Goal: Information Seeking & Learning: Learn about a topic

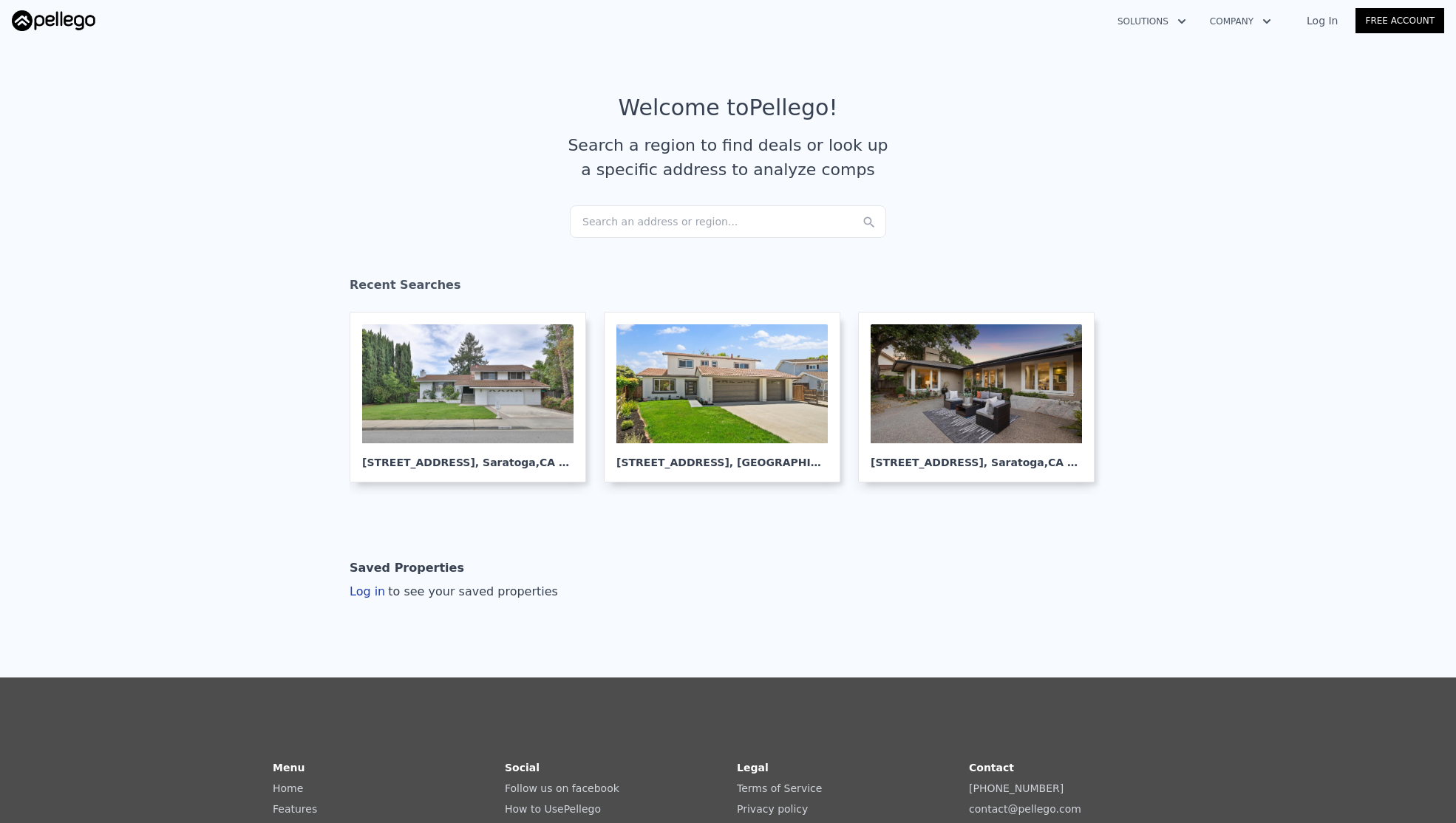
click at [635, 216] on div "Search an address or region..." at bounding box center [728, 222] width 316 height 33
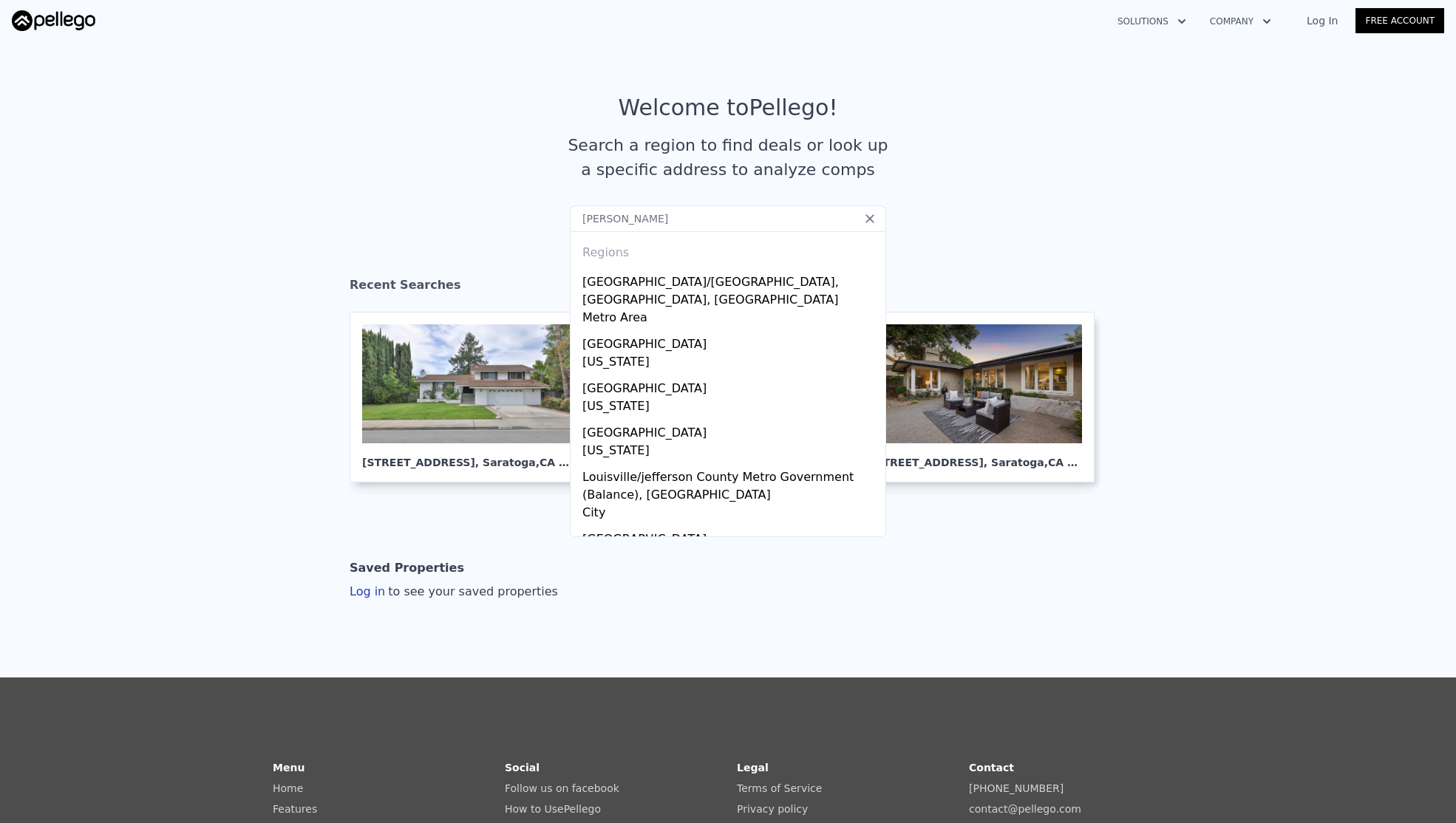
type input "jeff chwa"
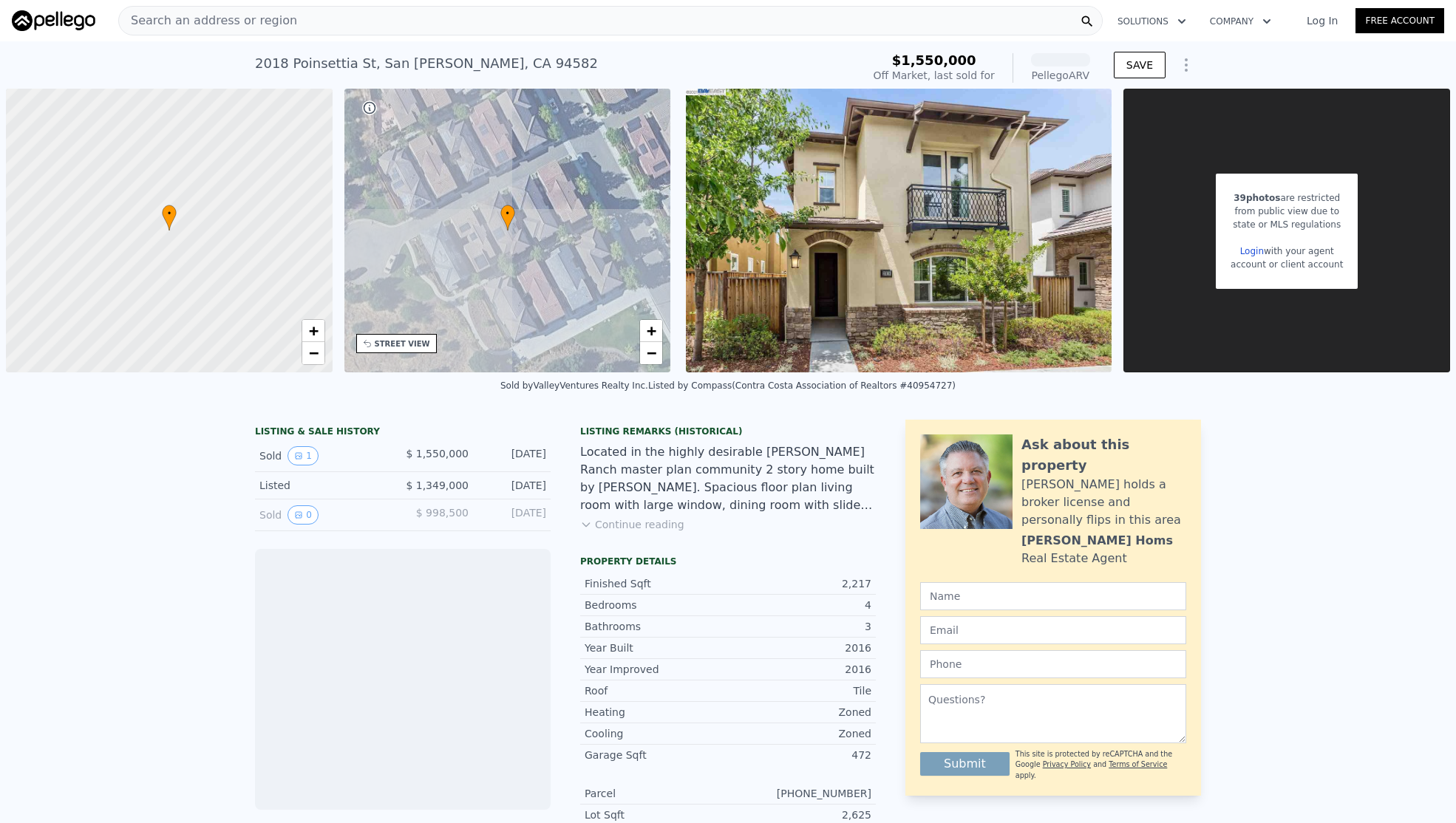
scroll to position [0, 6]
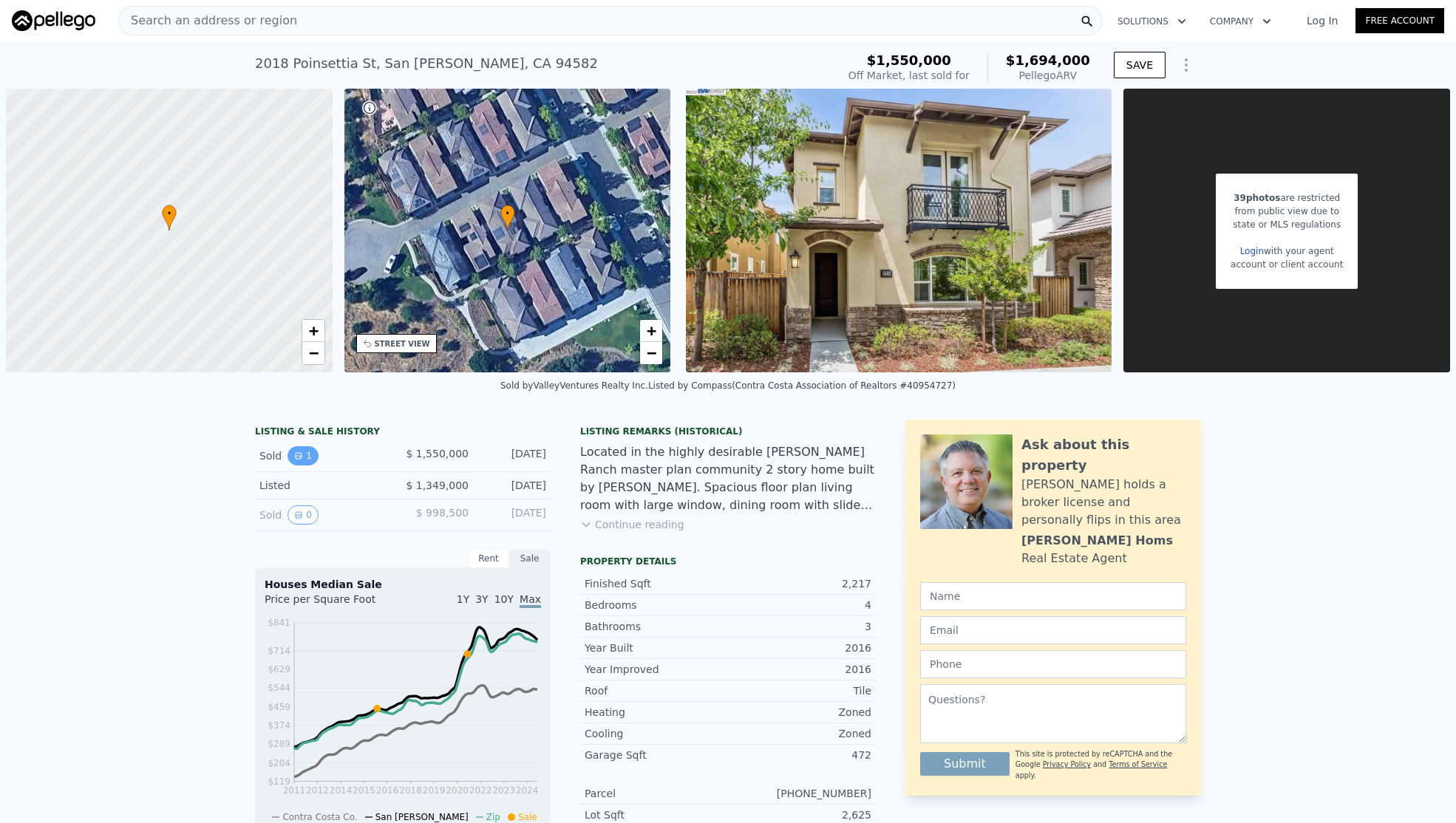
click at [291, 466] on button "1" at bounding box center [303, 455] width 31 height 19
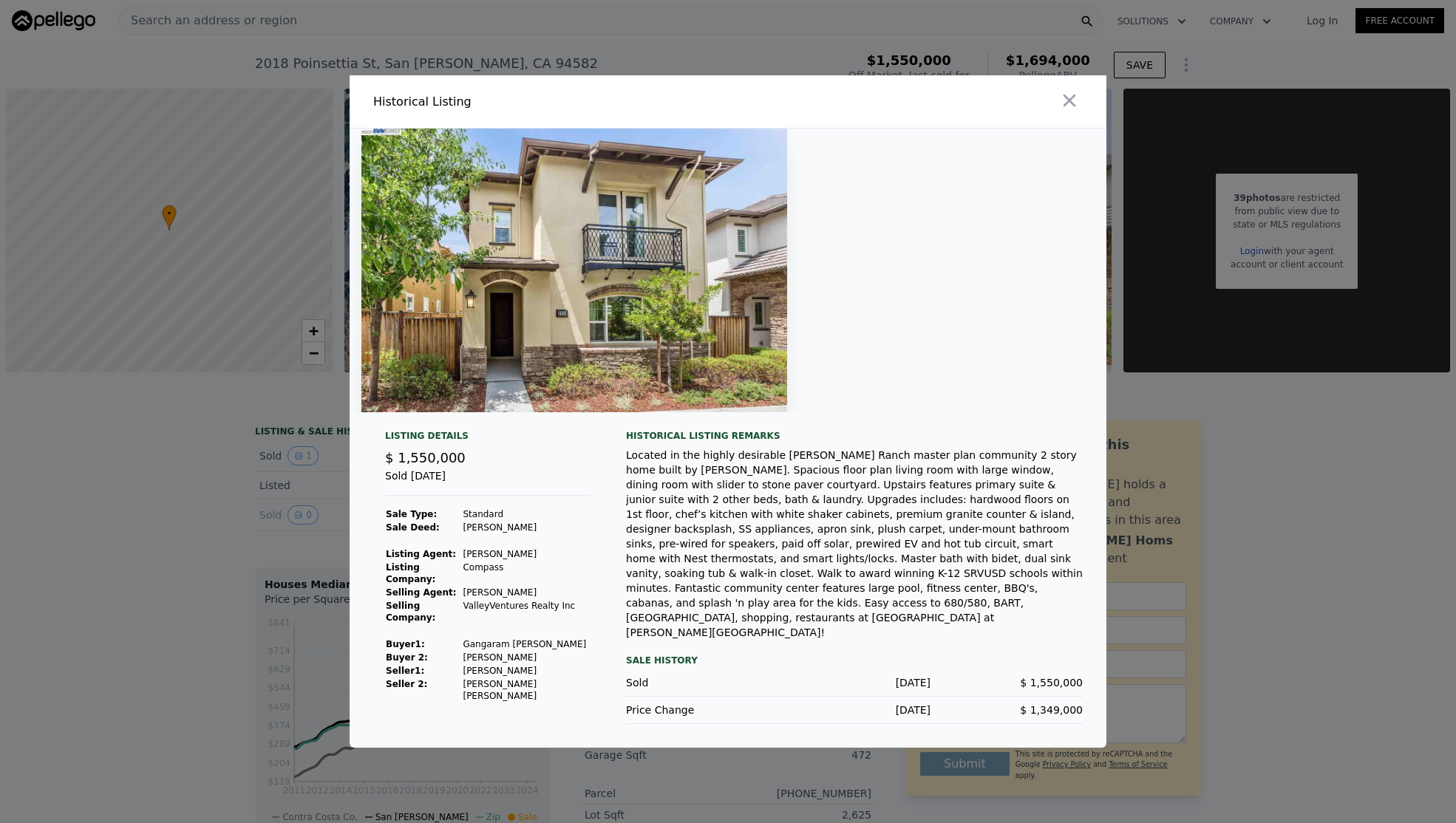
click at [210, 336] on div at bounding box center [728, 412] width 1456 height 823
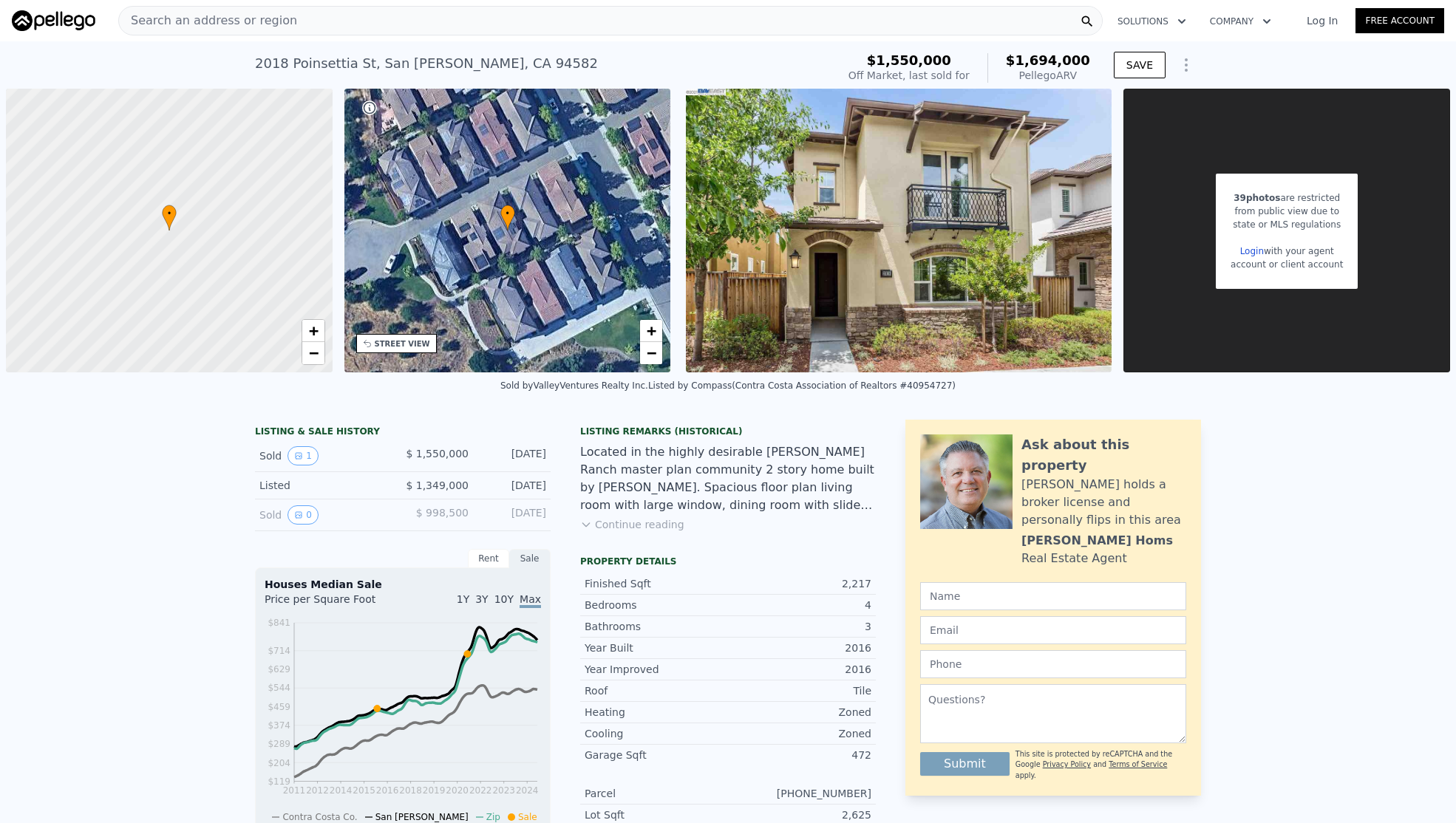
click at [186, 20] on span "Search an address or region" at bounding box center [207, 21] width 178 height 18
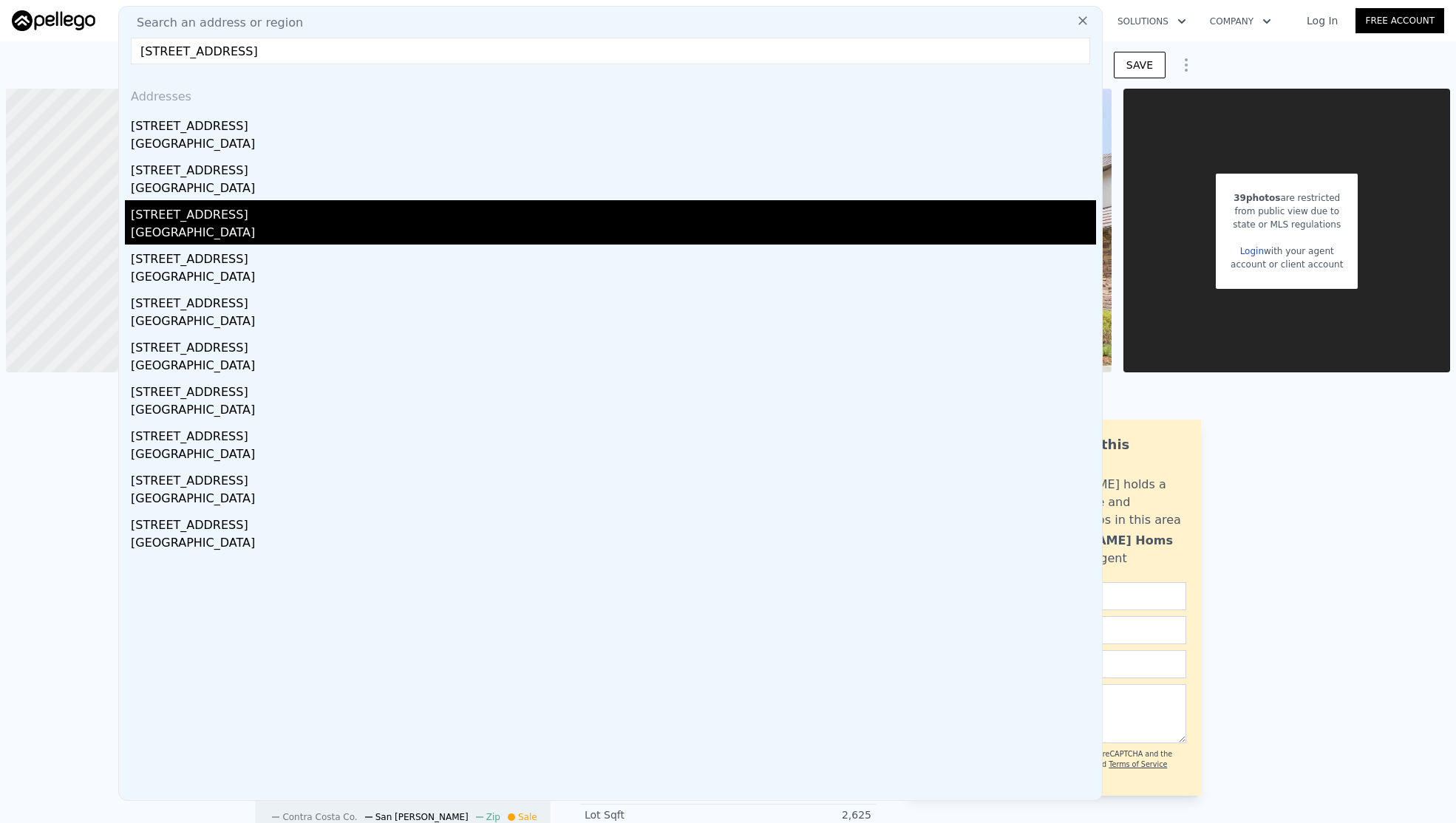
type input "60 Dartmouth Ave San Carlos CA 94070"
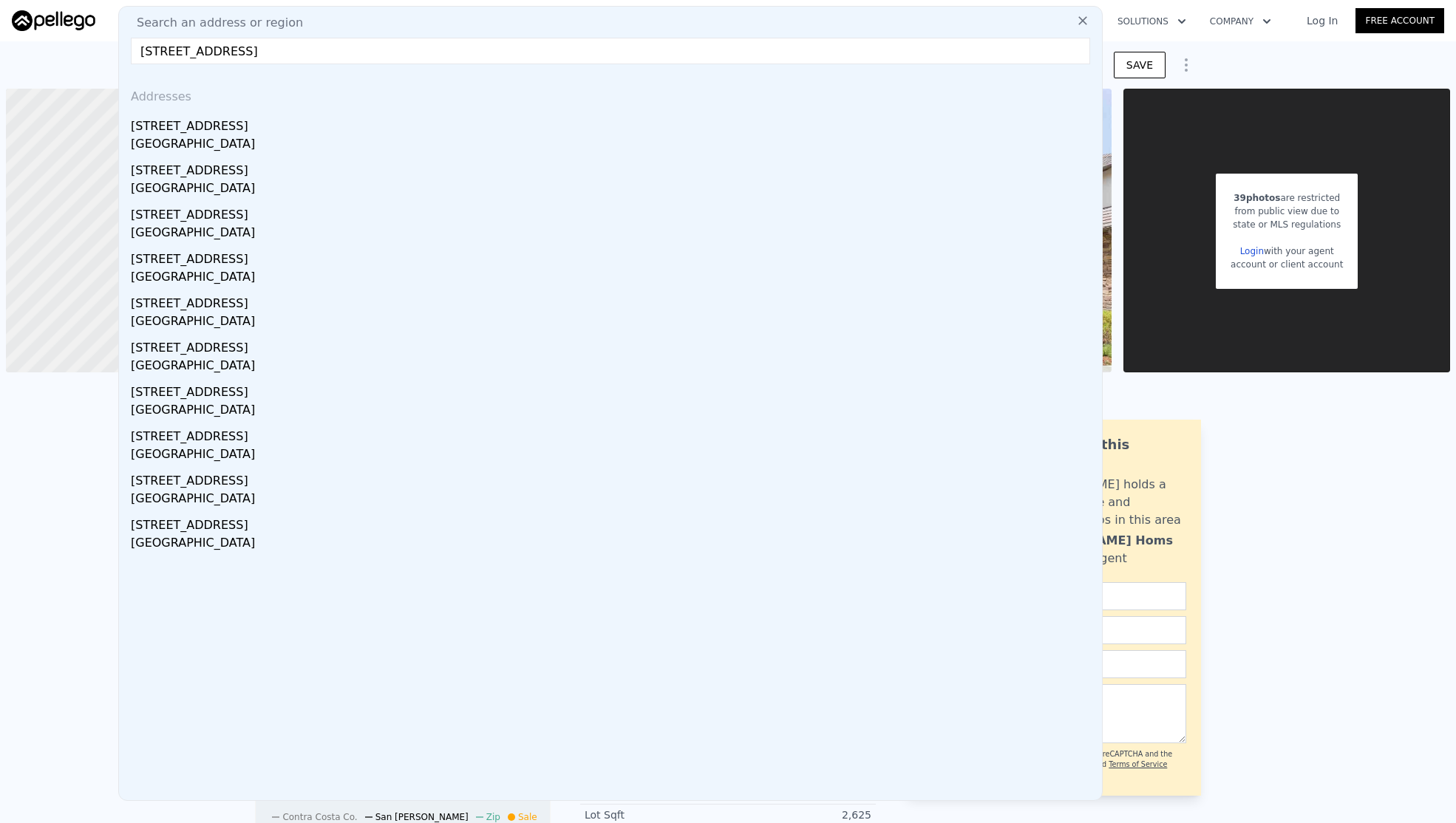
click at [263, 230] on div "[GEOGRAPHIC_DATA]" at bounding box center [613, 235] width 965 height 21
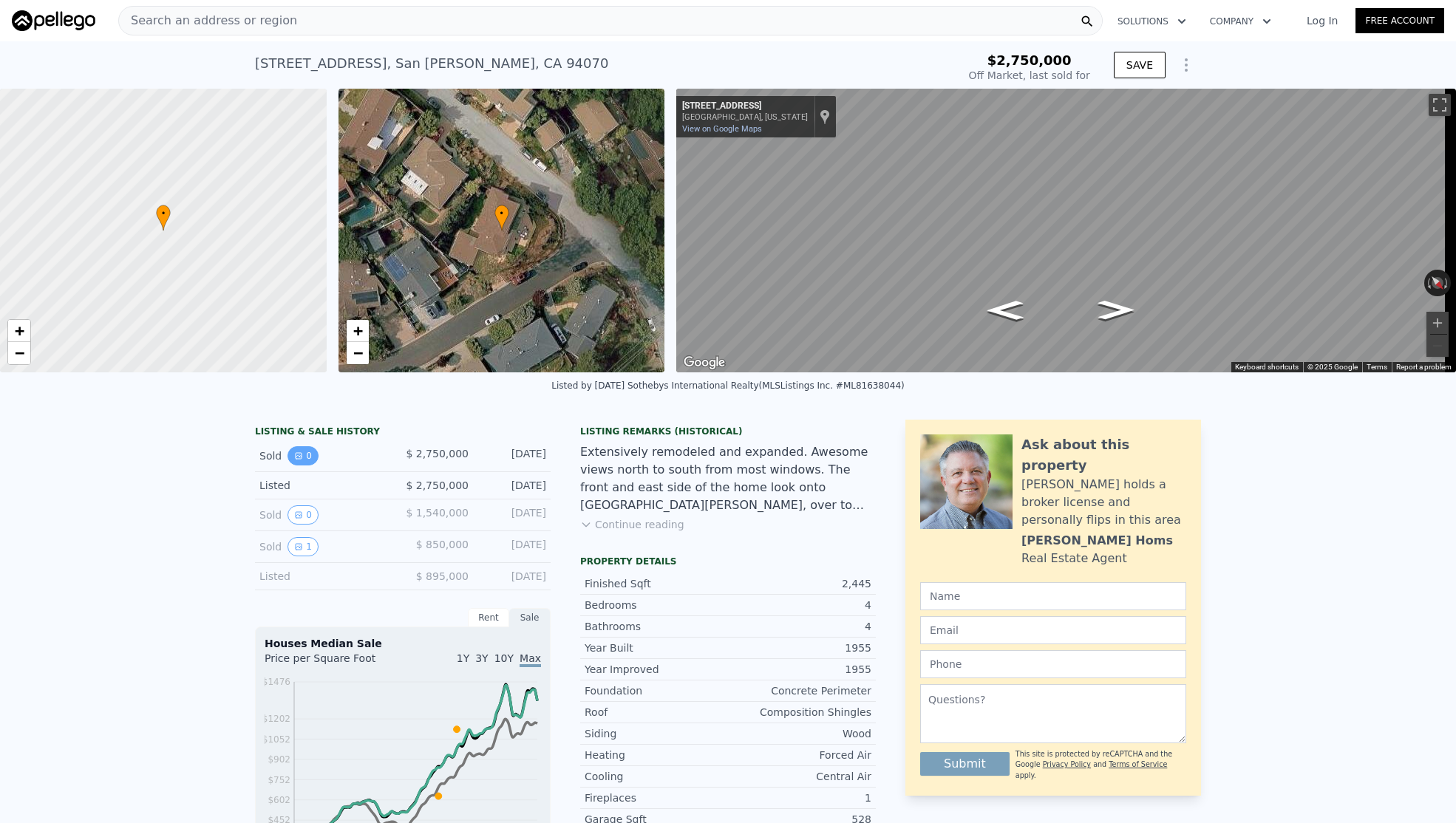
click at [305, 465] on button "0" at bounding box center [303, 455] width 31 height 19
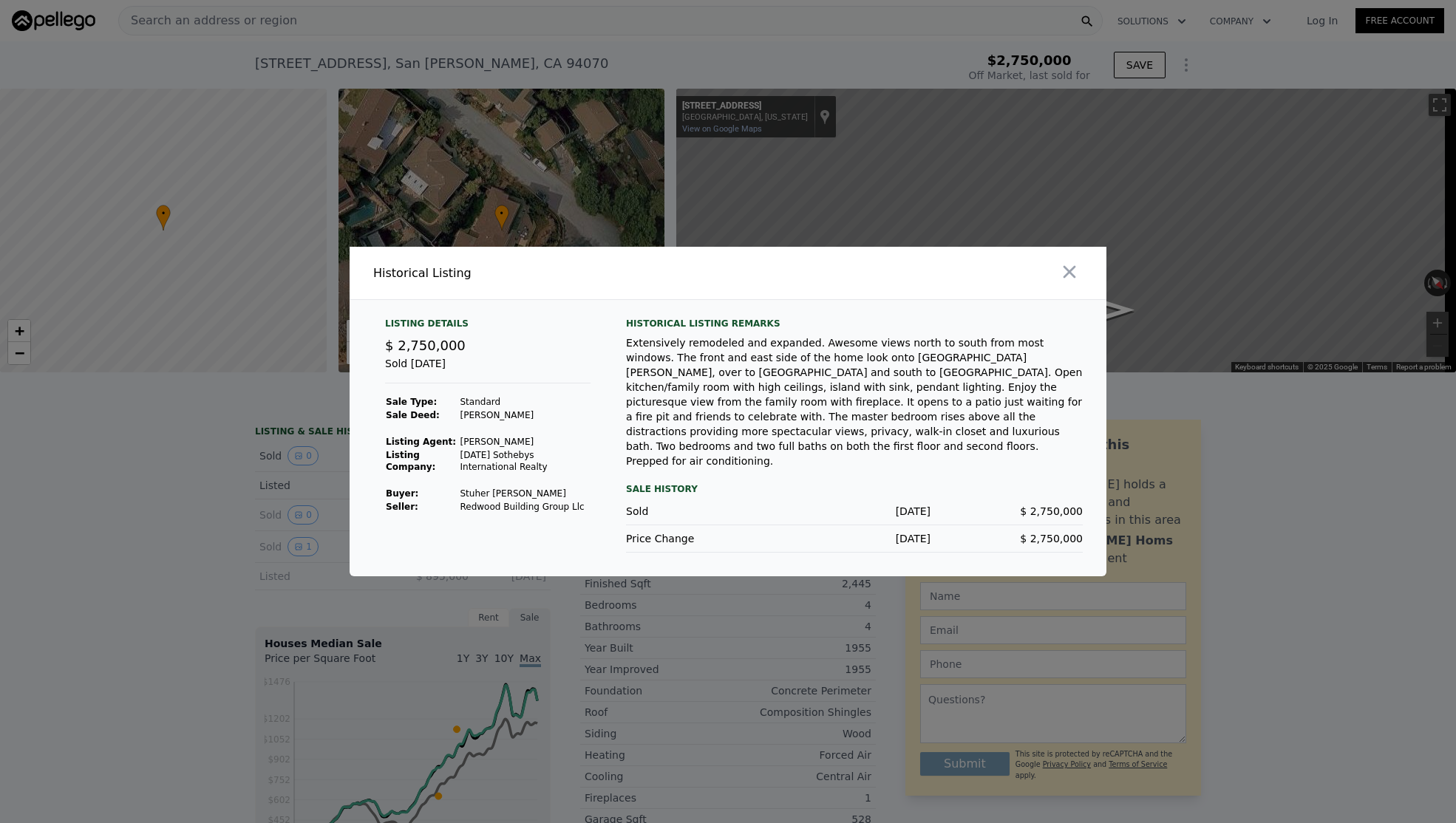
type input "$ 3,163,000"
type input "-$ 20,391"
click at [1068, 278] on icon "button" at bounding box center [1070, 272] width 13 height 13
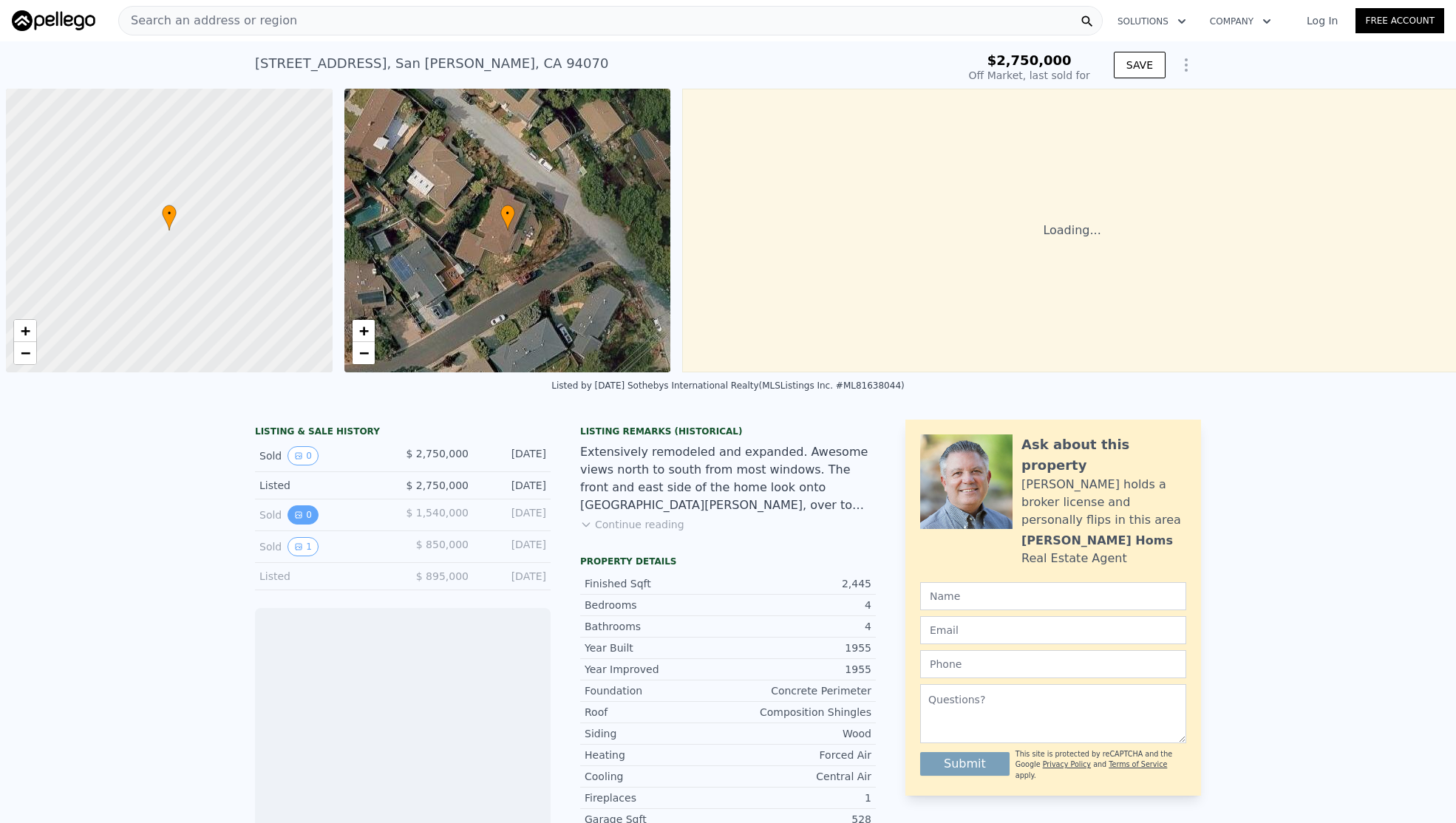
scroll to position [0, 6]
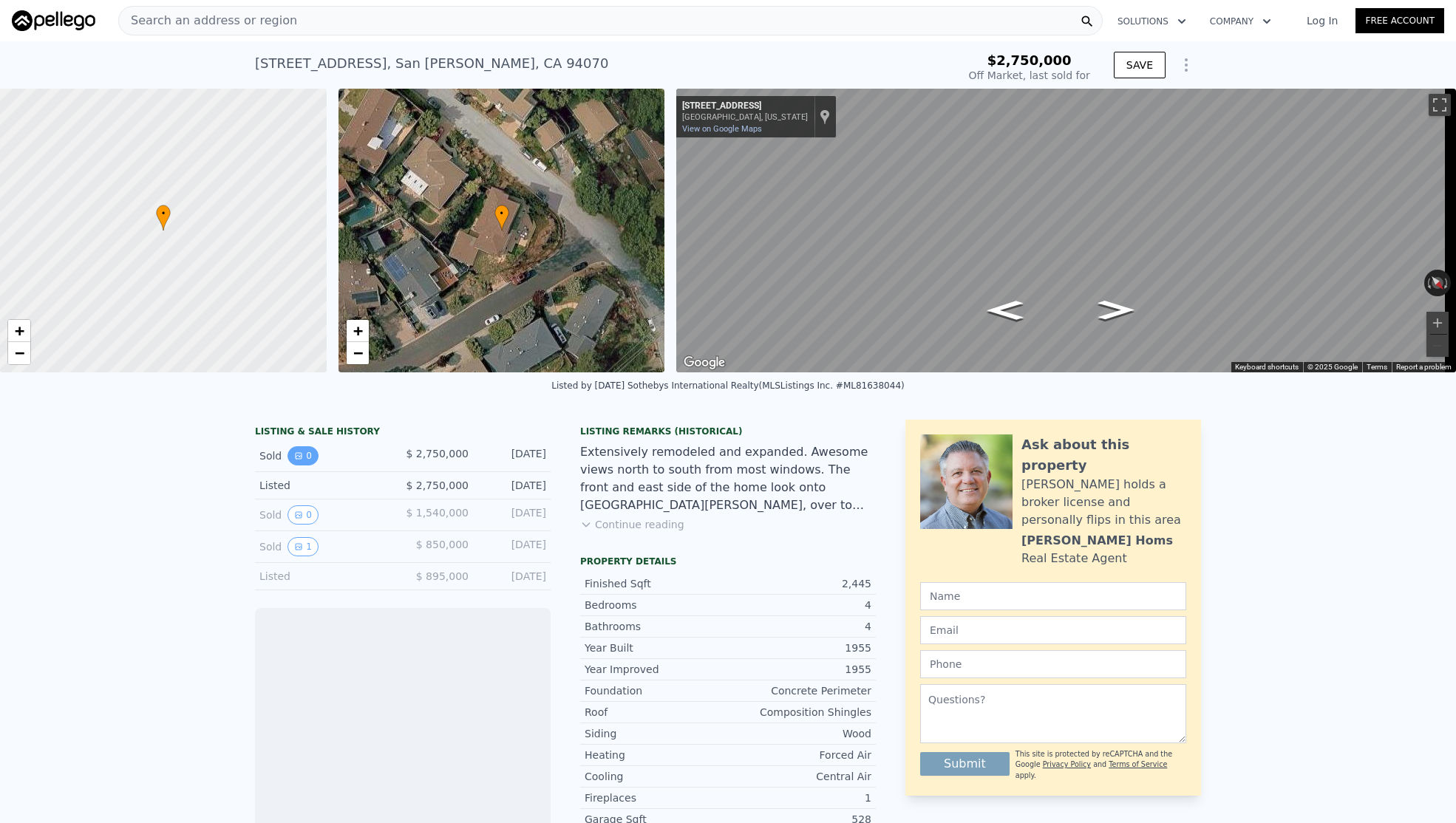
click at [296, 459] on icon "View historical data" at bounding box center [298, 455] width 6 height 6
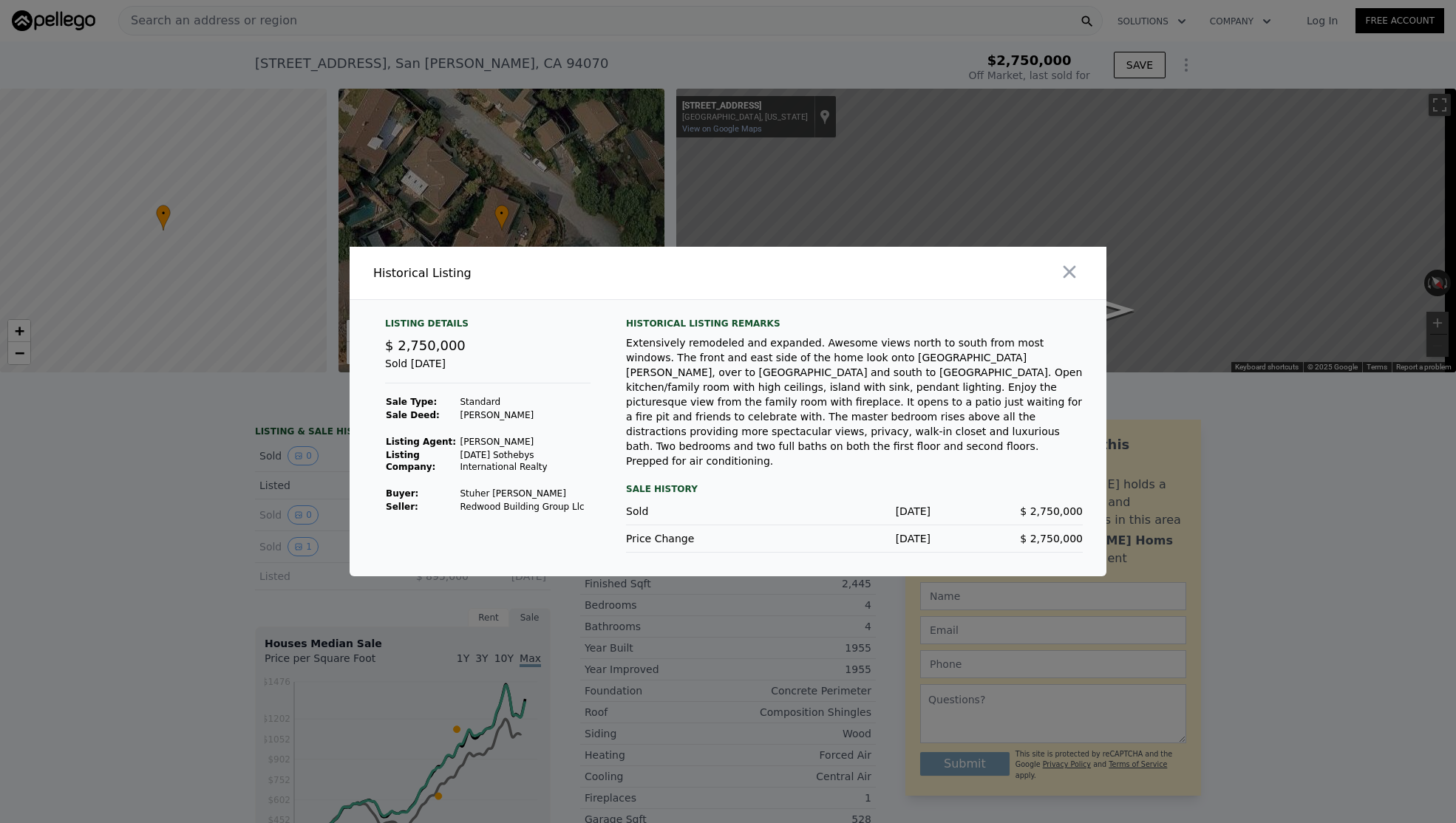
click at [166, 499] on div at bounding box center [728, 412] width 1456 height 823
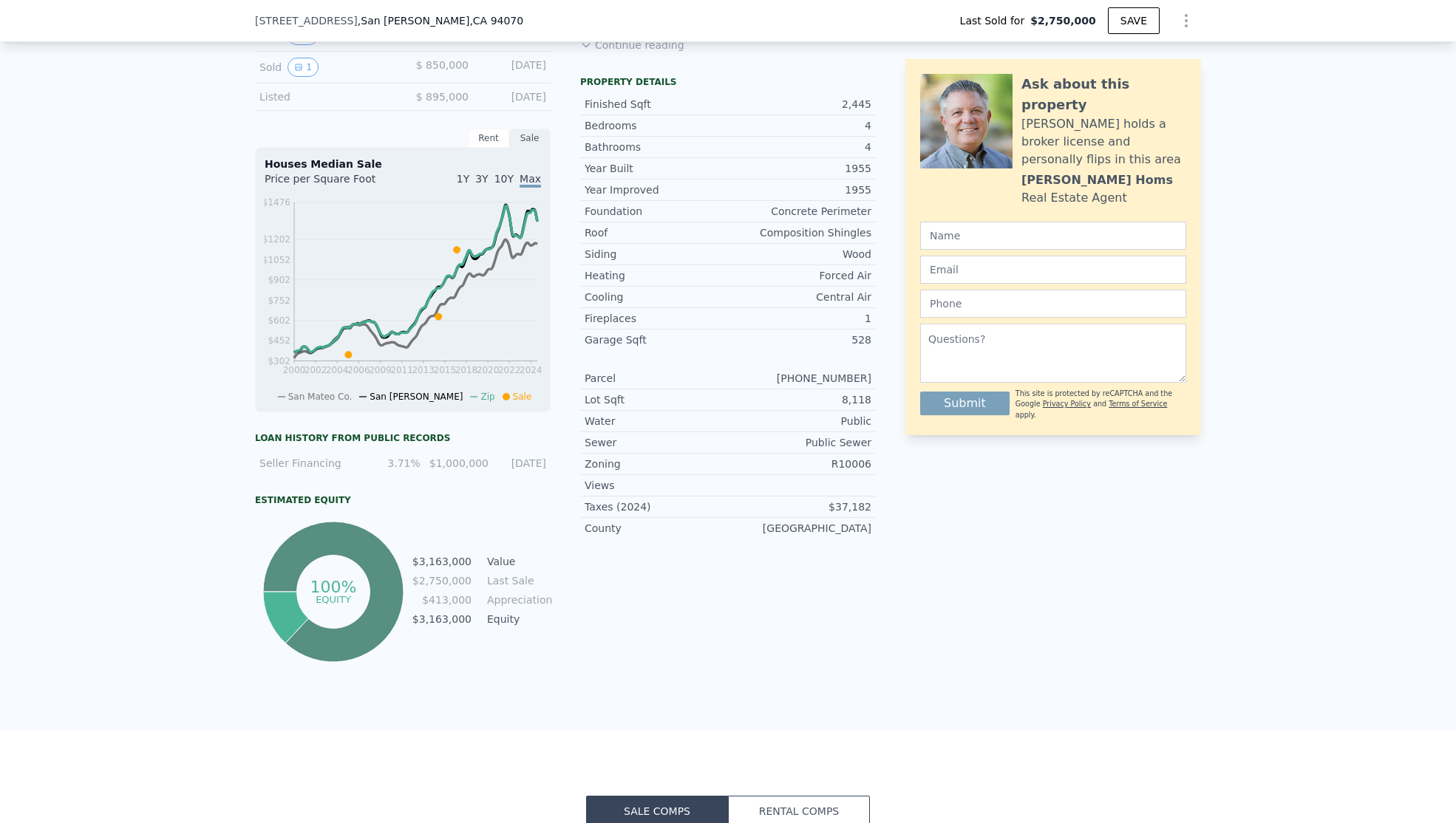
scroll to position [586, 0]
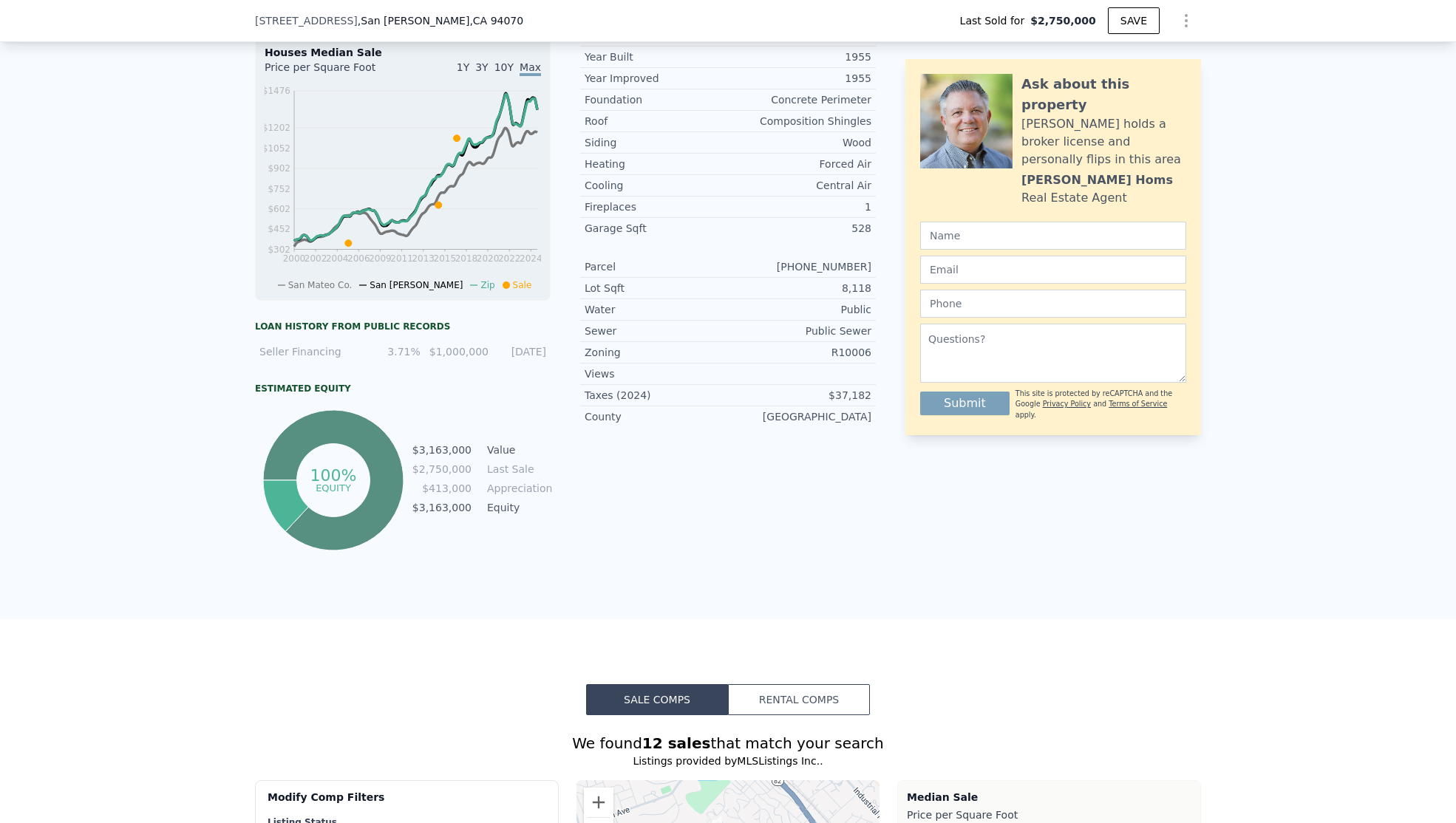
type input "$ 3,163,000"
type input "-$ 20,391"
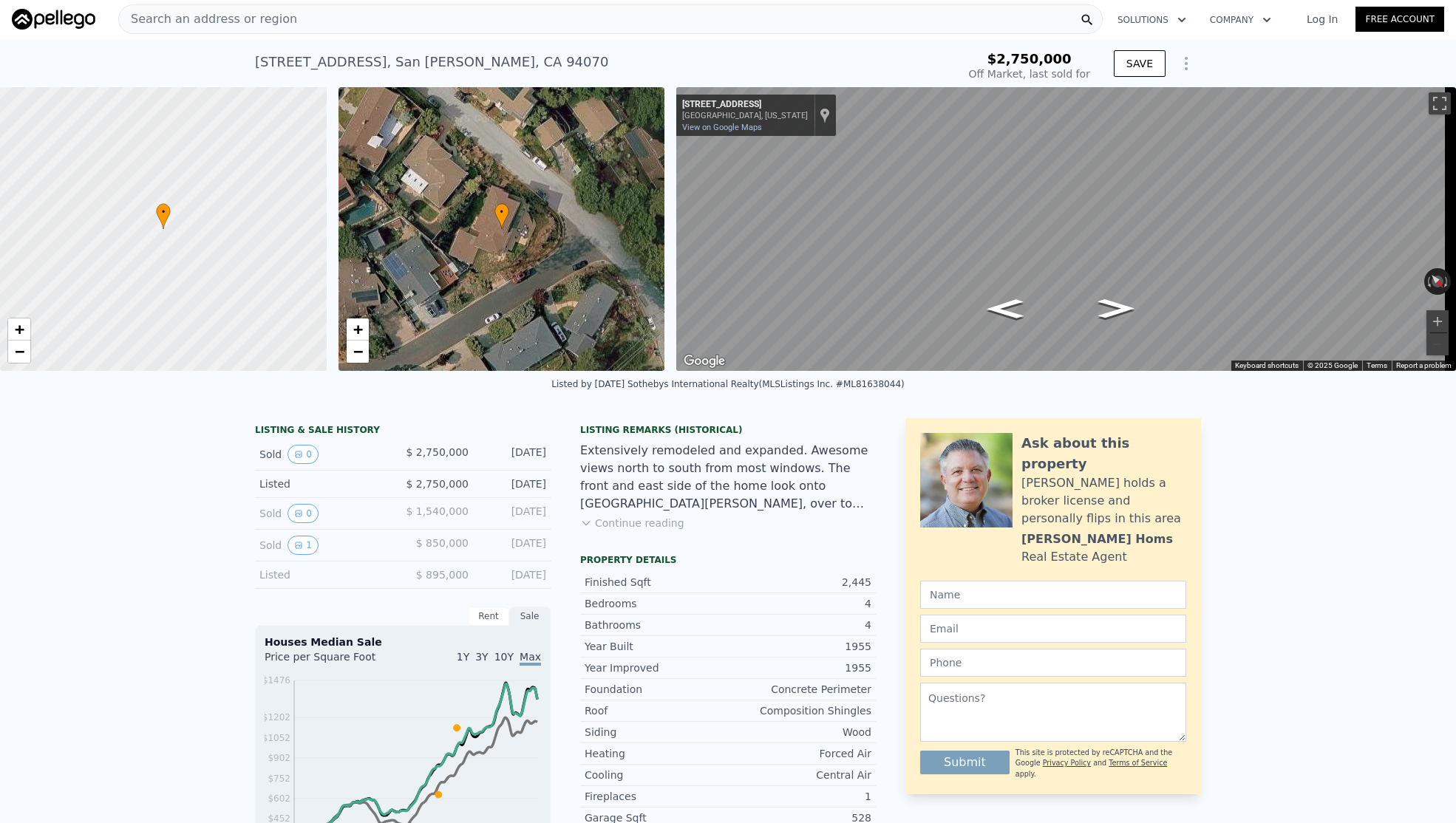
scroll to position [0, 0]
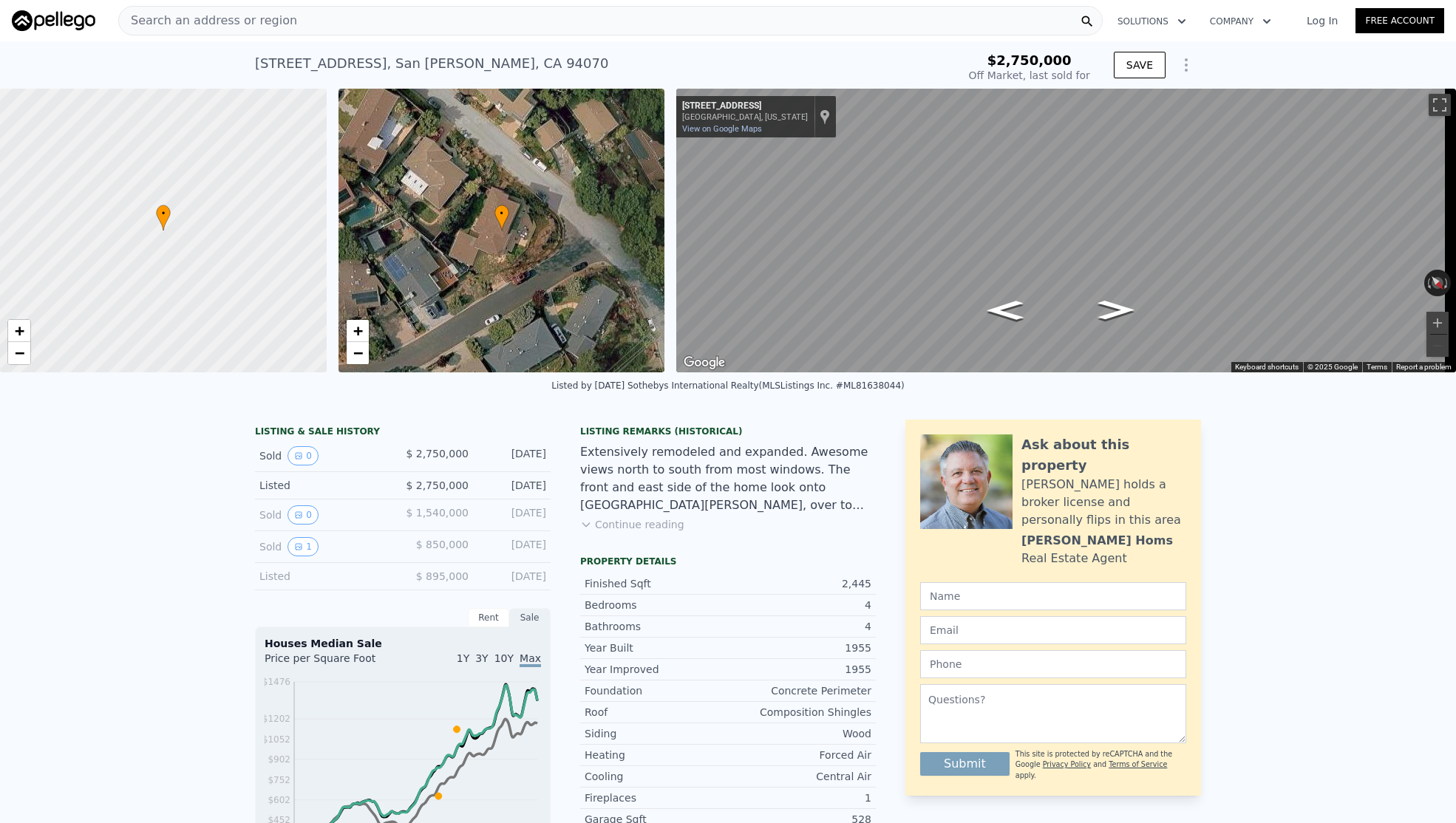
click at [317, 8] on div "Search an address or region" at bounding box center [611, 21] width 985 height 29
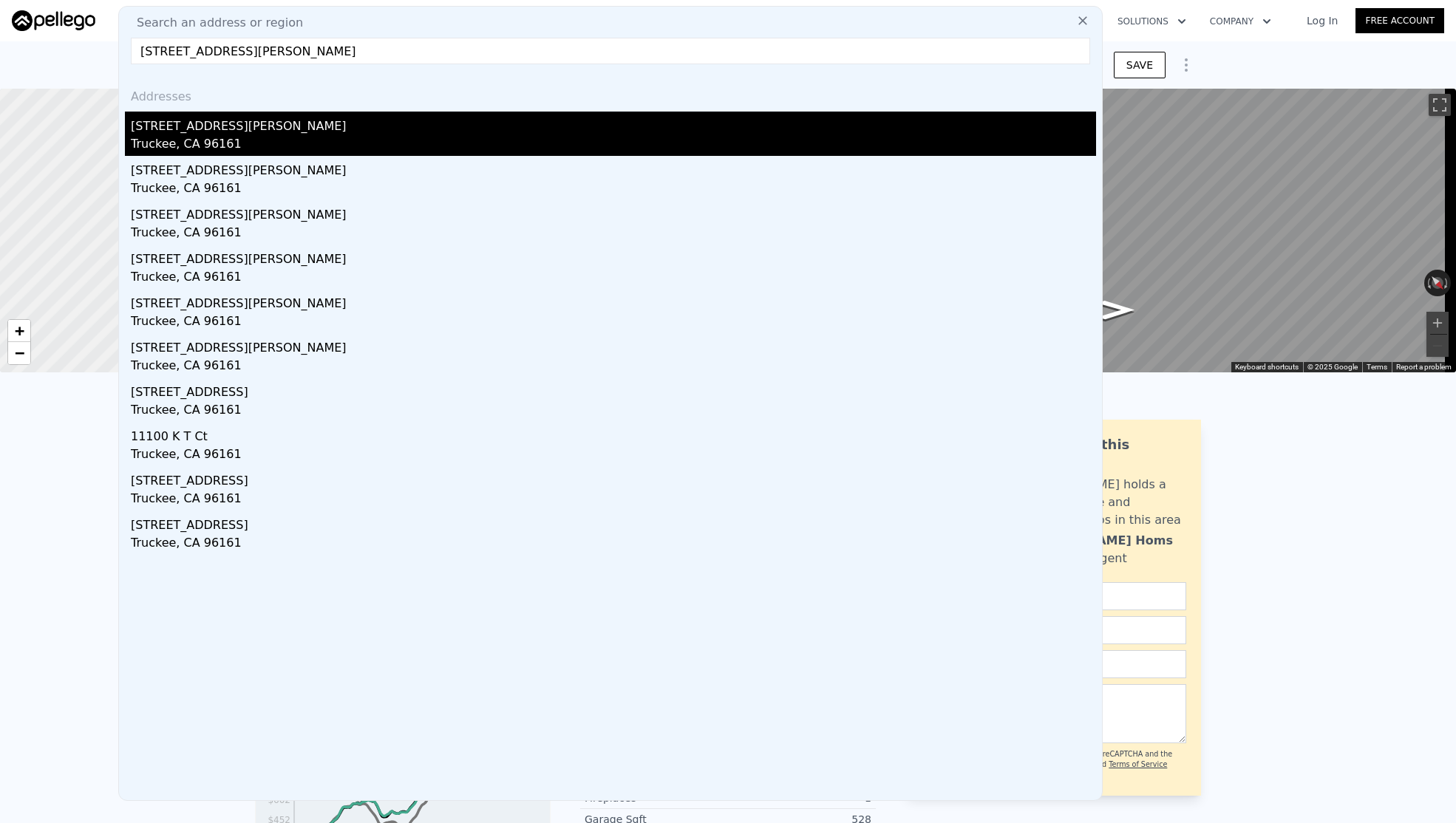
type input "[STREET_ADDRESS][PERSON_NAME]"
click at [260, 143] on div "Truckee, CA 96161" at bounding box center [613, 145] width 965 height 21
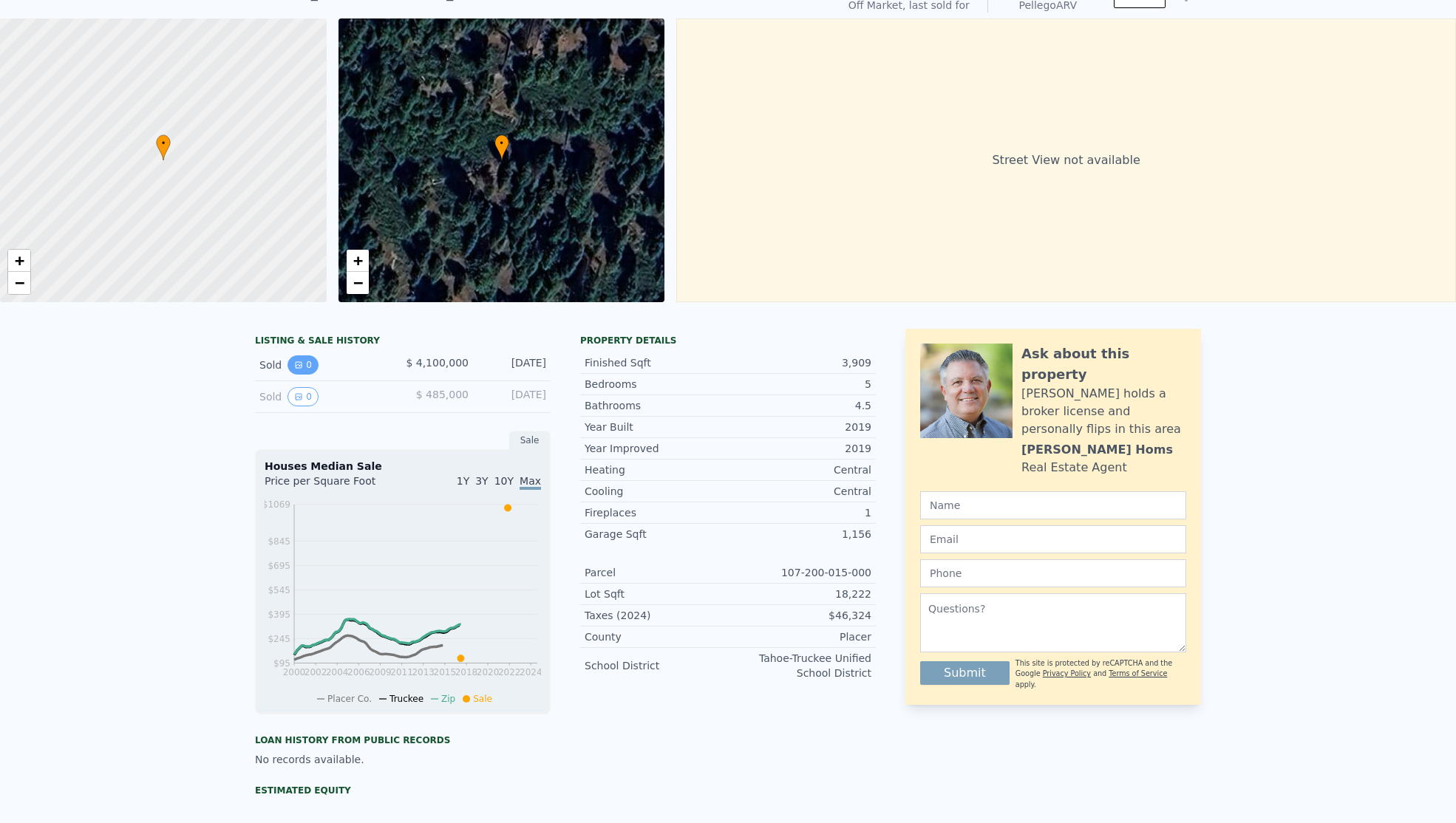
scroll to position [69, 0]
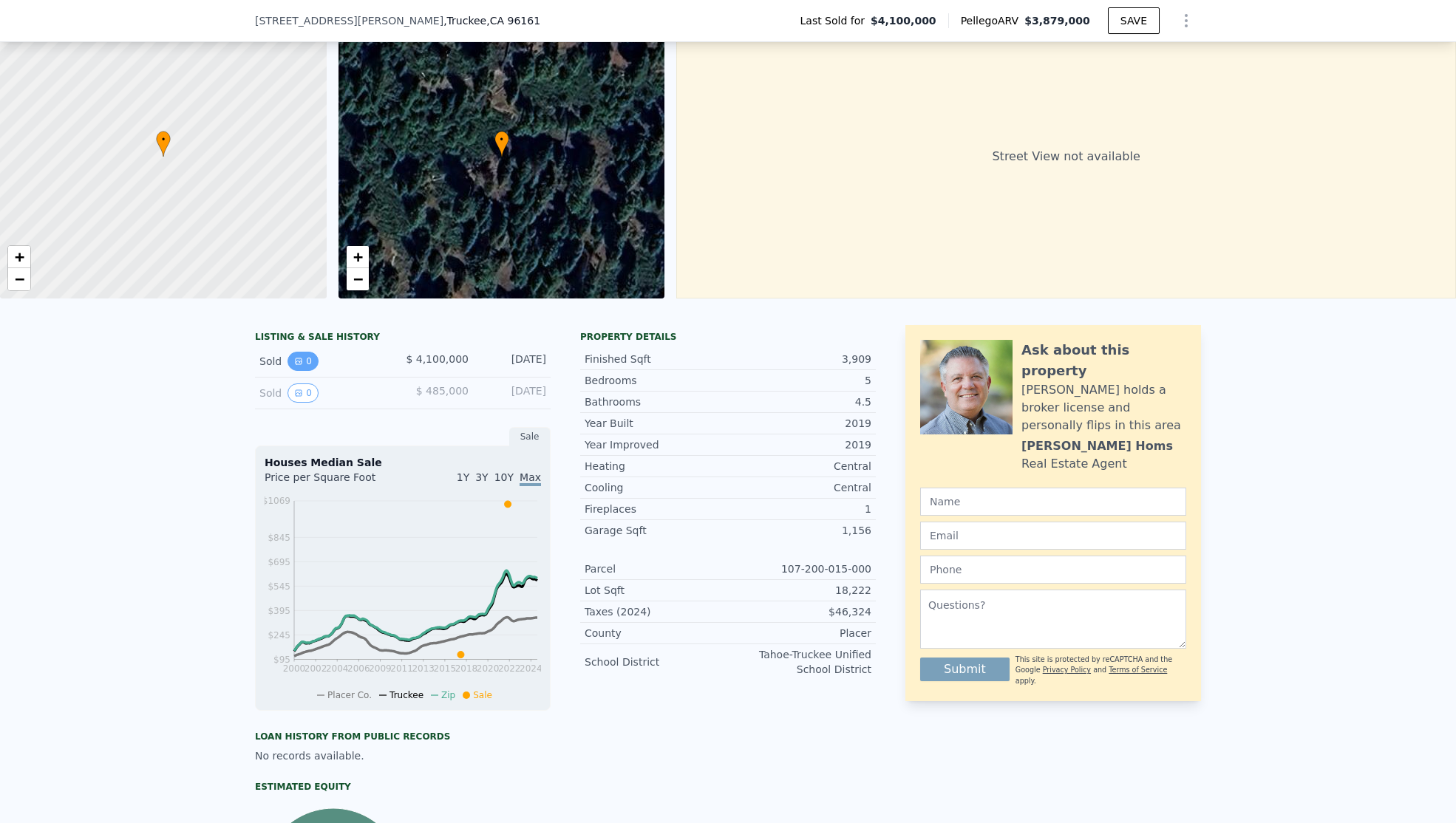
click at [294, 366] on icon "View historical data" at bounding box center [298, 361] width 9 height 9
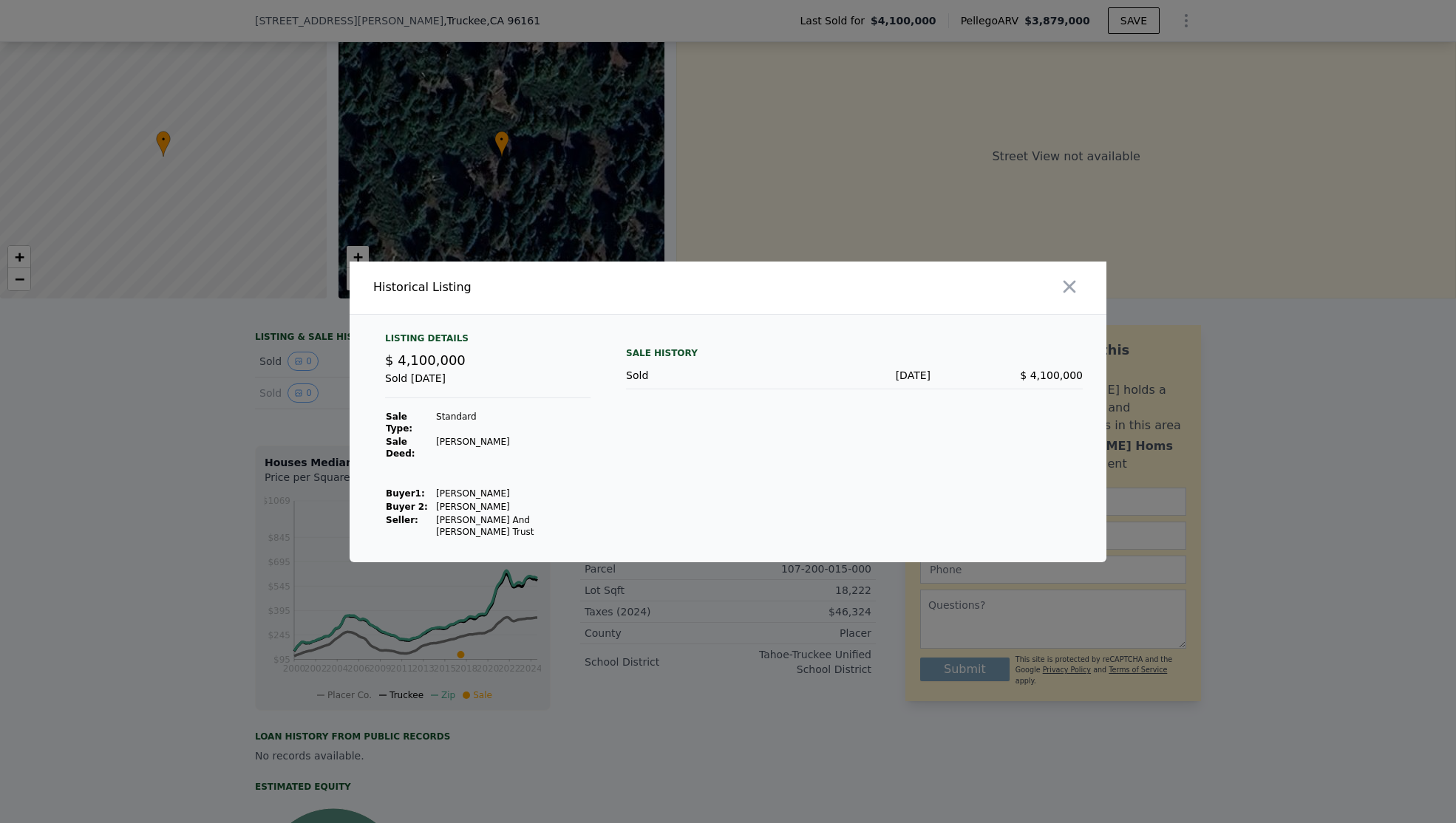
click at [182, 412] on div at bounding box center [728, 412] width 1456 height 823
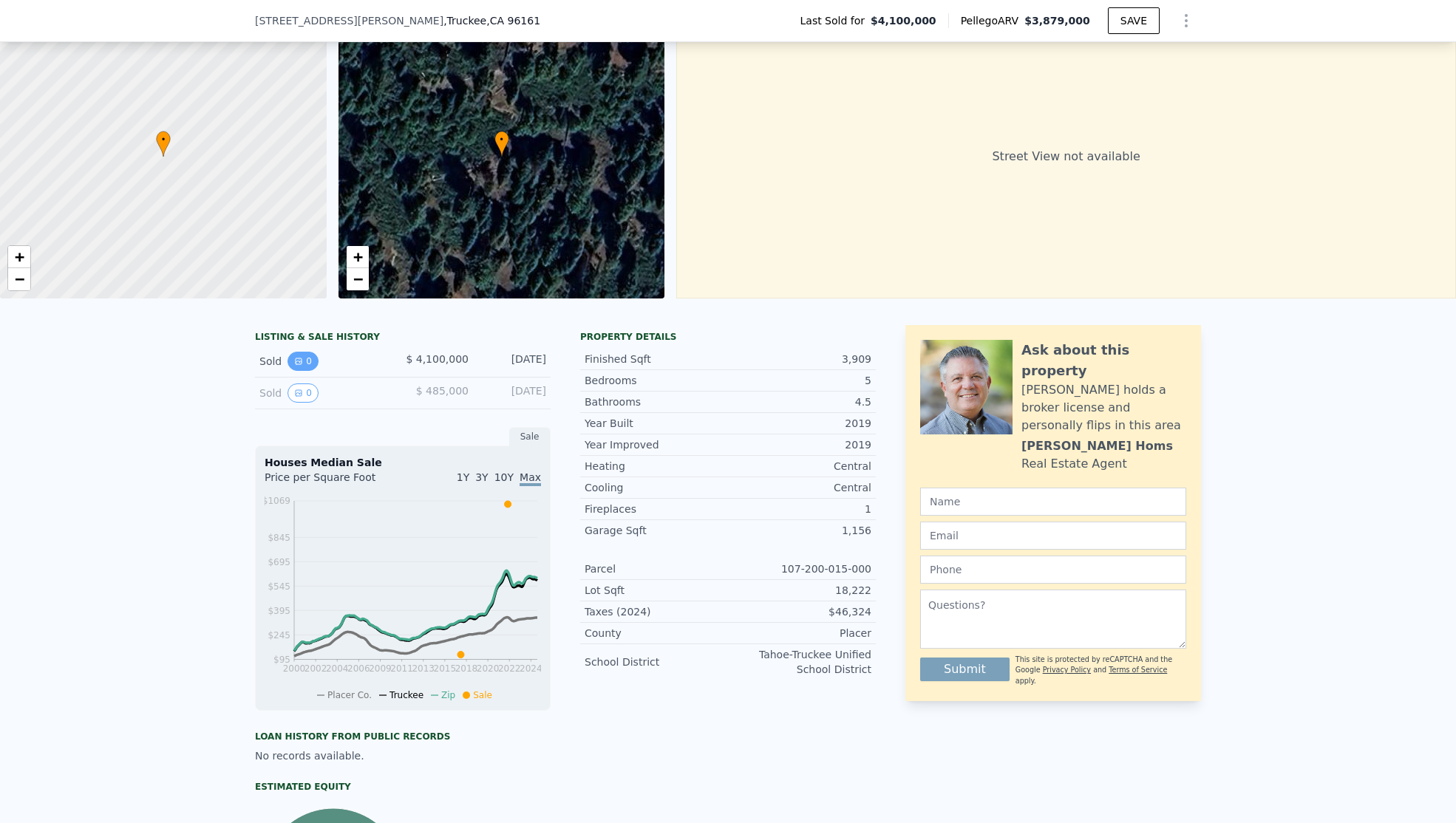
click at [296, 366] on icon "View historical data" at bounding box center [298, 361] width 9 height 9
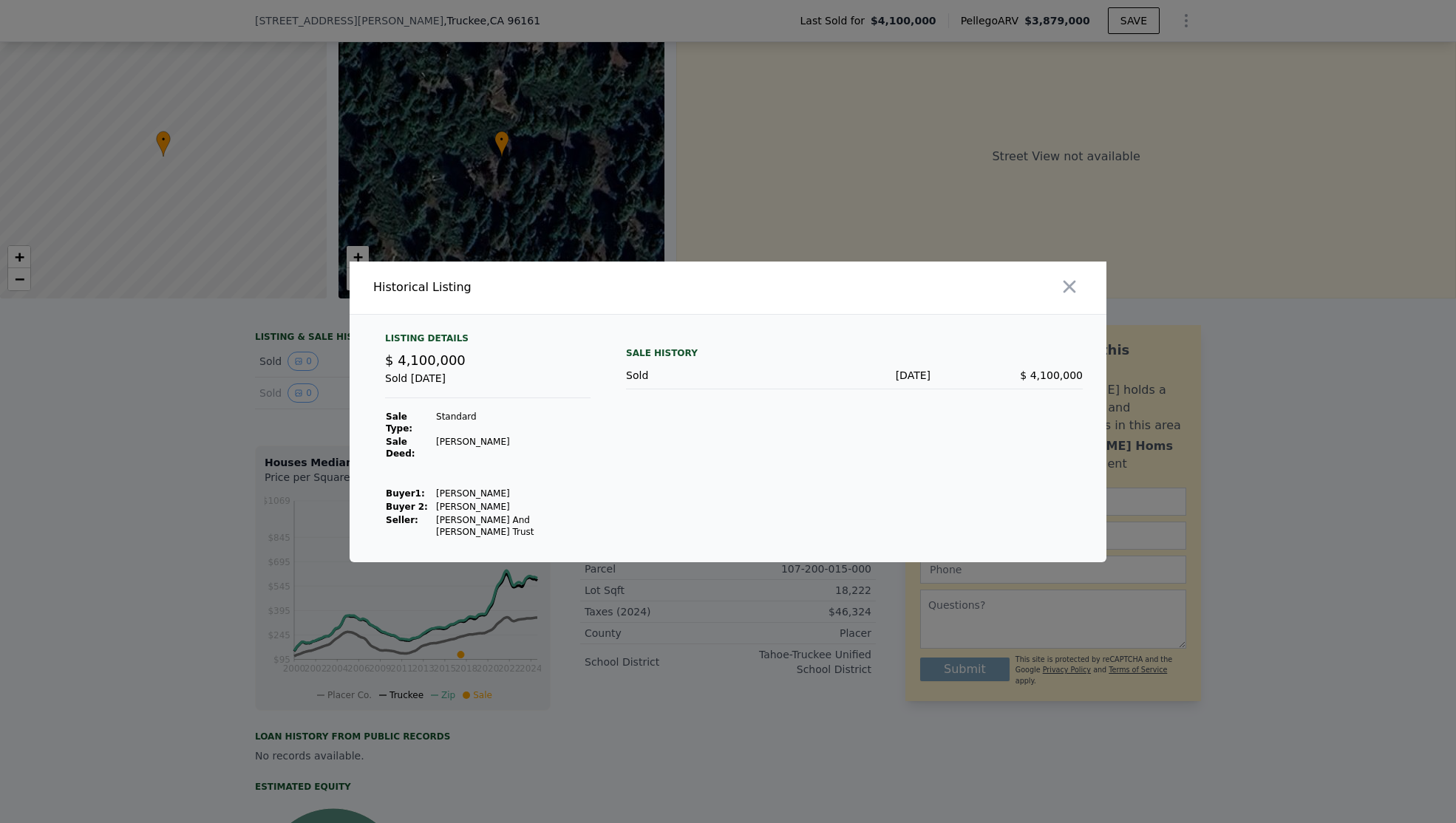
click at [167, 483] on div at bounding box center [728, 412] width 1456 height 823
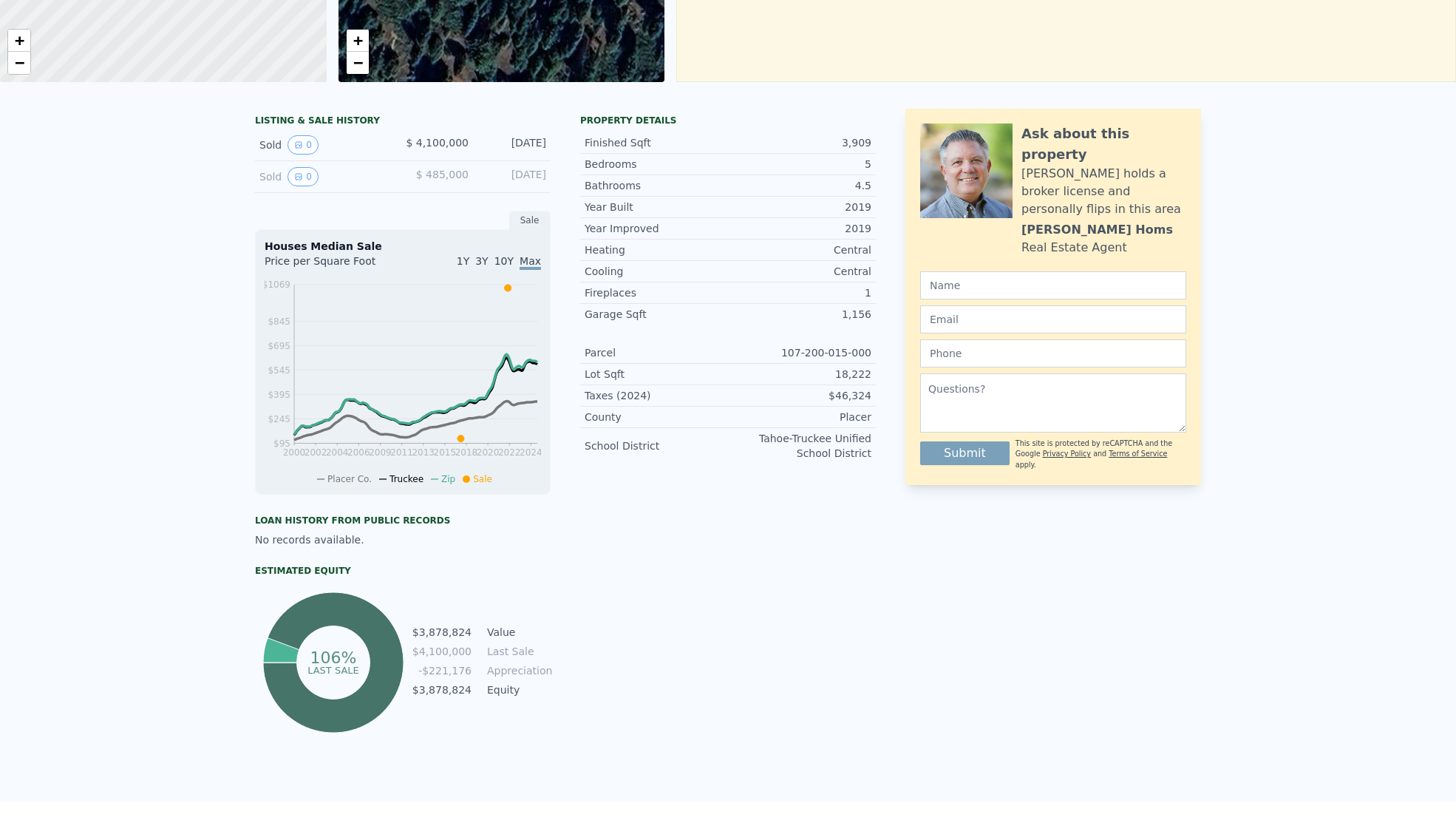
scroll to position [0, 0]
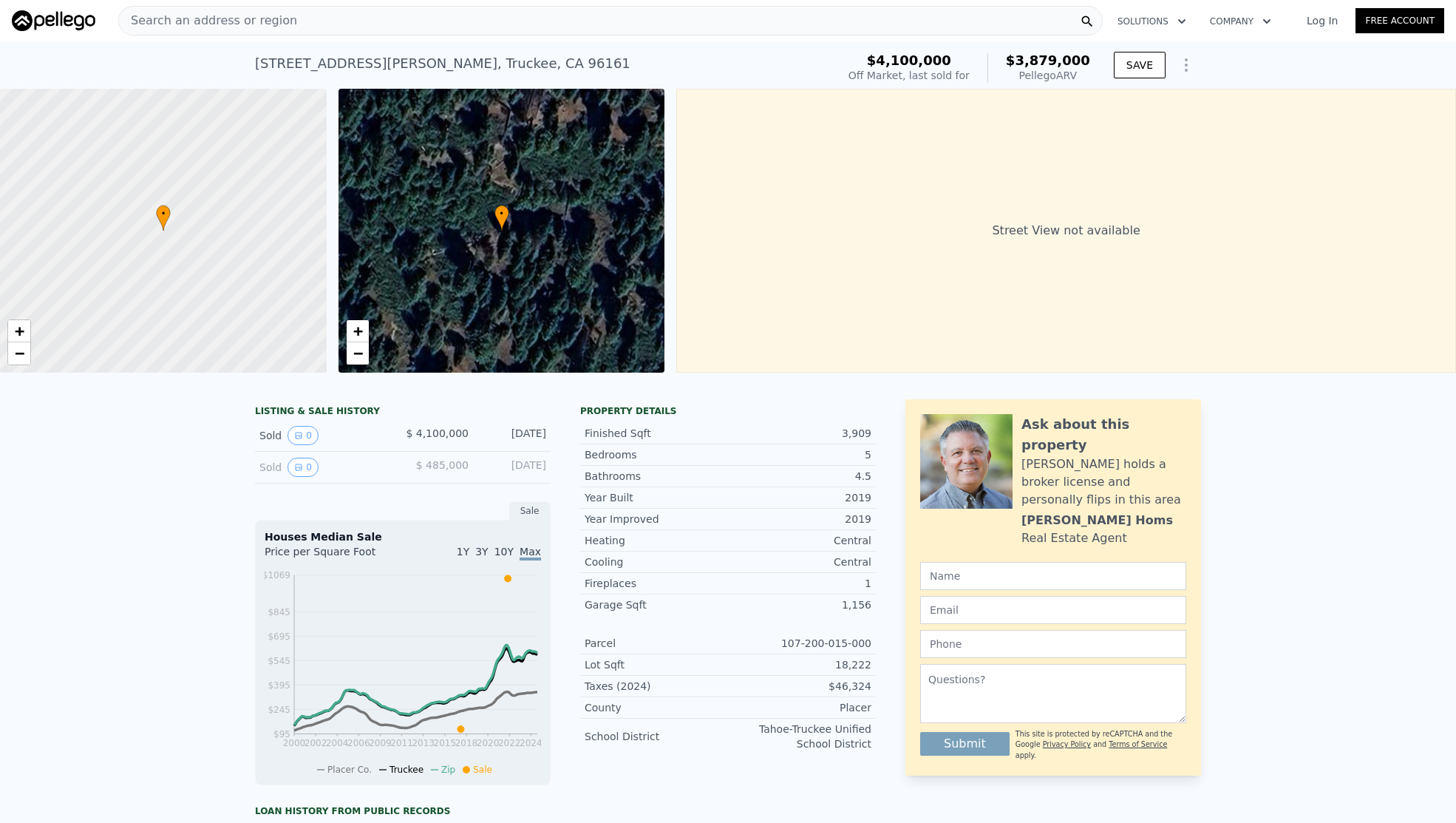
click at [204, 20] on span "Search an address or region" at bounding box center [207, 21] width 178 height 18
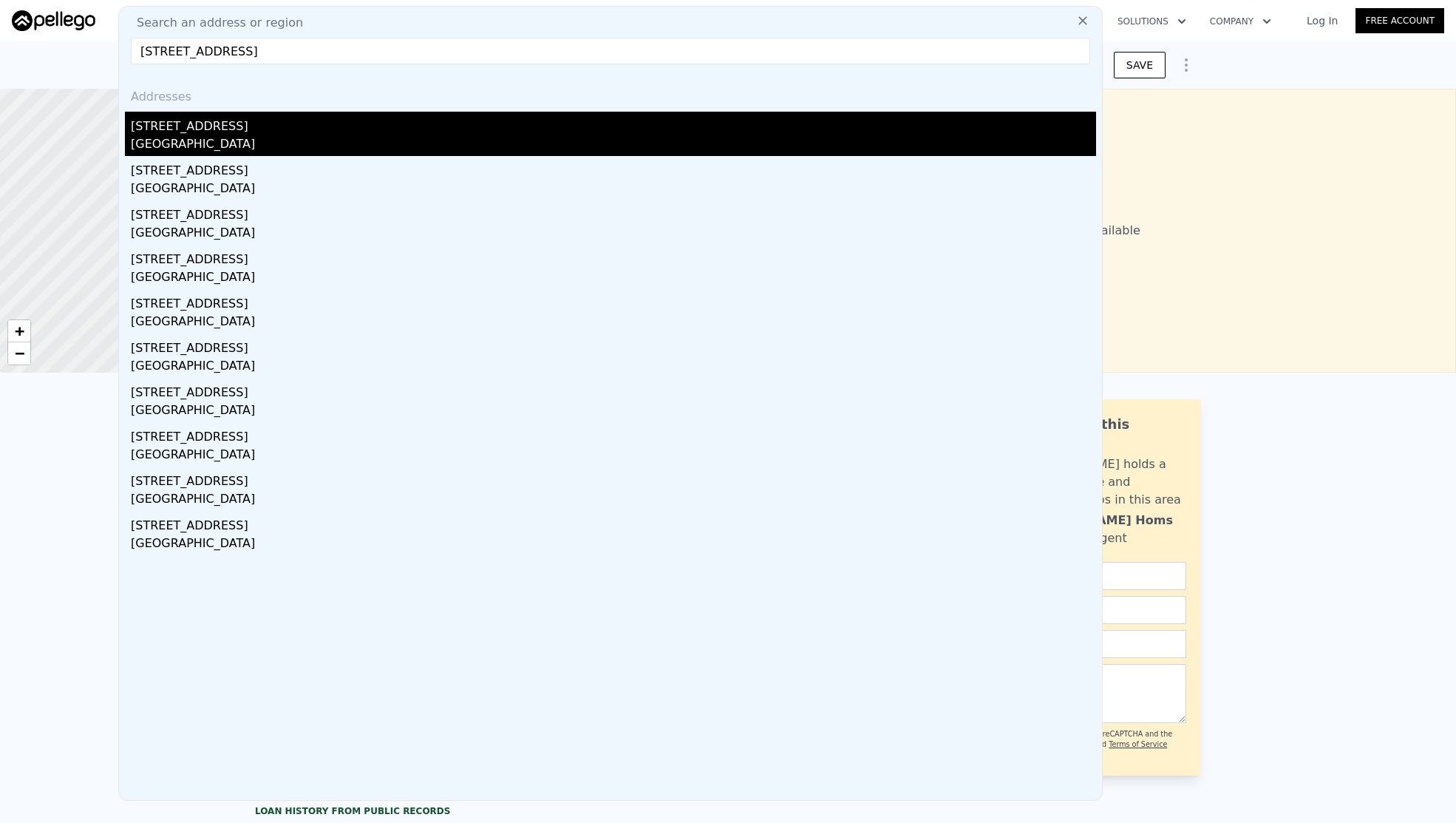
type input "[STREET_ADDRESS]"
click at [193, 140] on div "[GEOGRAPHIC_DATA]" at bounding box center [613, 145] width 965 height 21
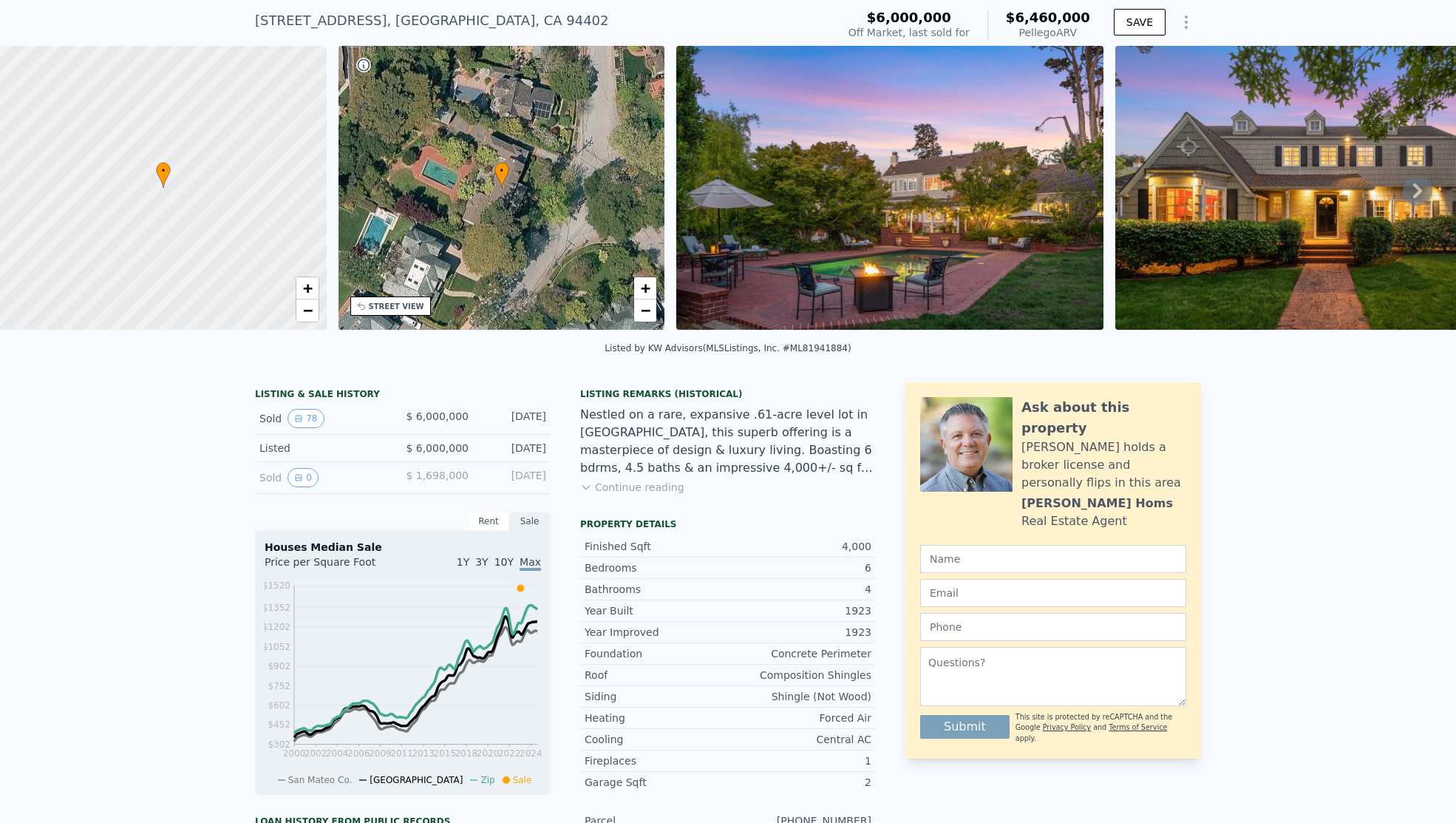
scroll to position [222, 0]
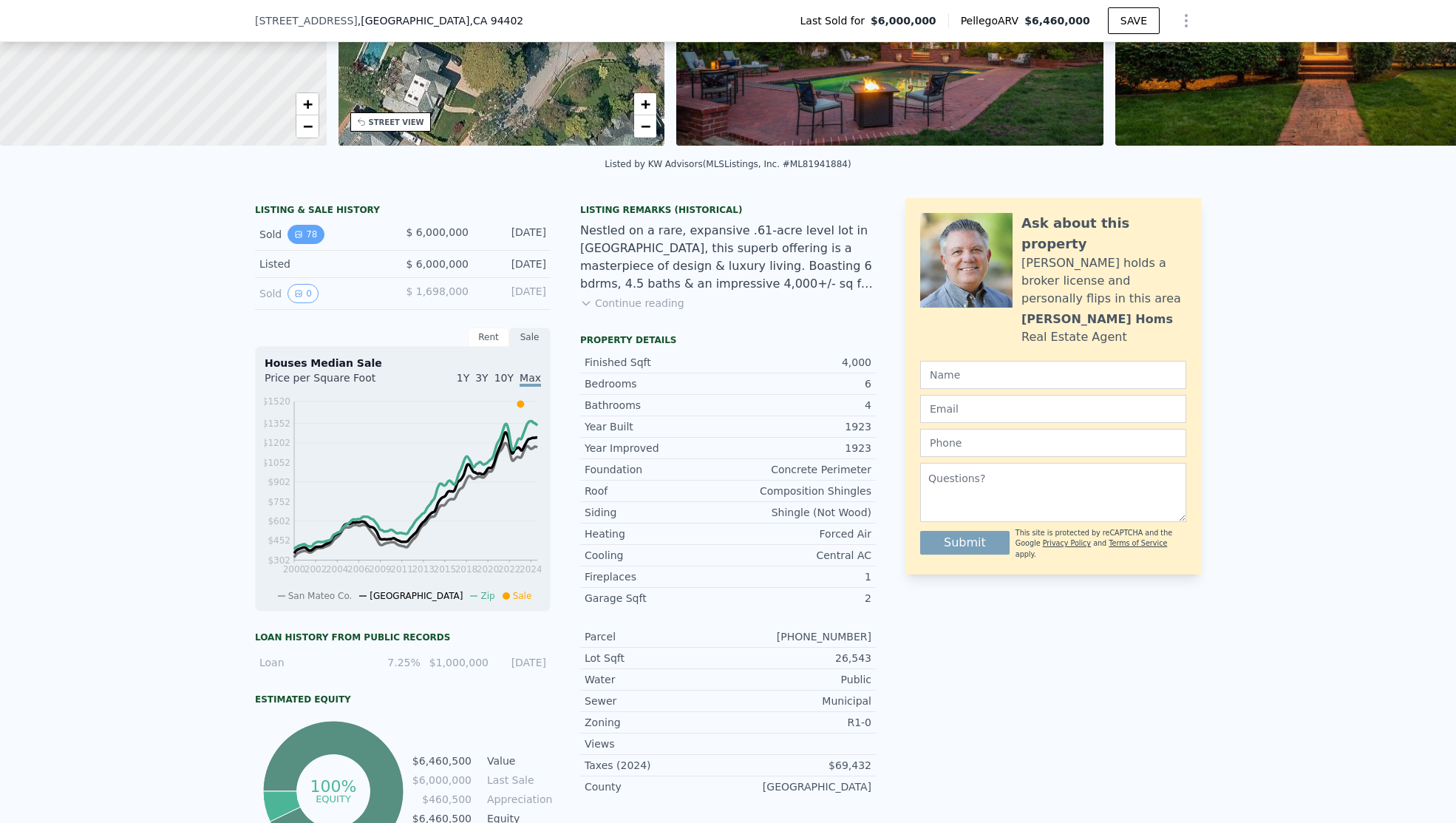
click at [292, 236] on button "78" at bounding box center [306, 234] width 36 height 19
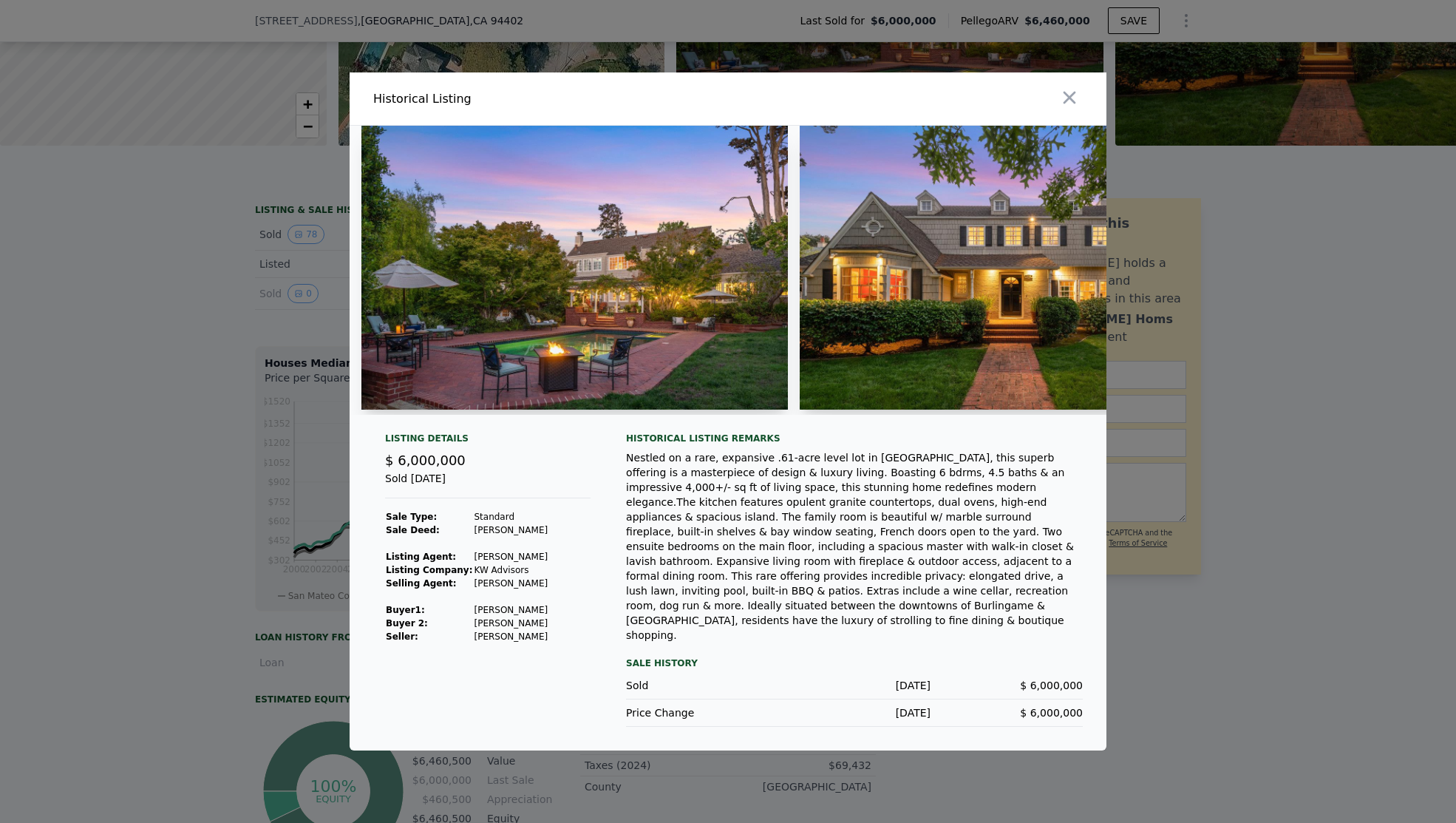
click at [70, 446] on div at bounding box center [728, 411] width 1456 height 823
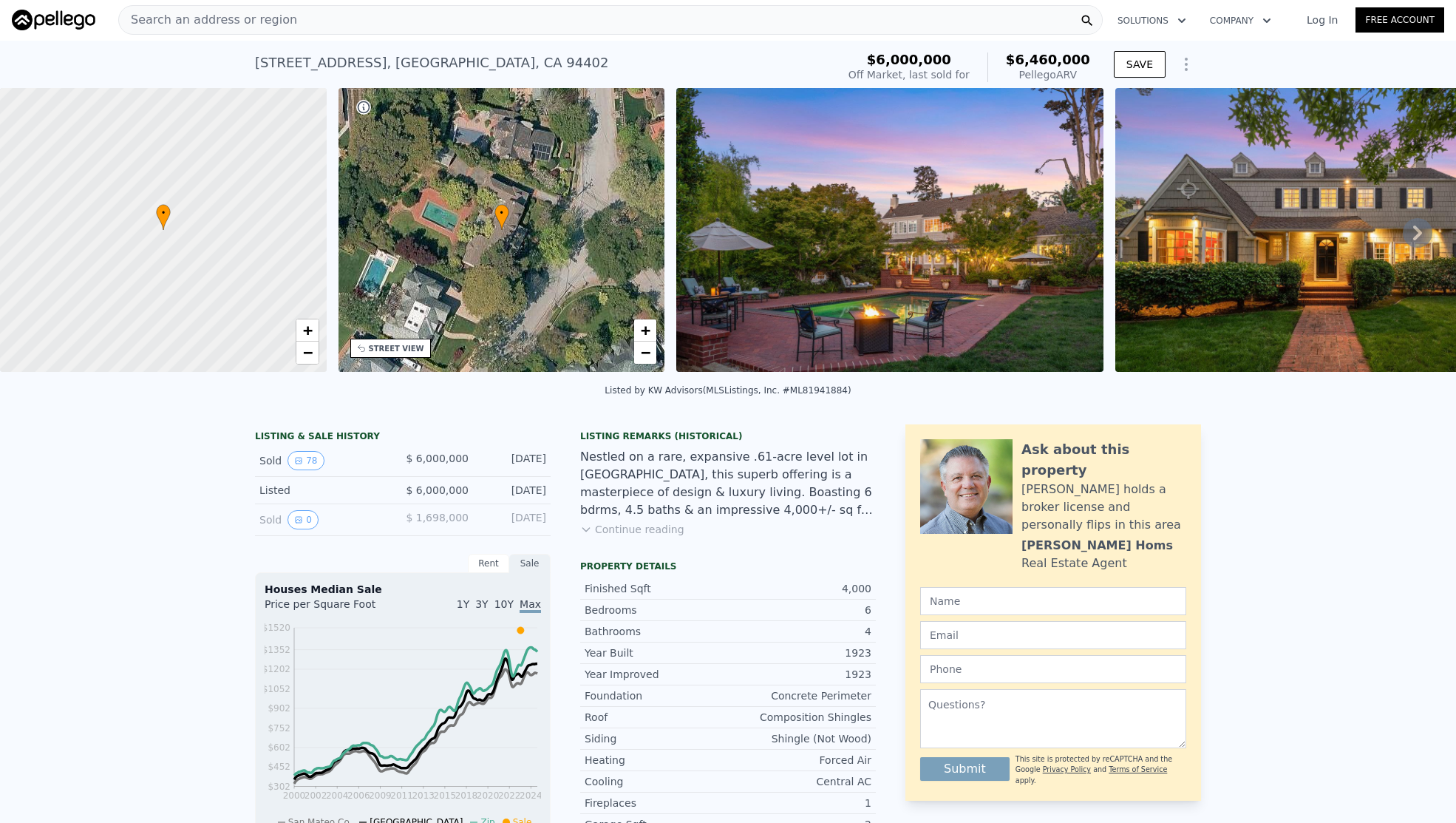
scroll to position [0, 0]
click at [261, 12] on div "Search an address or region" at bounding box center [207, 21] width 178 height 28
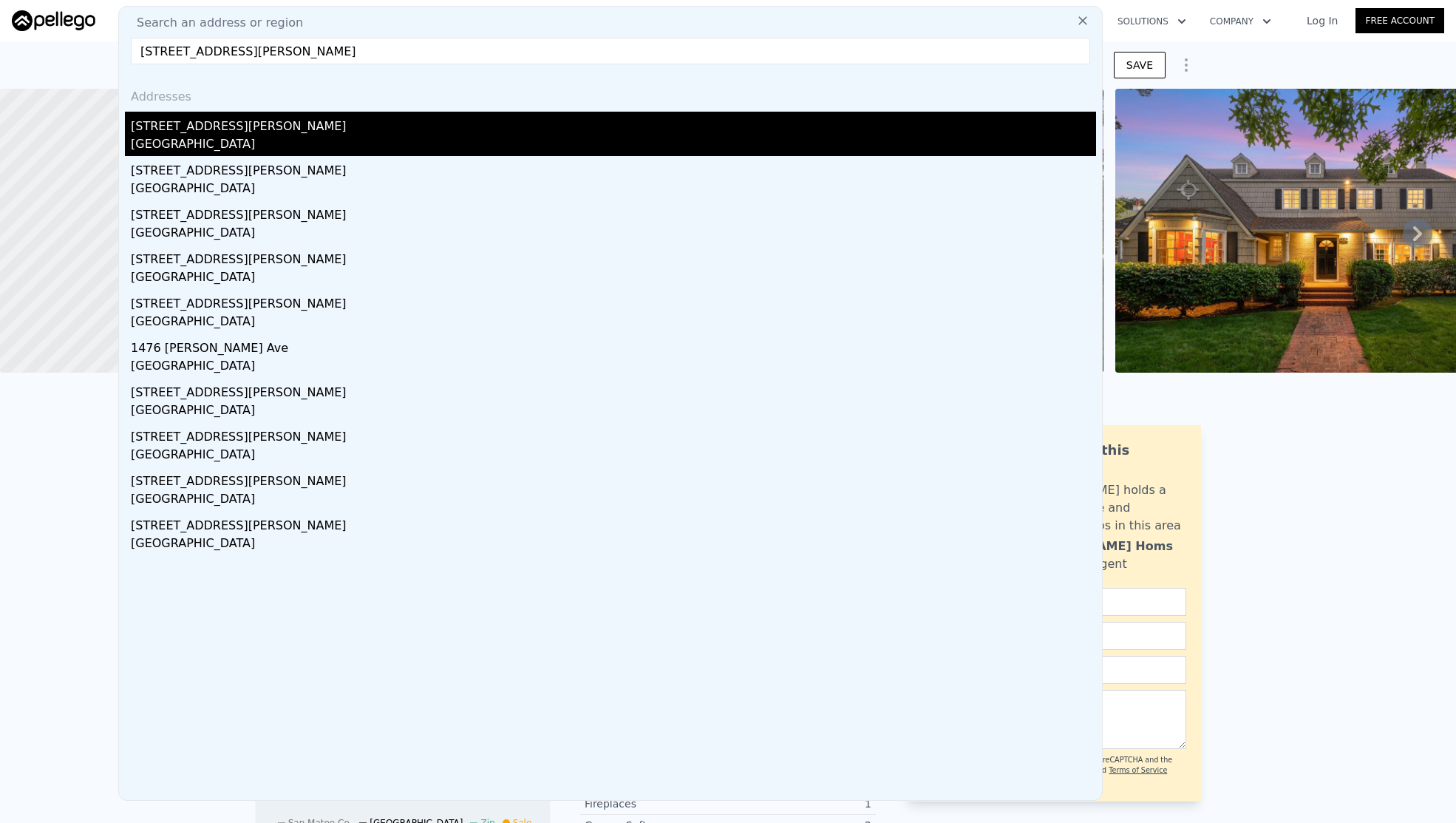
type input "[STREET_ADDRESS][PERSON_NAME]"
click at [244, 137] on div "[GEOGRAPHIC_DATA]" at bounding box center [613, 145] width 965 height 21
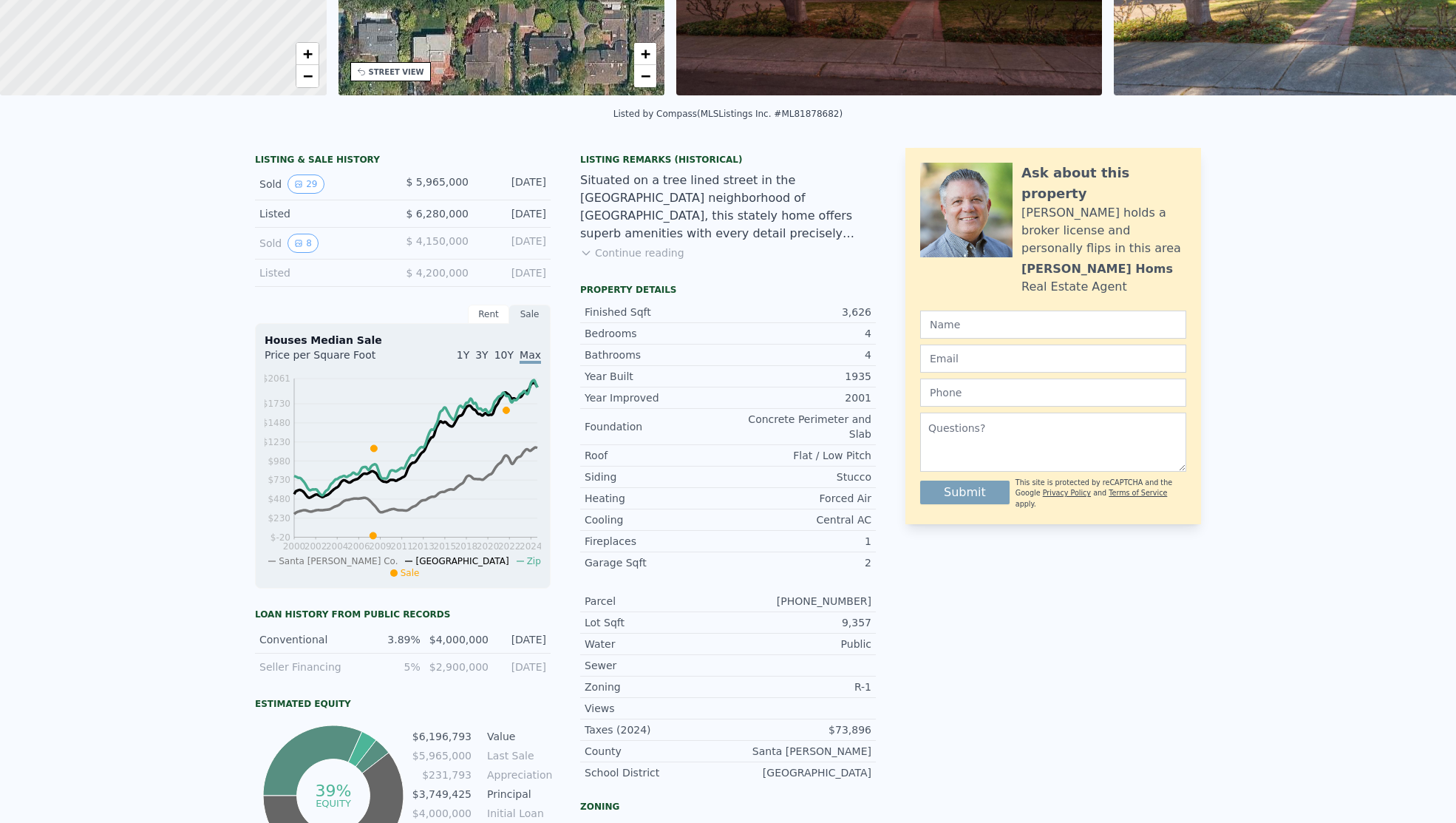
scroll to position [5, 0]
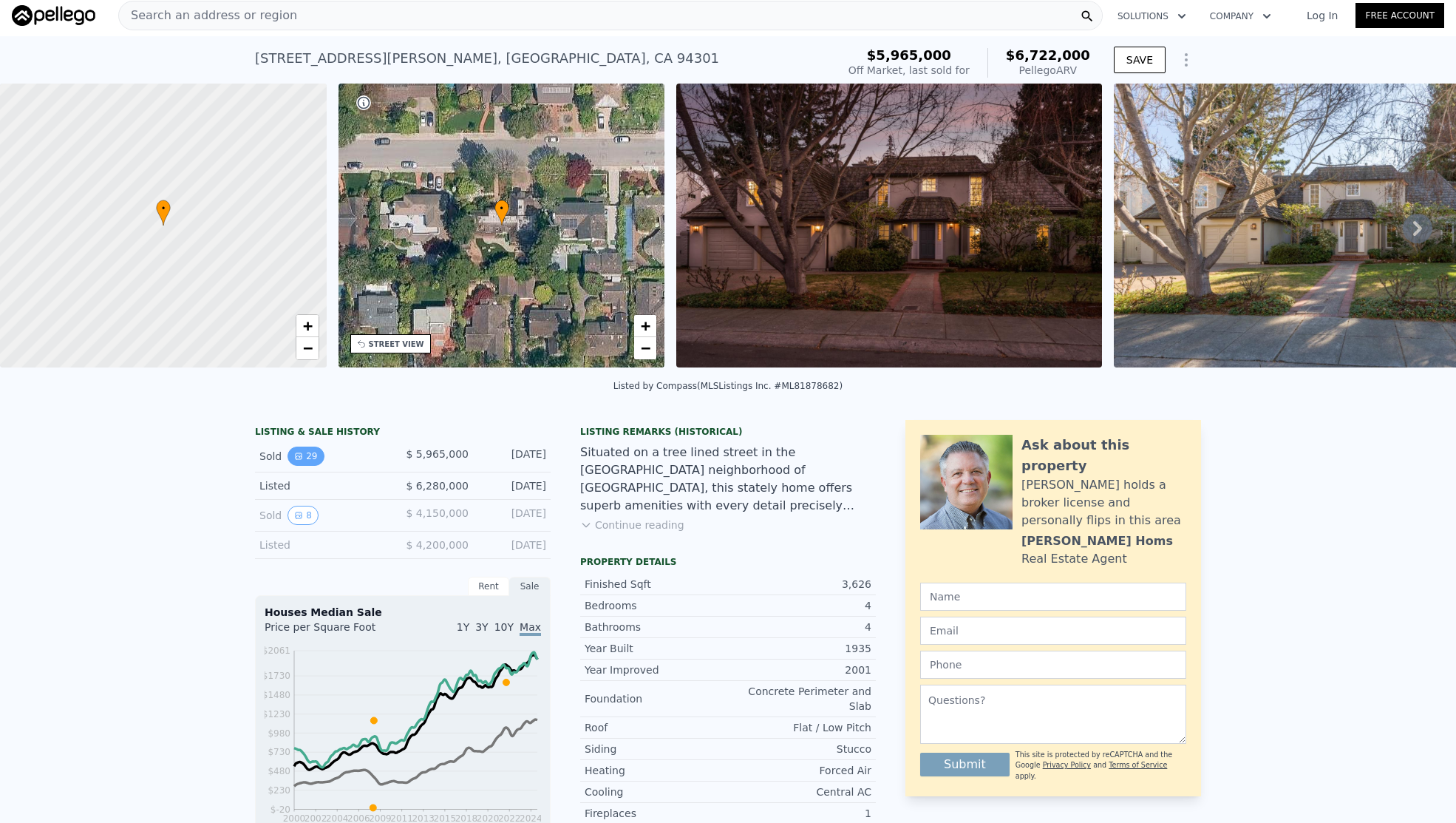
click at [303, 466] on button "29" at bounding box center [306, 456] width 36 height 19
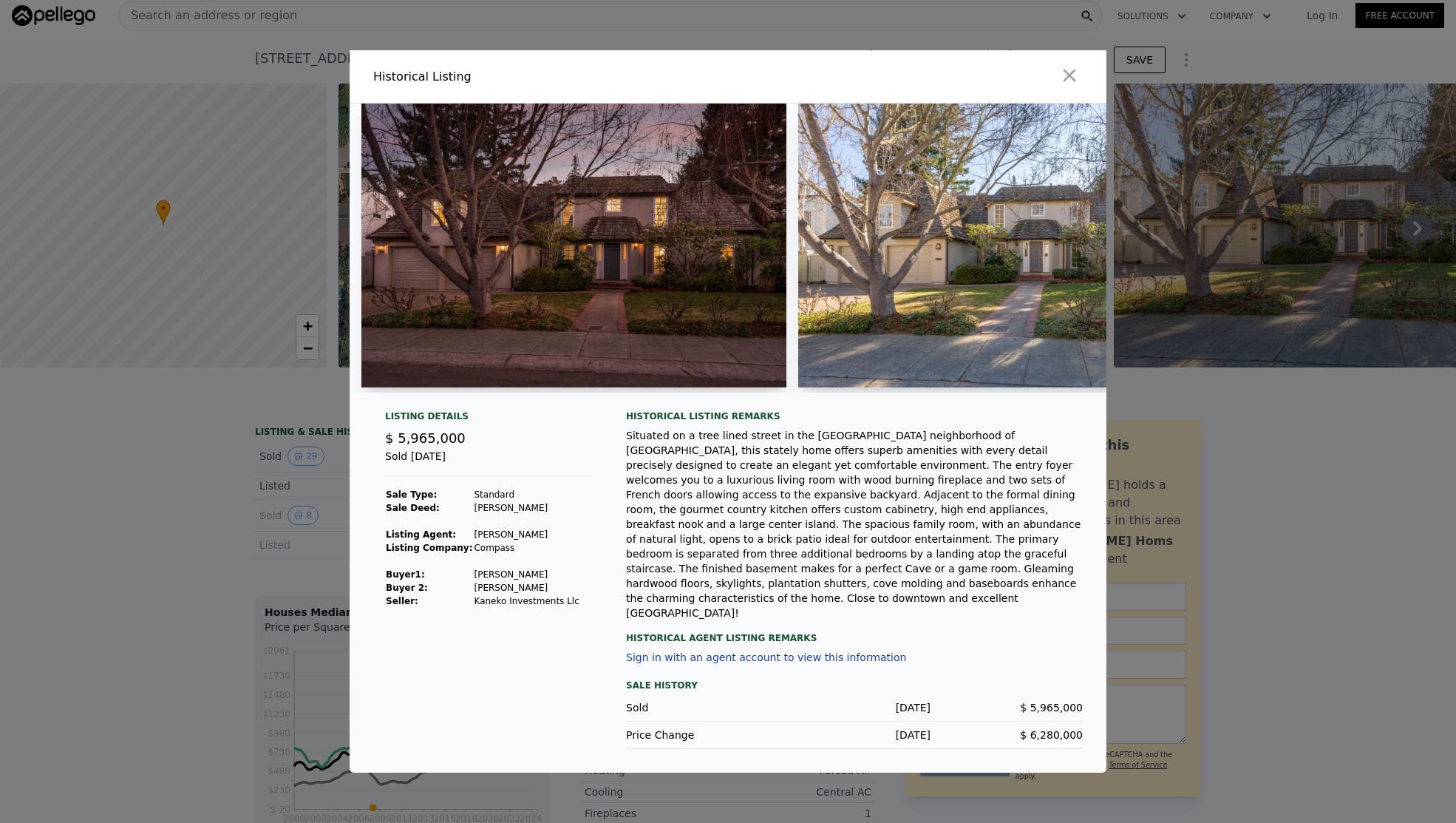
click at [199, 511] on div at bounding box center [728, 411] width 1456 height 823
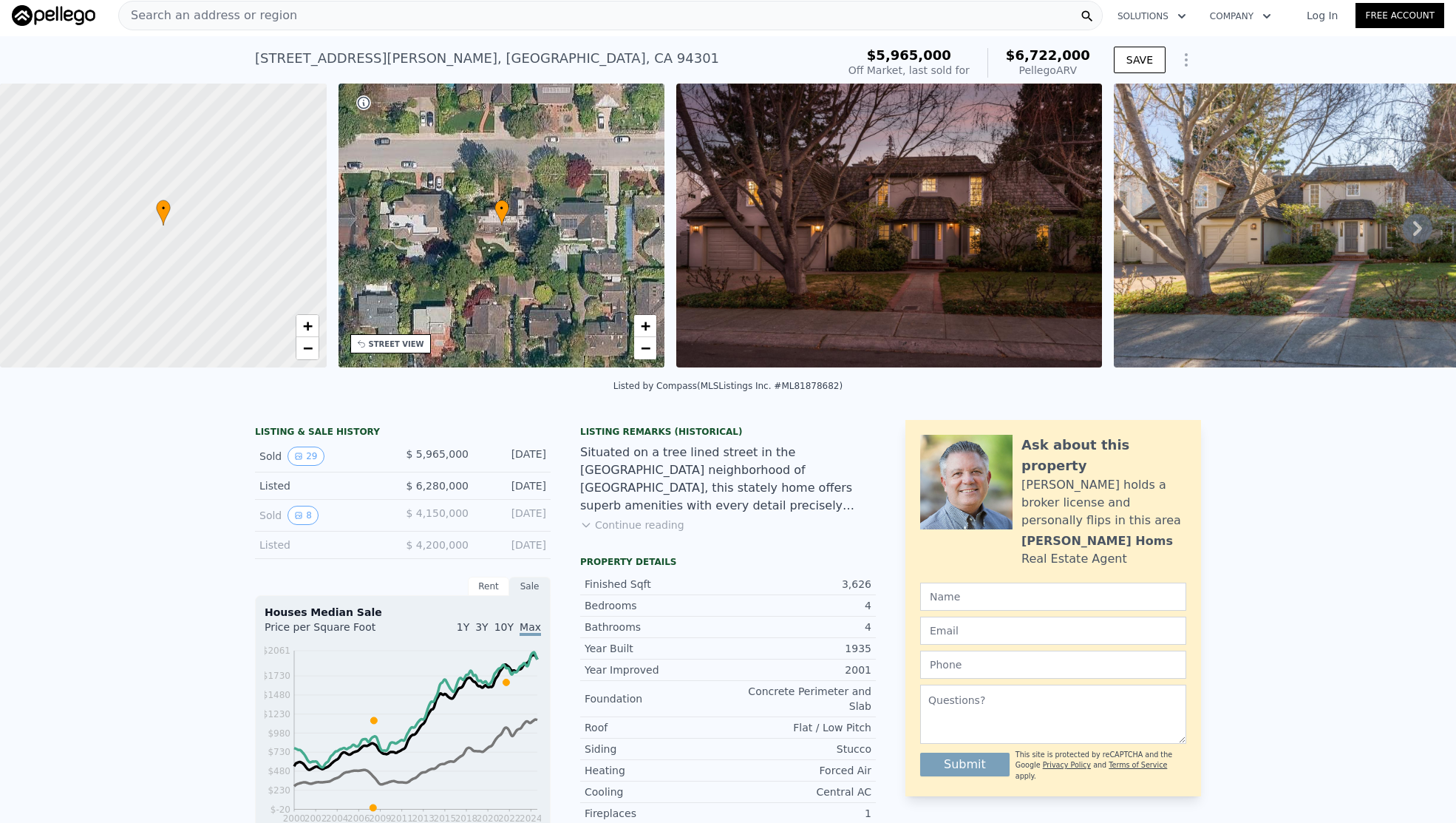
click at [229, 13] on span "Search an address or region" at bounding box center [207, 15] width 178 height 18
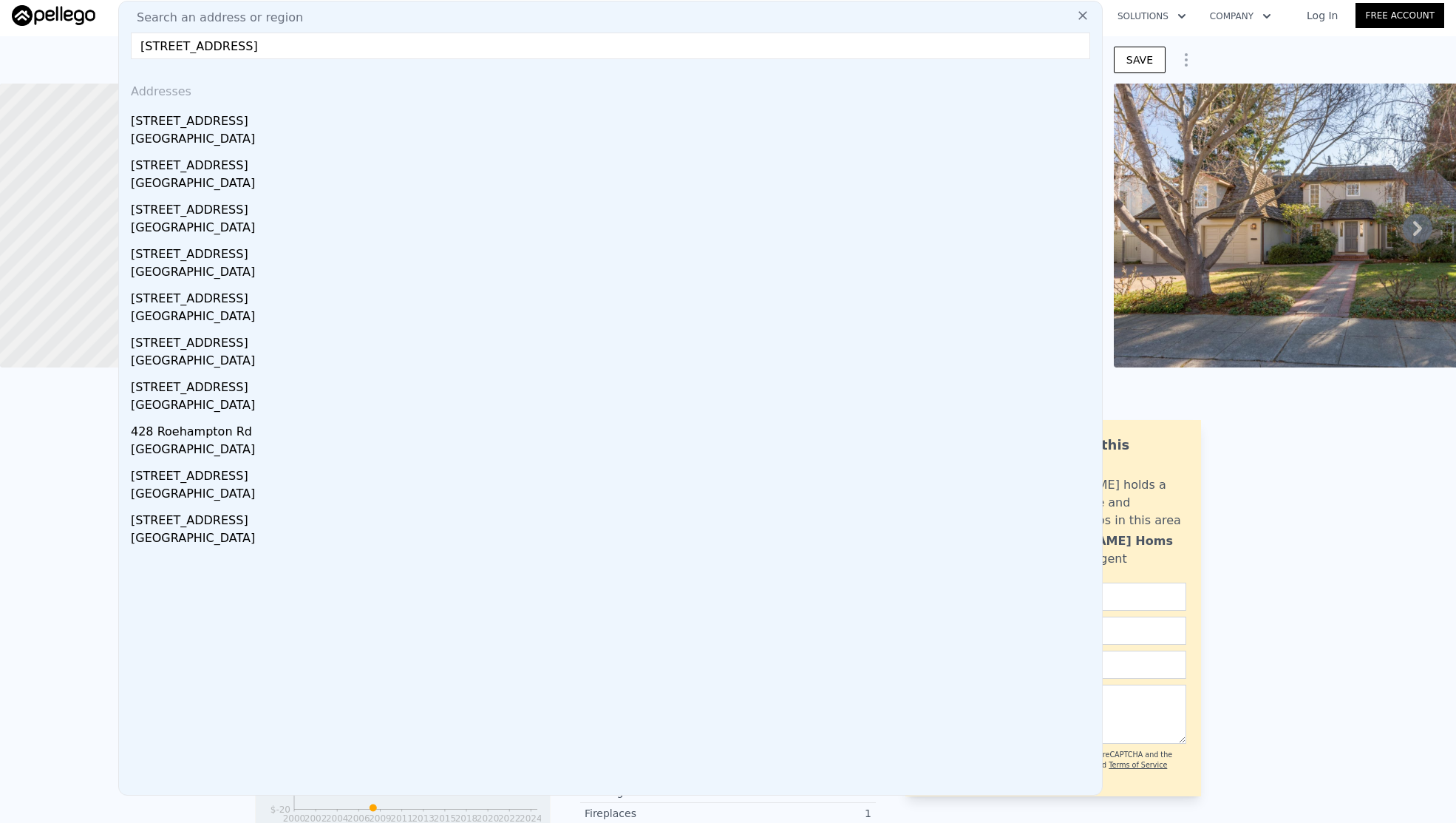
drag, startPoint x: 337, startPoint y: 48, endPoint x: 413, endPoint y: 62, distance: 77.3
click at [413, 62] on div "Search an address or [GEOGRAPHIC_DATA][STREET_ADDRESS] Addresses [STREET_ADDRES…" at bounding box center [611, 398] width 985 height 795
click at [322, 45] on input "[STREET_ADDRESS]" at bounding box center [610, 46] width 959 height 27
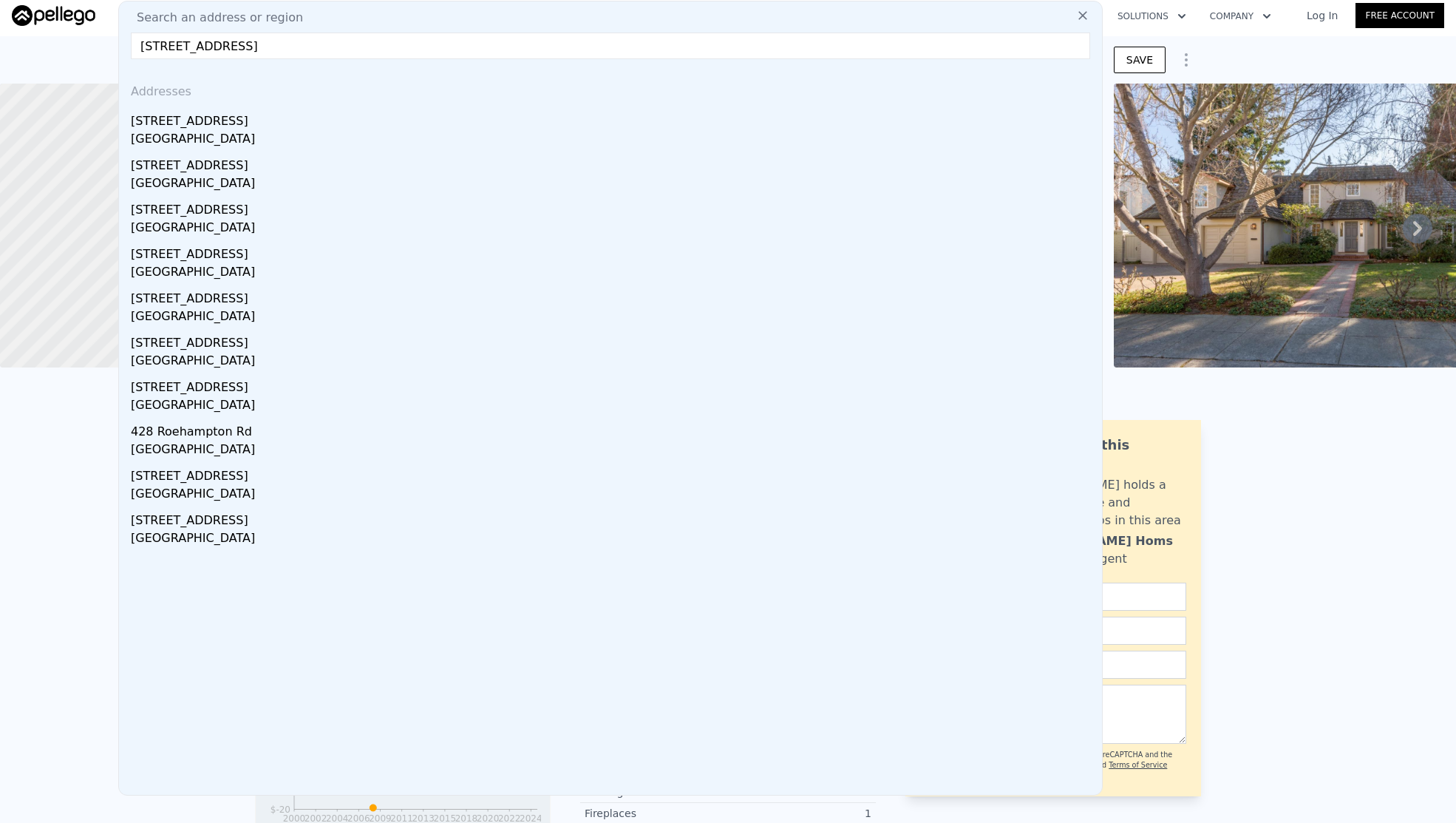
paste input "[STREET_ADDRESS][PERSON_NAME]"
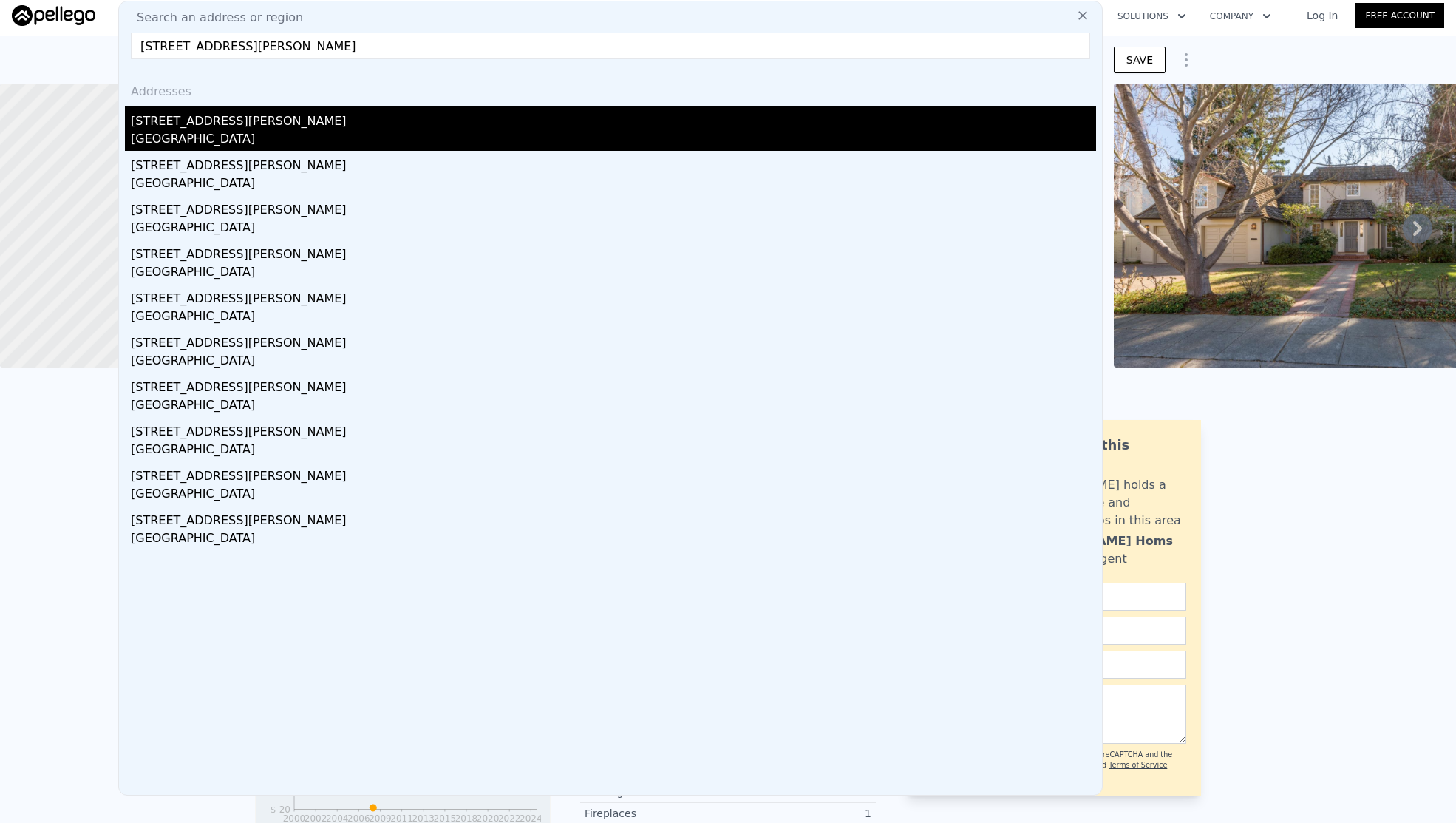
type input "[STREET_ADDRESS][PERSON_NAME]"
click at [295, 140] on div "[GEOGRAPHIC_DATA]" at bounding box center [613, 140] width 965 height 21
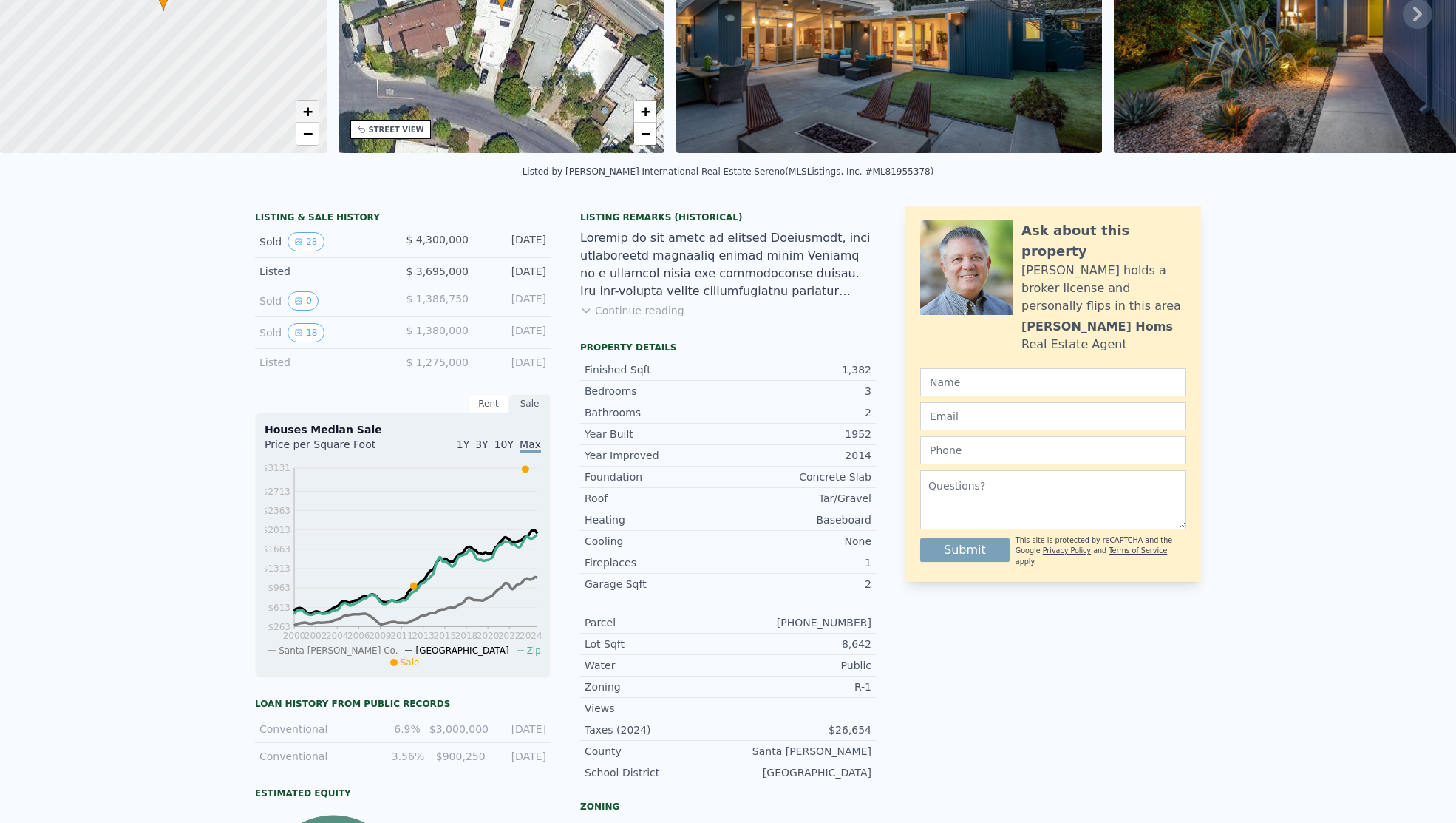
scroll to position [5, 0]
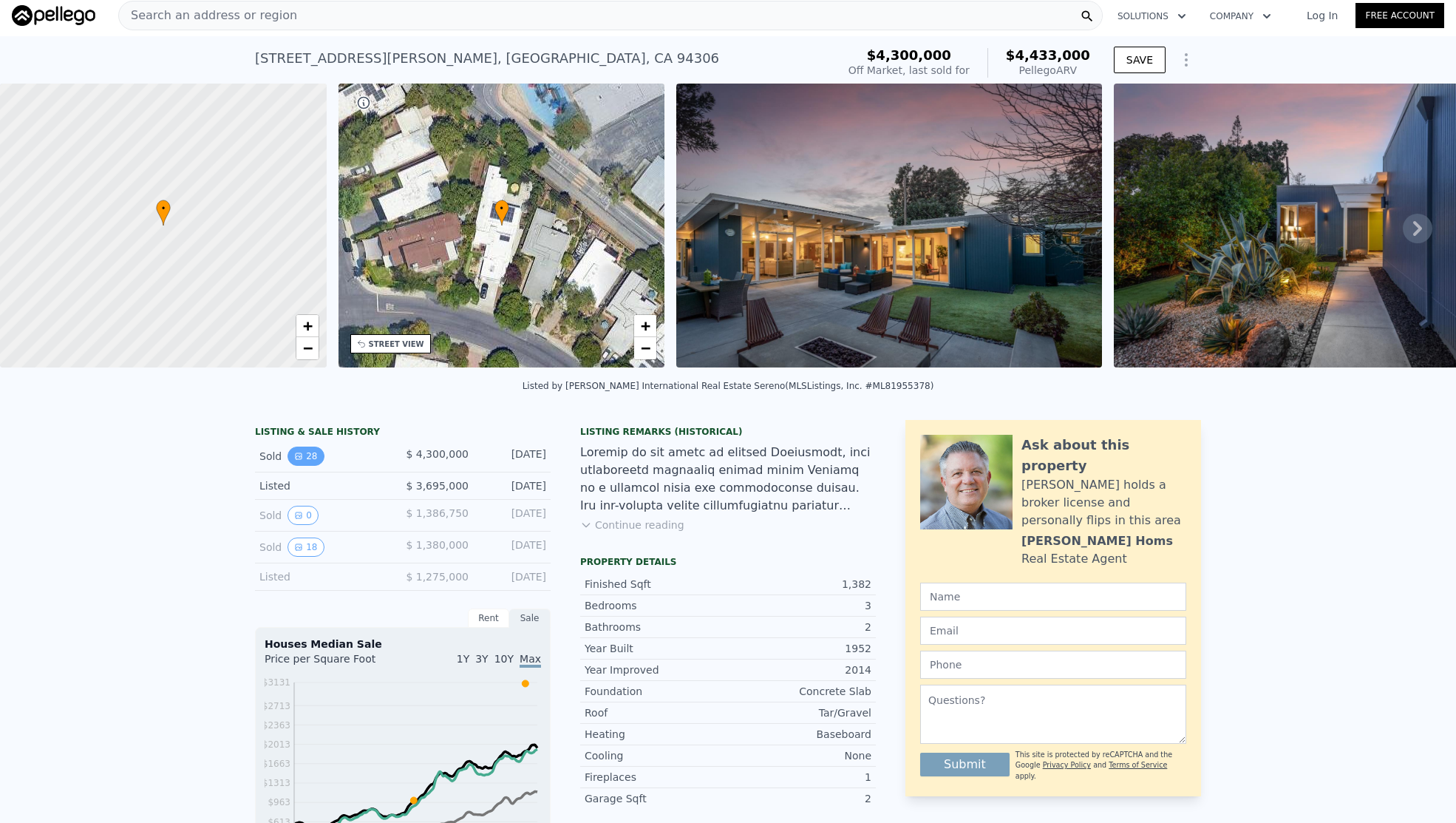
click at [307, 466] on button "28" at bounding box center [306, 456] width 36 height 19
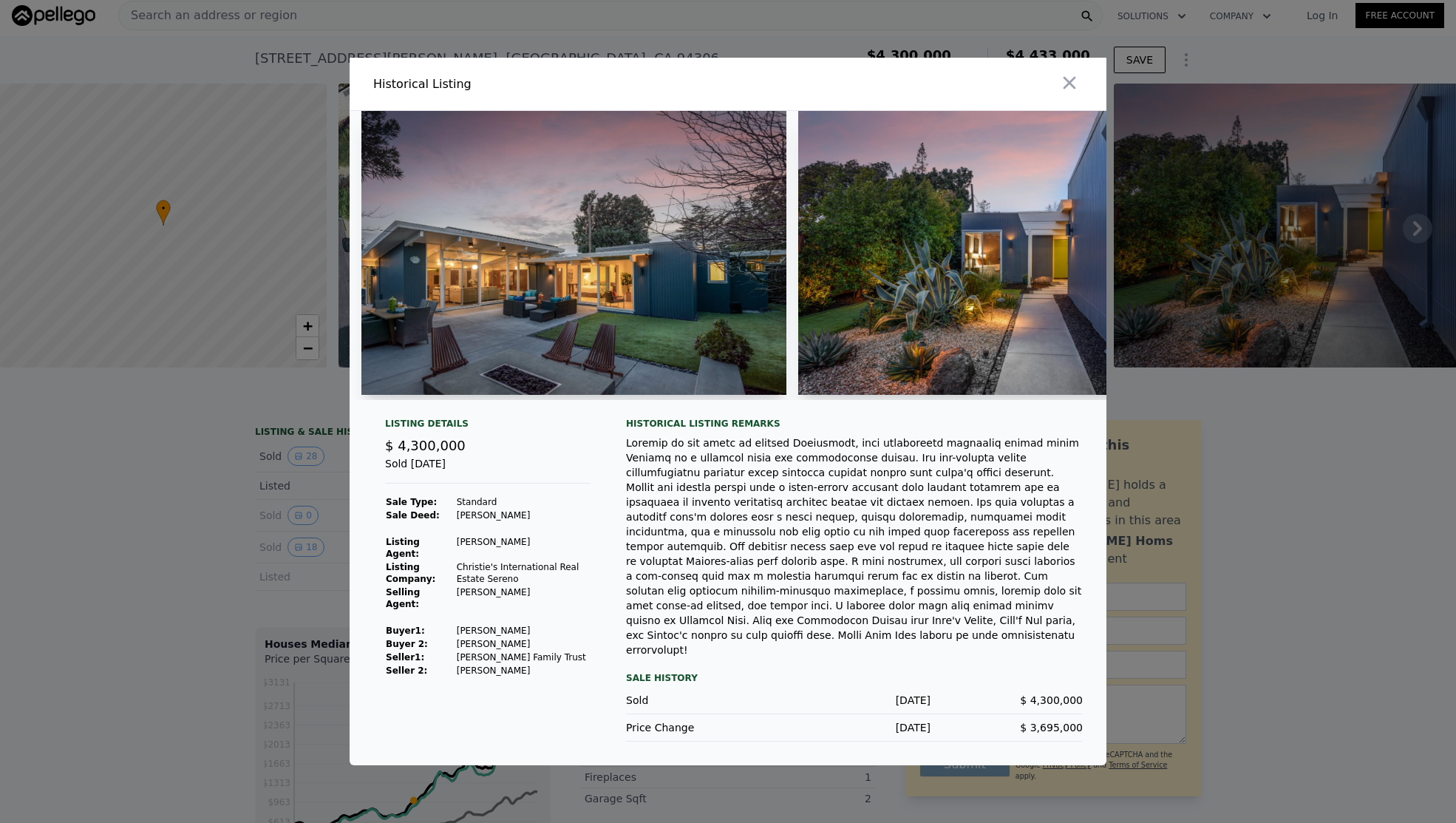
click at [115, 543] on div at bounding box center [728, 411] width 1456 height 823
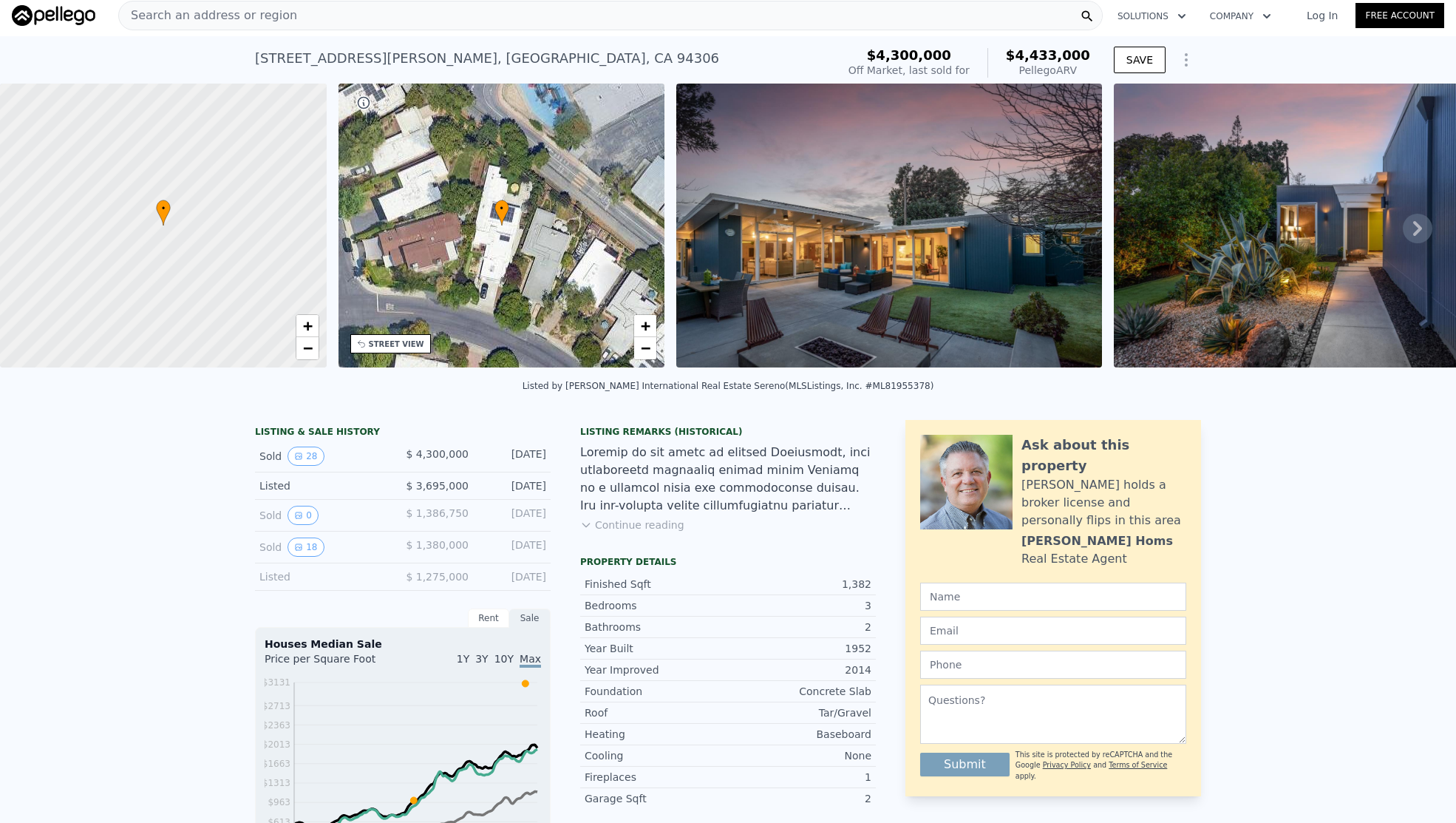
click at [352, 68] on div "[STREET_ADDRESS][PERSON_NAME]" at bounding box center [487, 58] width 464 height 21
click at [255, 4] on div "Search an address or region" at bounding box center [207, 15] width 178 height 28
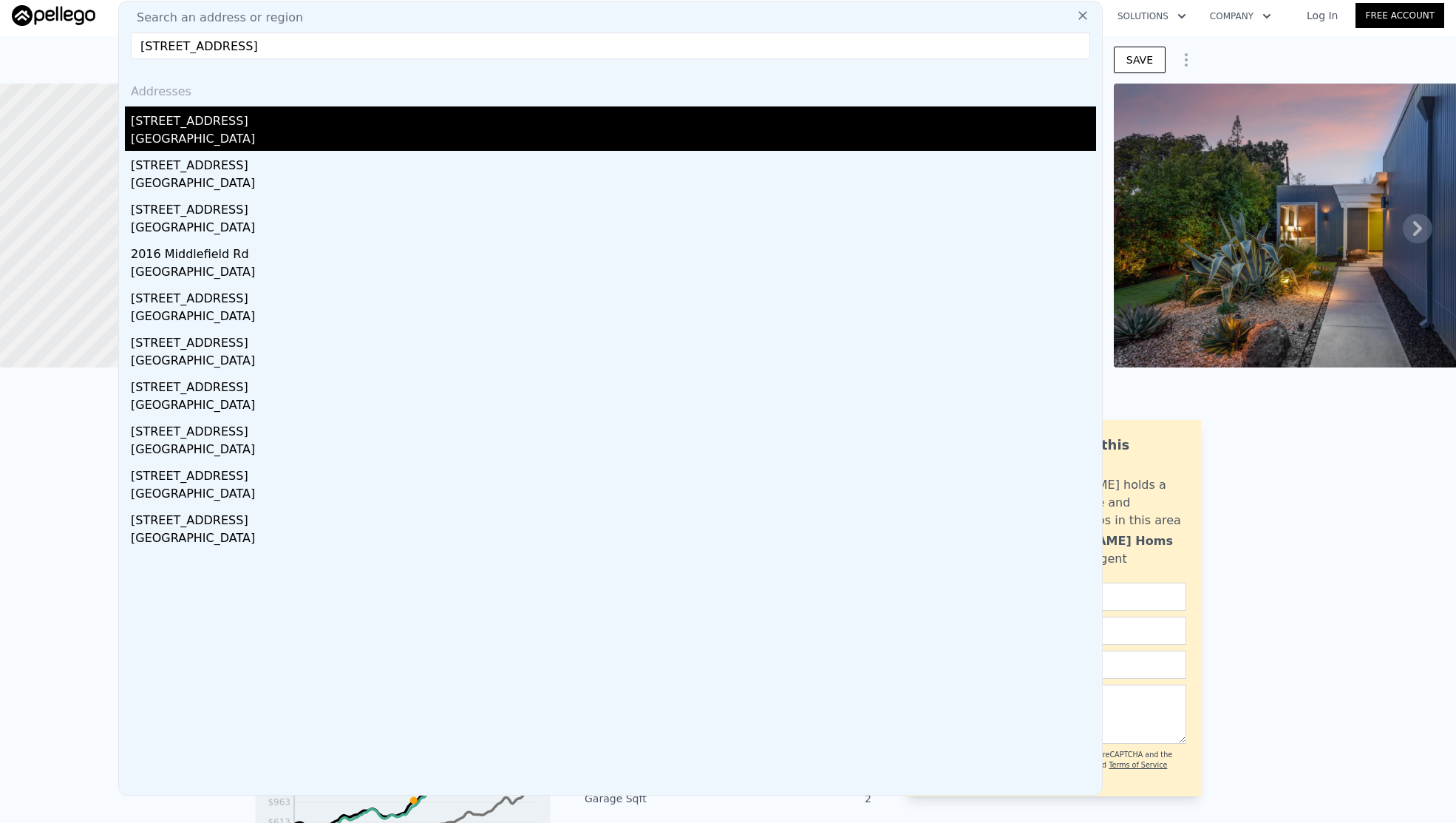
type input "[STREET_ADDRESS]"
click at [263, 136] on div "[GEOGRAPHIC_DATA]" at bounding box center [613, 140] width 965 height 21
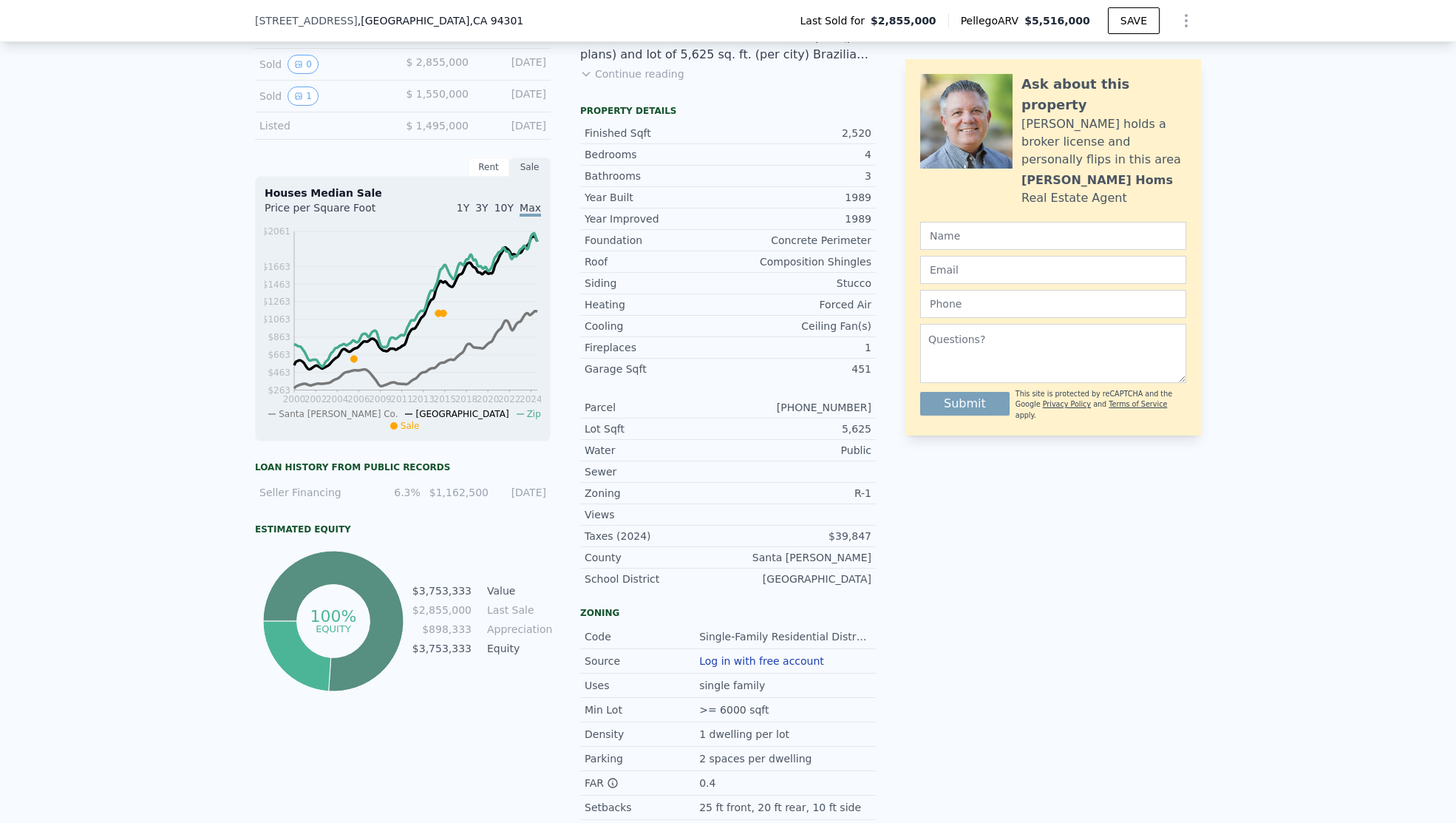
scroll to position [74, 0]
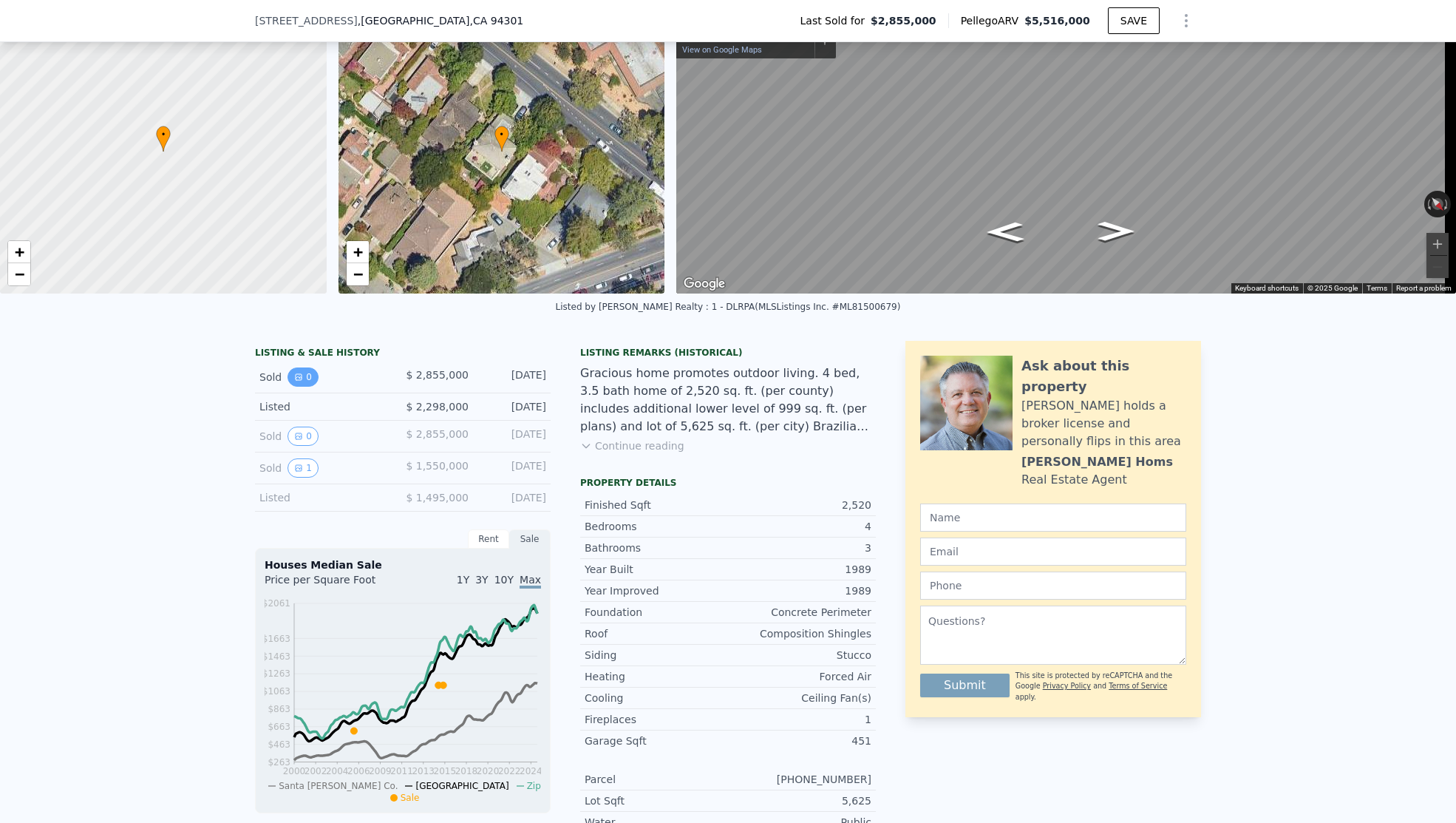
click at [303, 383] on button "0" at bounding box center [303, 377] width 31 height 19
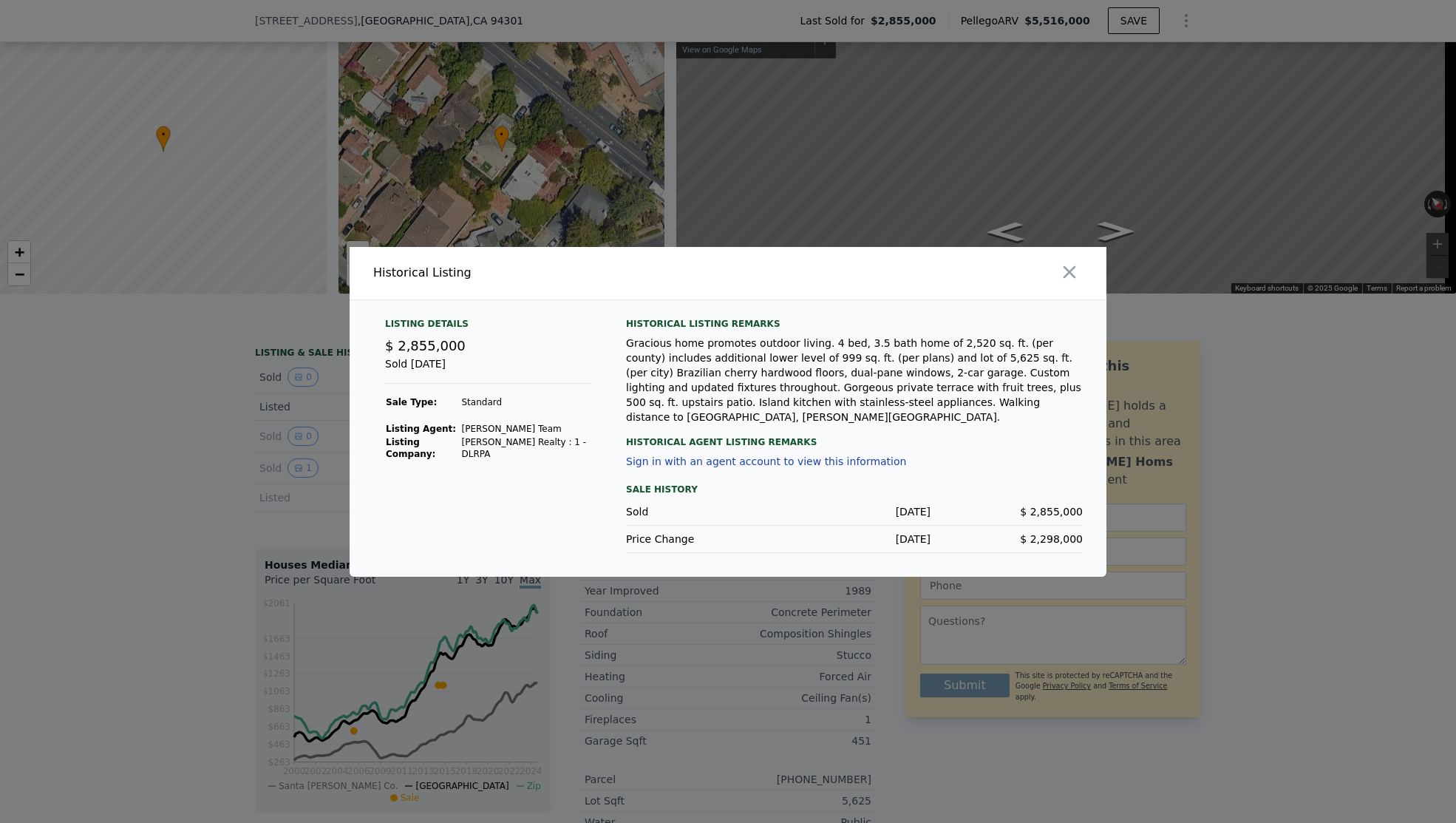
click at [176, 408] on div at bounding box center [728, 411] width 1456 height 823
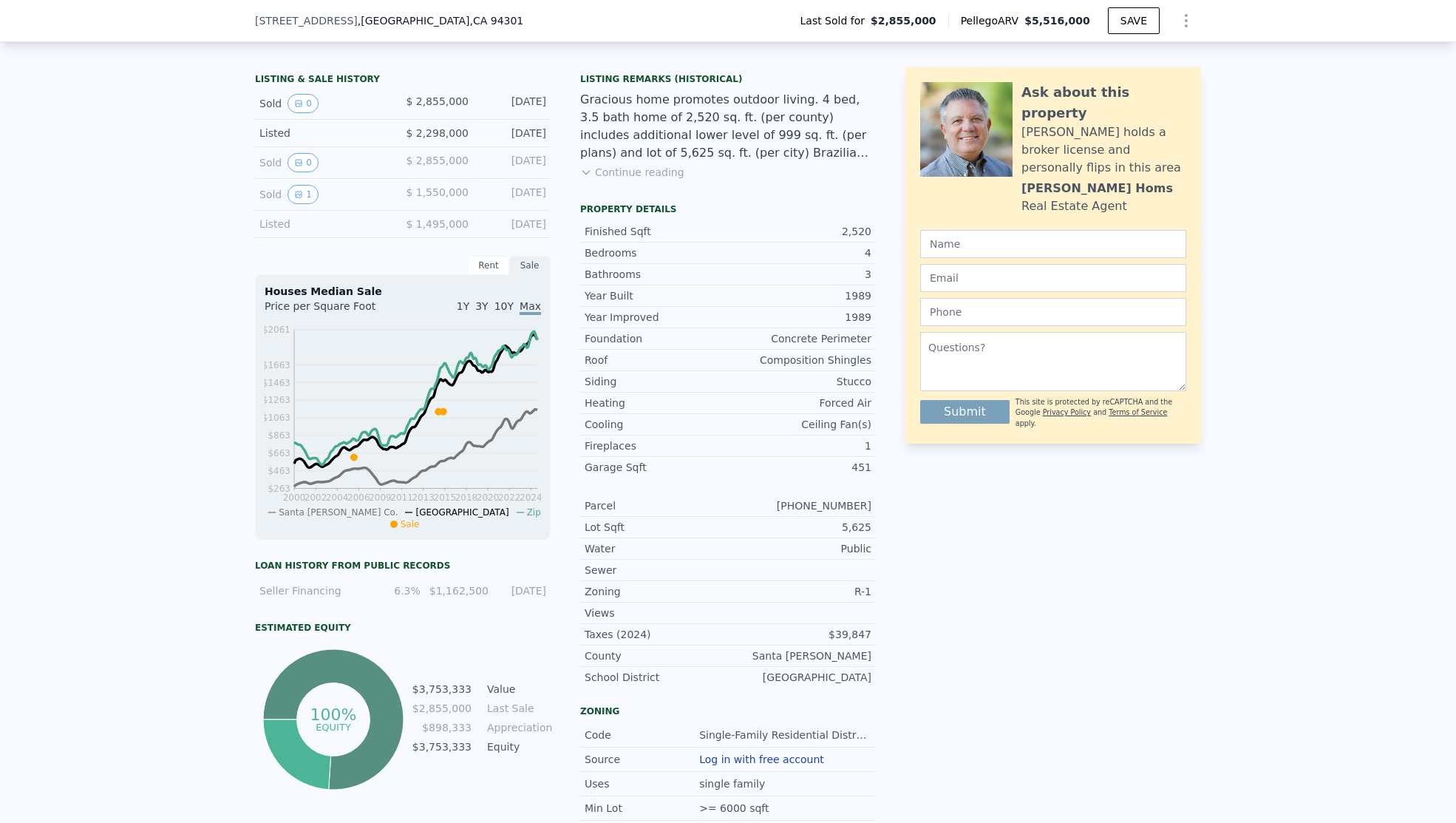
scroll to position [5, 0]
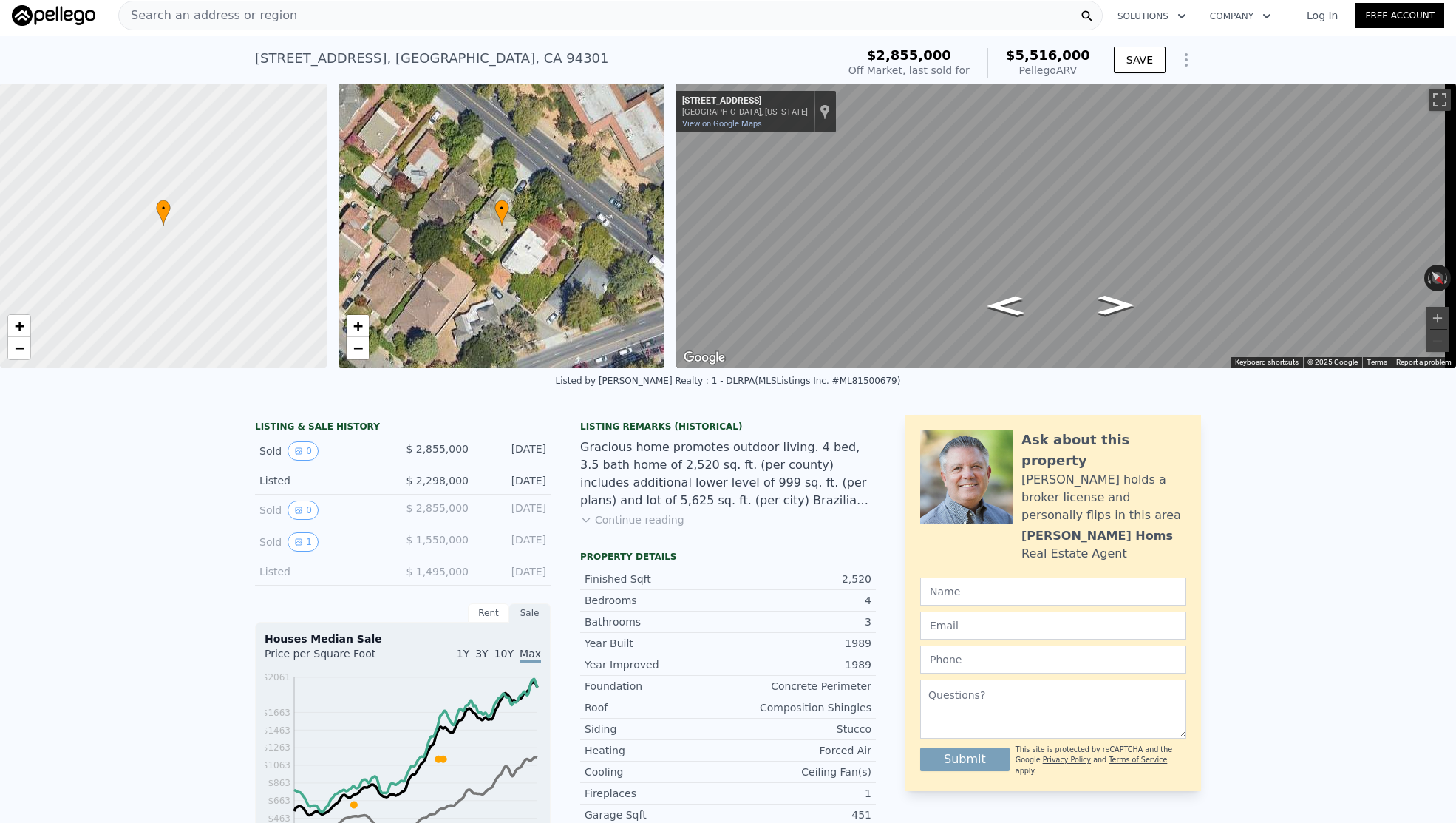
click at [296, 12] on div "Search an address or region" at bounding box center [611, 15] width 985 height 29
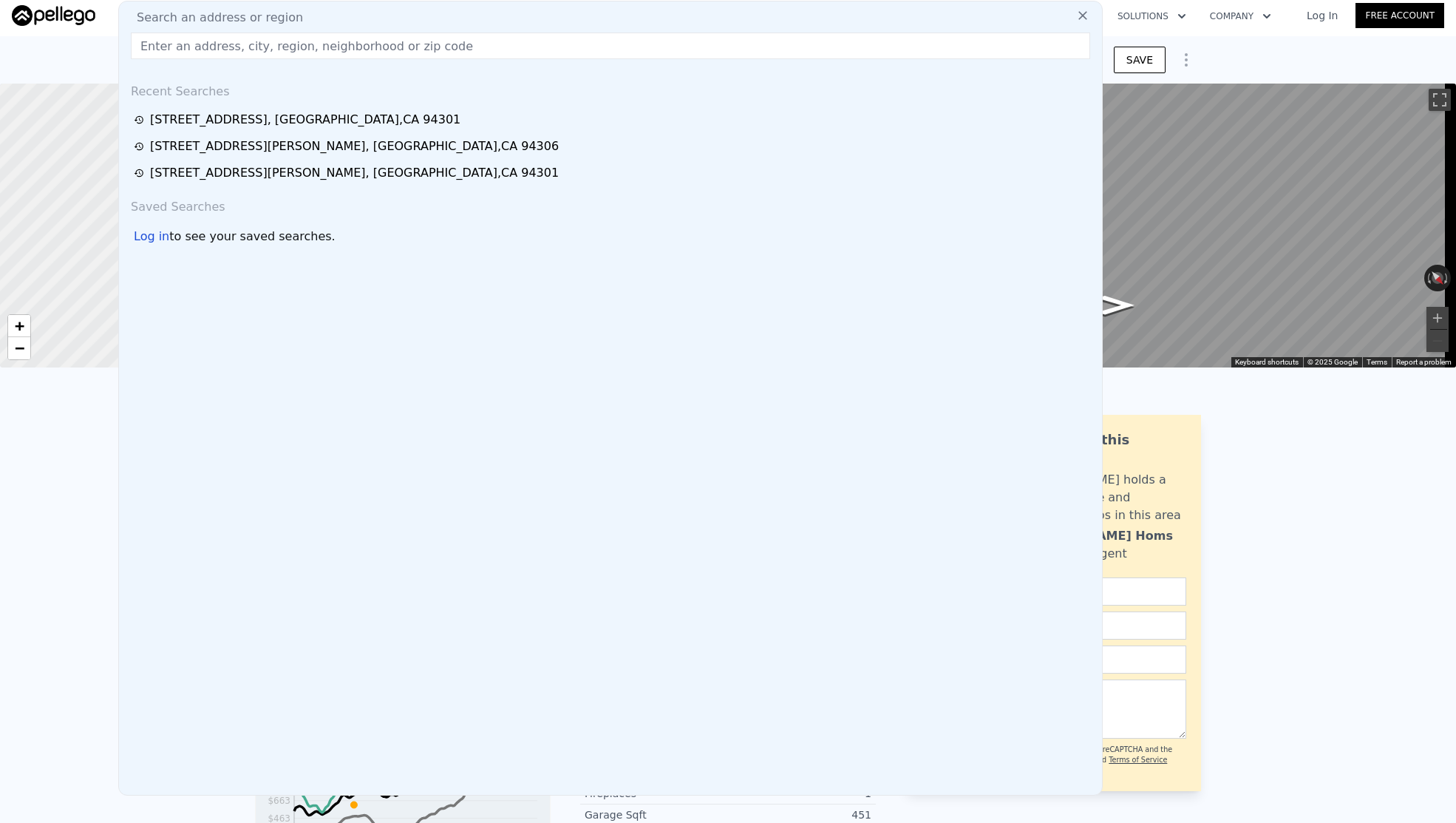
click at [296, 12] on div "Search an address or region" at bounding box center [610, 17] width 971 height 18
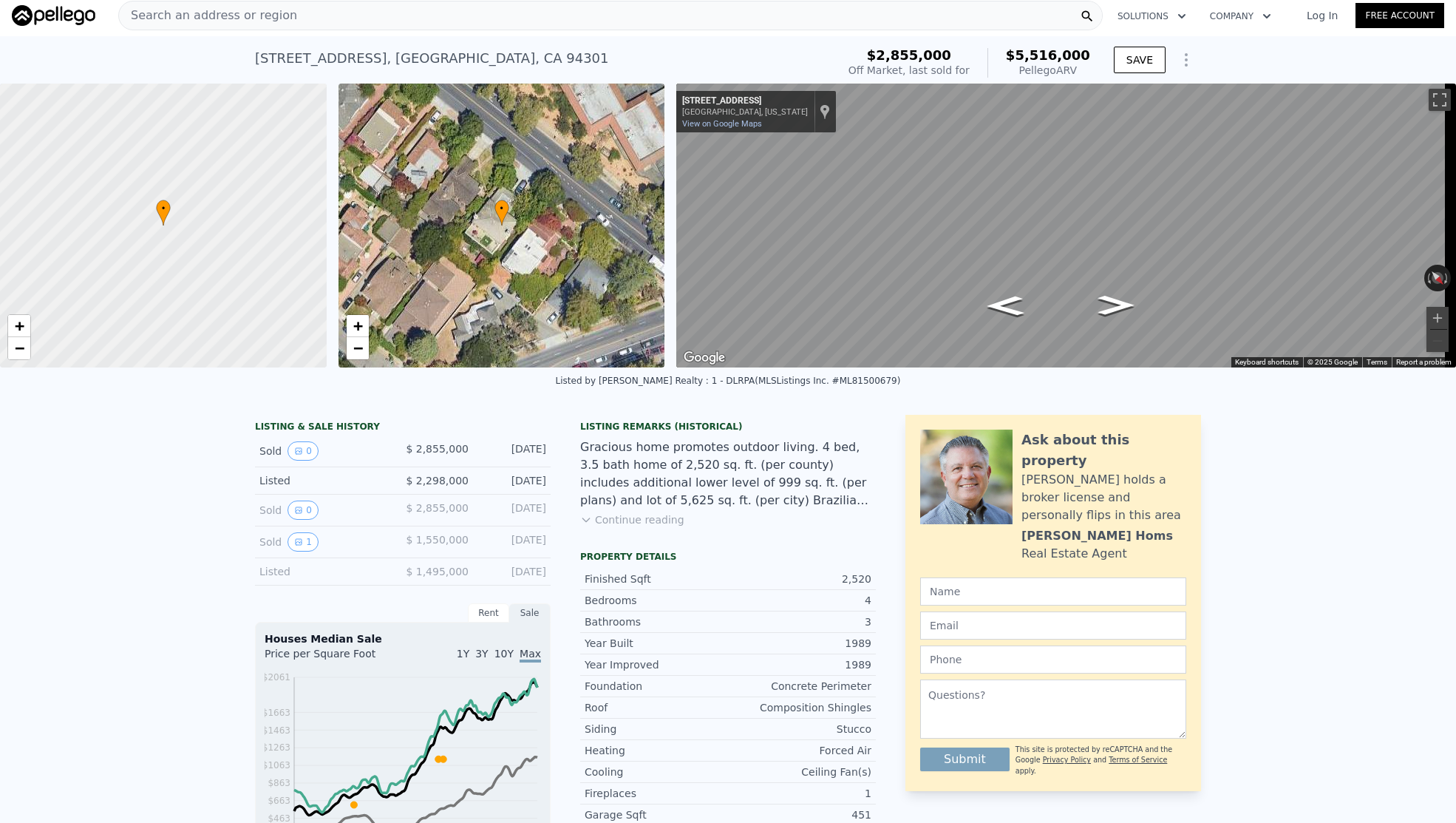
drag, startPoint x: 29, startPoint y: 500, endPoint x: 45, endPoint y: 474, distance: 30.5
click at [281, 8] on div "Search an address or region" at bounding box center [611, 15] width 985 height 29
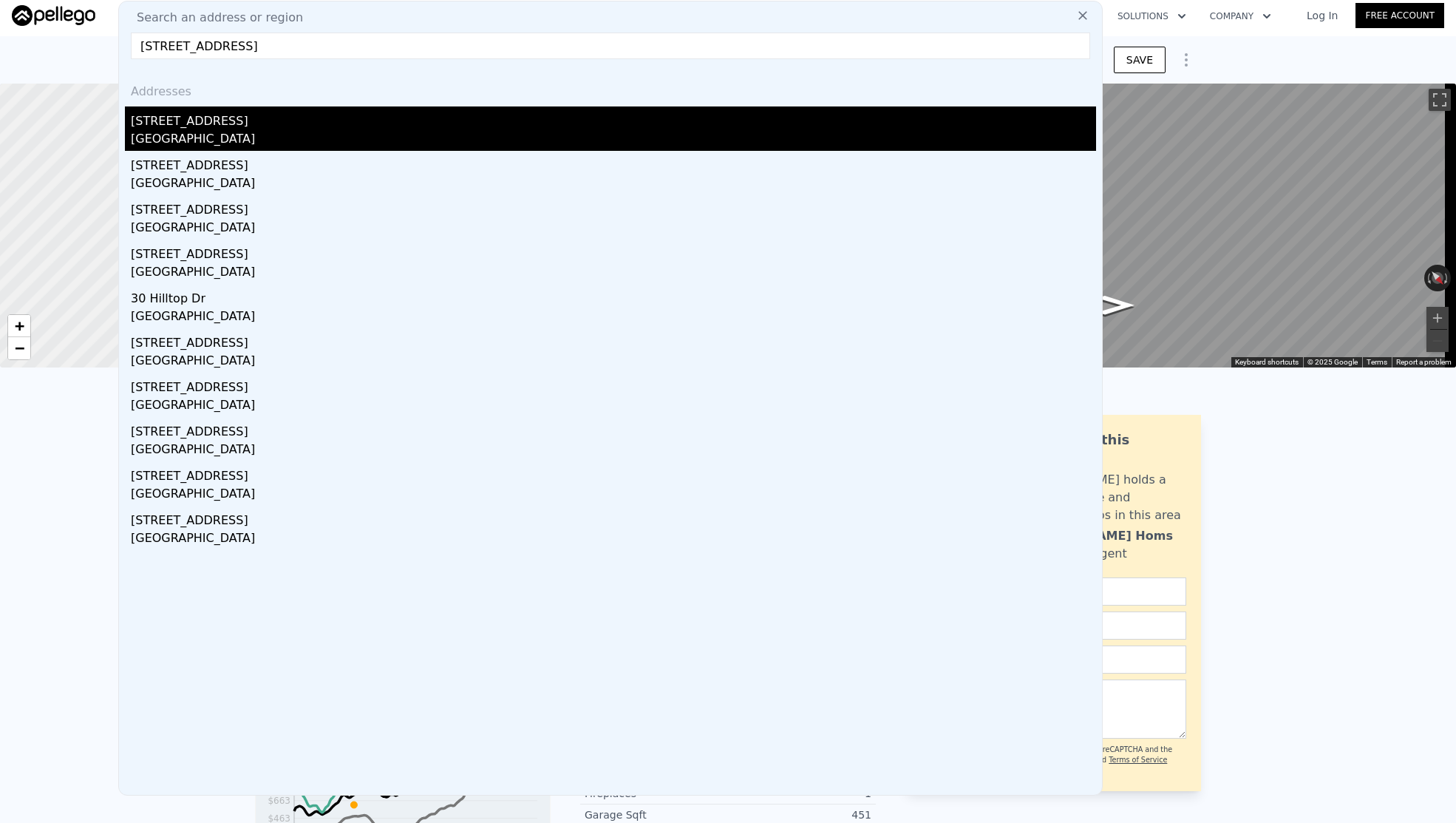
type input "[STREET_ADDRESS]"
click at [243, 119] on div "[STREET_ADDRESS]" at bounding box center [613, 119] width 965 height 24
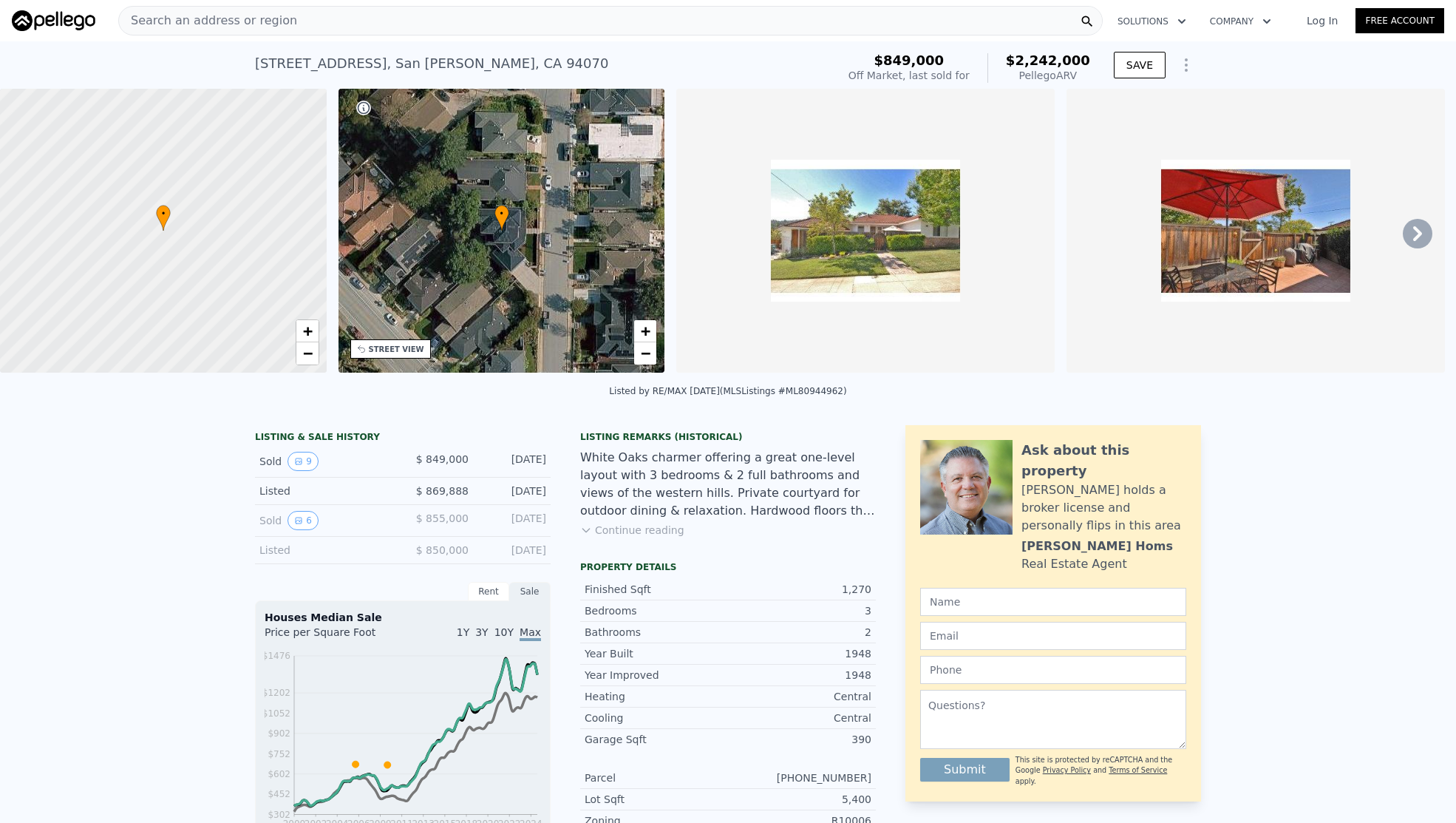
click at [359, 23] on div "Search an address or region" at bounding box center [611, 21] width 985 height 29
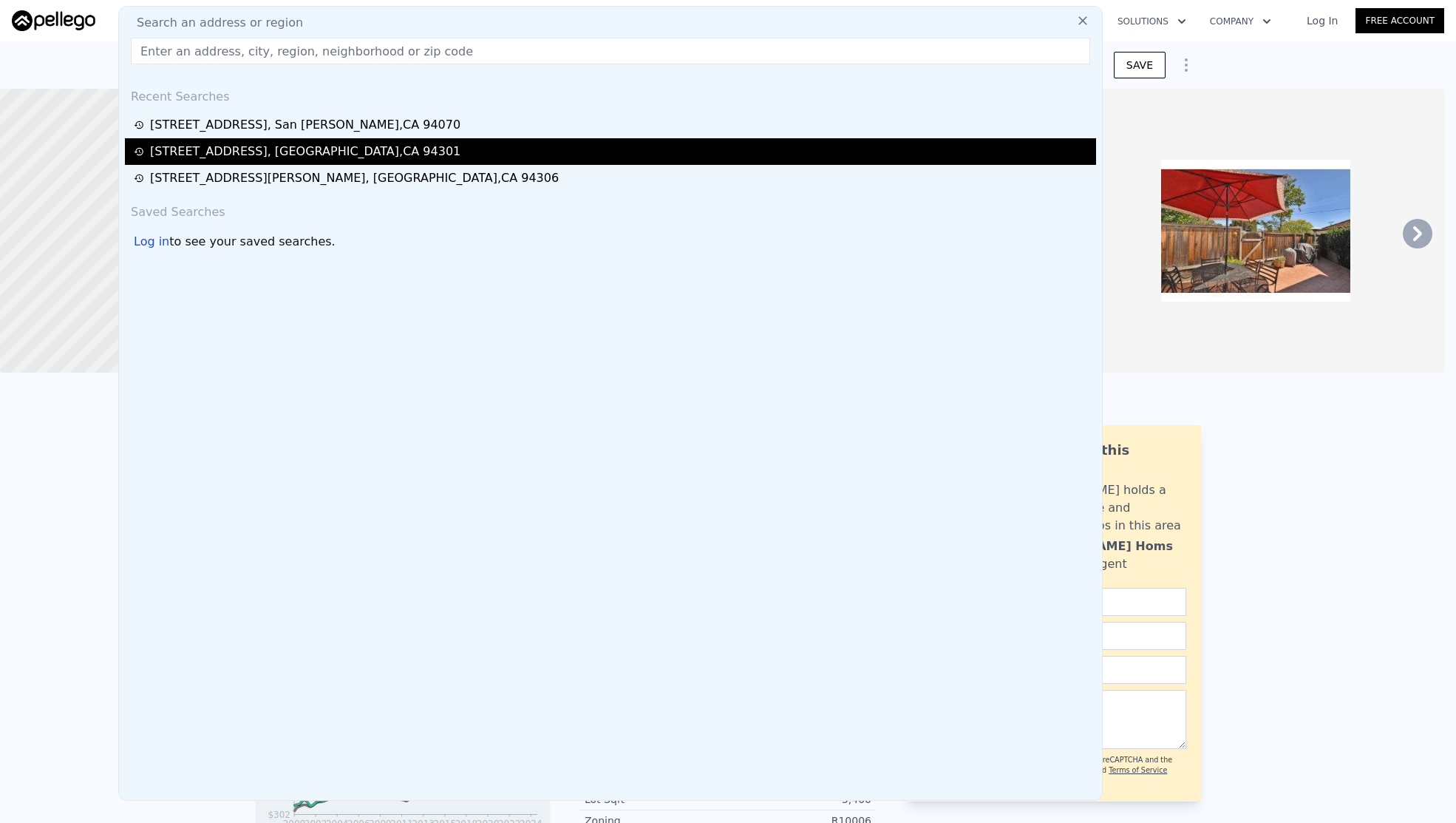
drag, startPoint x: 359, startPoint y: 23, endPoint x: 356, endPoint y: 148, distance: 125.0
paste input "[STREET_ADDRESS]"
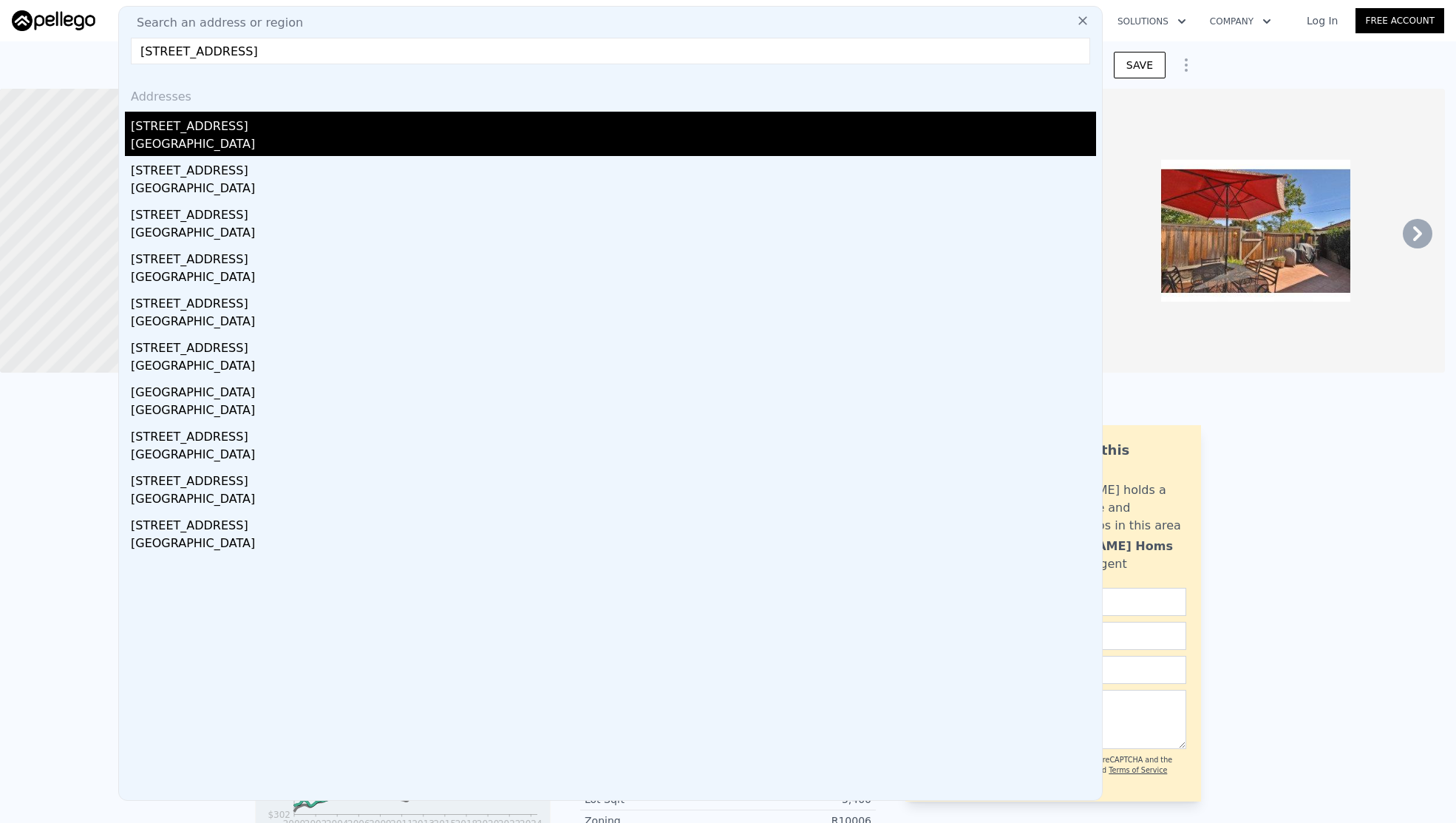
type input "[STREET_ADDRESS]"
click at [242, 127] on div "[STREET_ADDRESS]" at bounding box center [613, 124] width 965 height 24
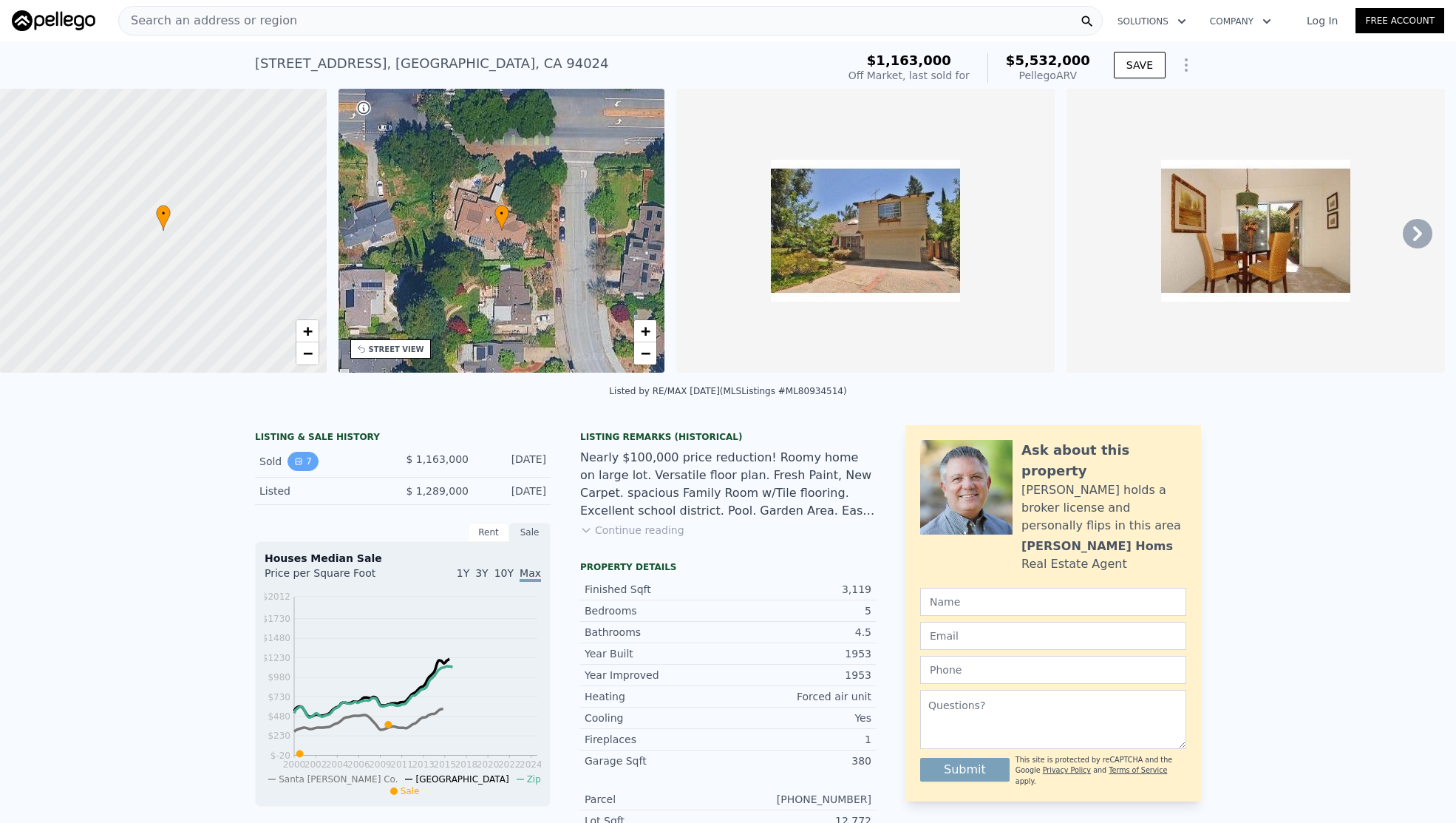
click at [294, 466] on icon "View historical data" at bounding box center [298, 461] width 9 height 9
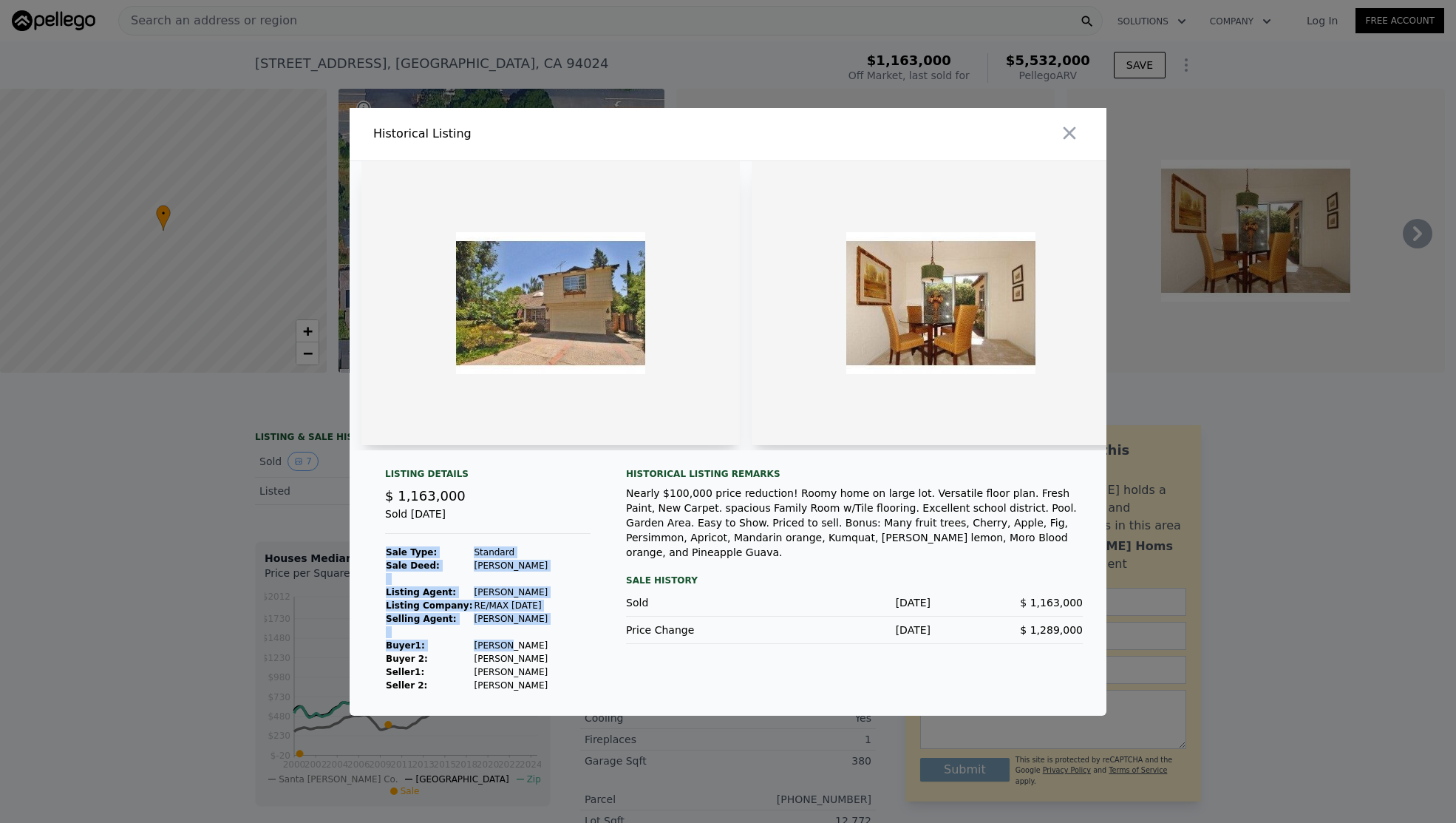
drag, startPoint x: 510, startPoint y: 654, endPoint x: 531, endPoint y: 657, distance: 21.2
click at [531, 657] on div "Listing Details $ 1,163,000 Sold [DATE] Sale Type: Standard Sale Deed: [PERSON_…" at bounding box center [487, 580] width 229 height 224
click at [194, 599] on div at bounding box center [728, 411] width 1456 height 823
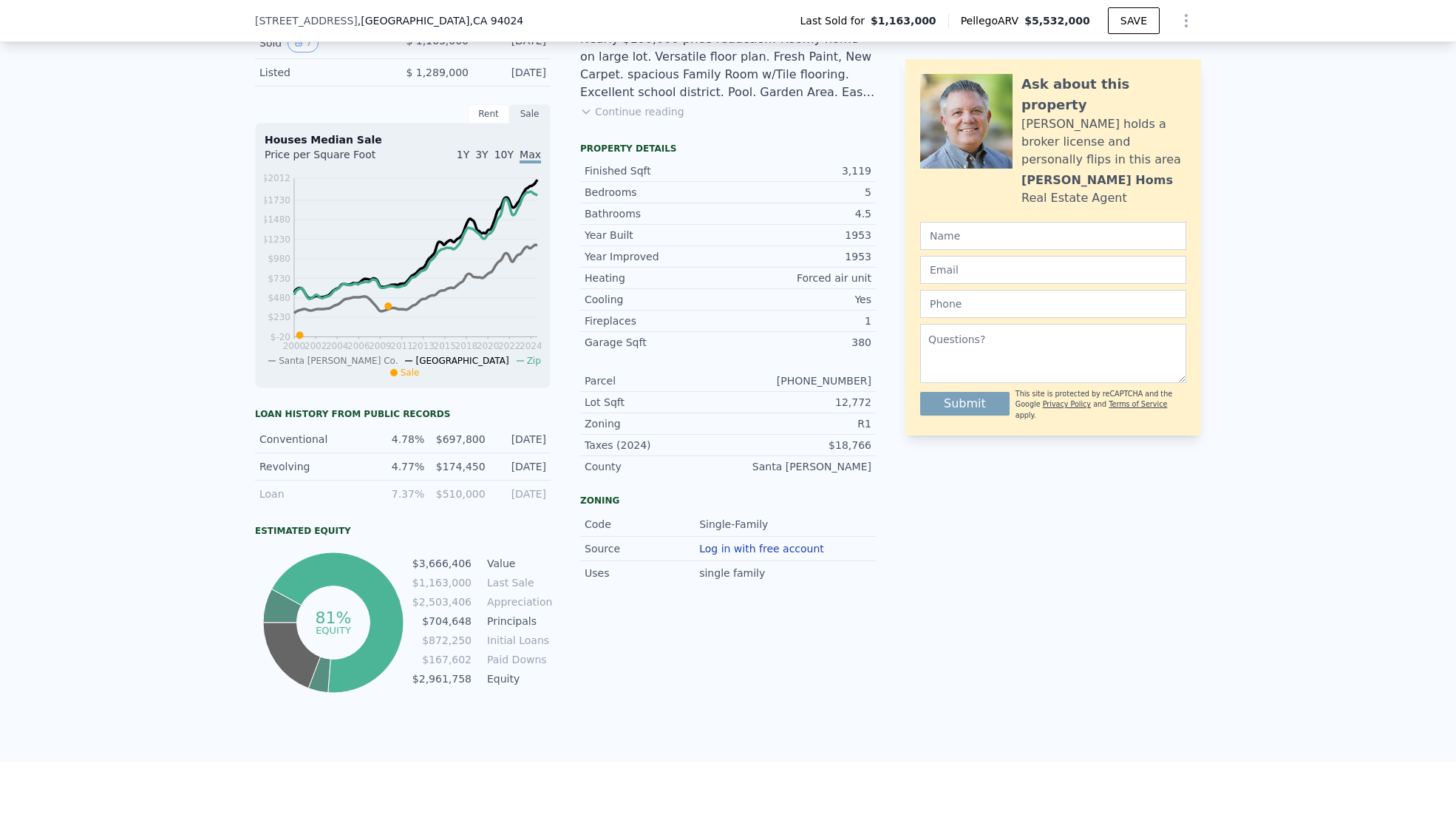
scroll to position [365, 0]
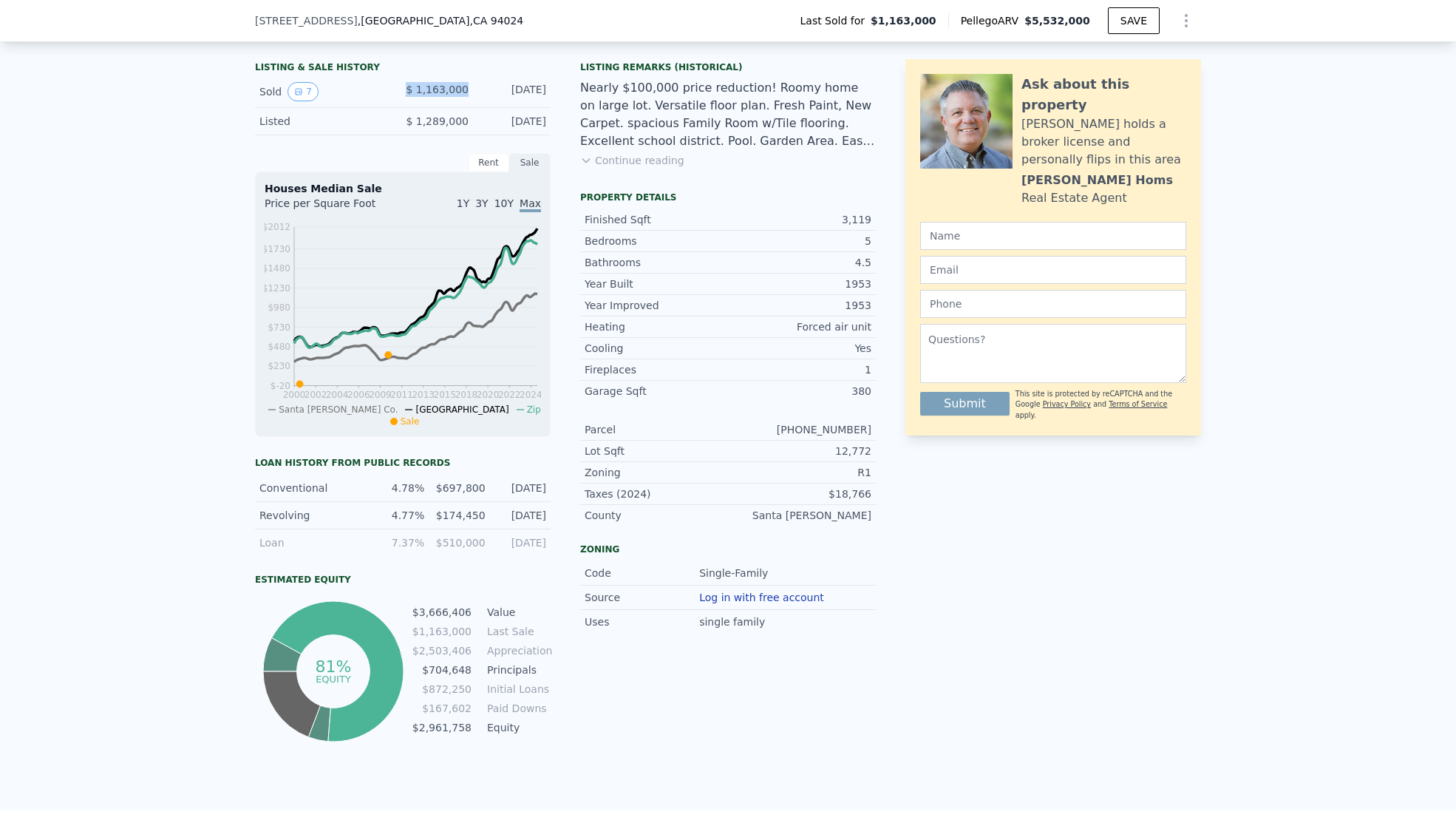
drag, startPoint x: 399, startPoint y: 98, endPoint x: 468, endPoint y: 108, distance: 69.7
click at [468, 108] on div "Sold 7 $ 1,163,000 [DATE]" at bounding box center [403, 92] width 296 height 32
drag, startPoint x: 487, startPoint y: 98, endPoint x: 557, endPoint y: 101, distance: 70.1
click at [557, 101] on div "LISTING & SALE HISTORY Sold 7 $ 1,163,000 [DATE] Listed $ 1,289,000 [DATE] Rent…" at bounding box center [566, 401] width 621 height 690
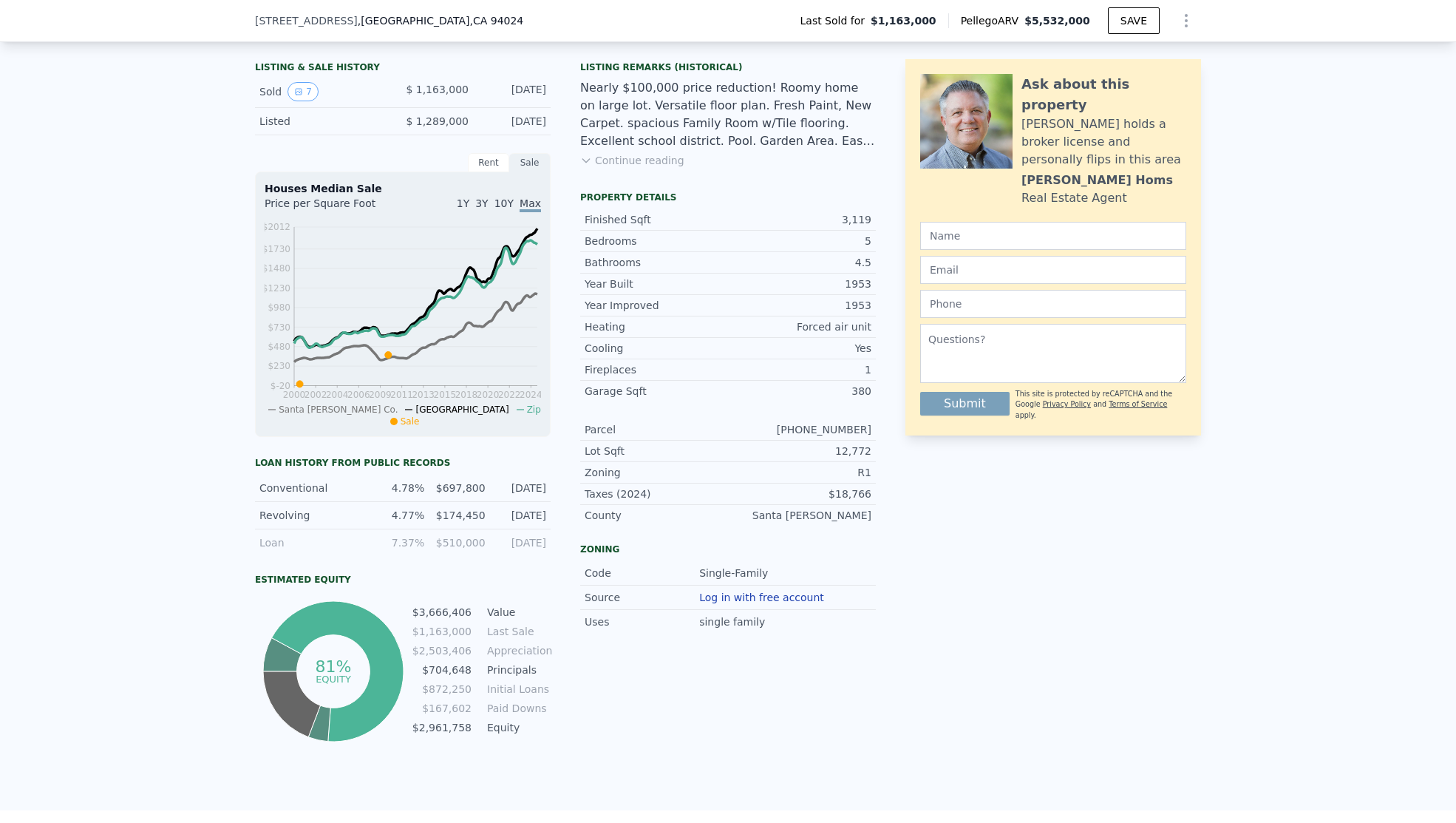
click at [555, 101] on div "LISTING & SALE HISTORY Sold 7 $ 1,163,000 [DATE] Listed $ 1,289,000 [DATE] Rent…" at bounding box center [566, 401] width 621 height 690
drag, startPoint x: 441, startPoint y: 552, endPoint x: 479, endPoint y: 553, distance: 38.0
click at [479, 550] on div "$510,000" at bounding box center [459, 543] width 52 height 15
drag, startPoint x: 479, startPoint y: 553, endPoint x: 427, endPoint y: 556, distance: 52.1
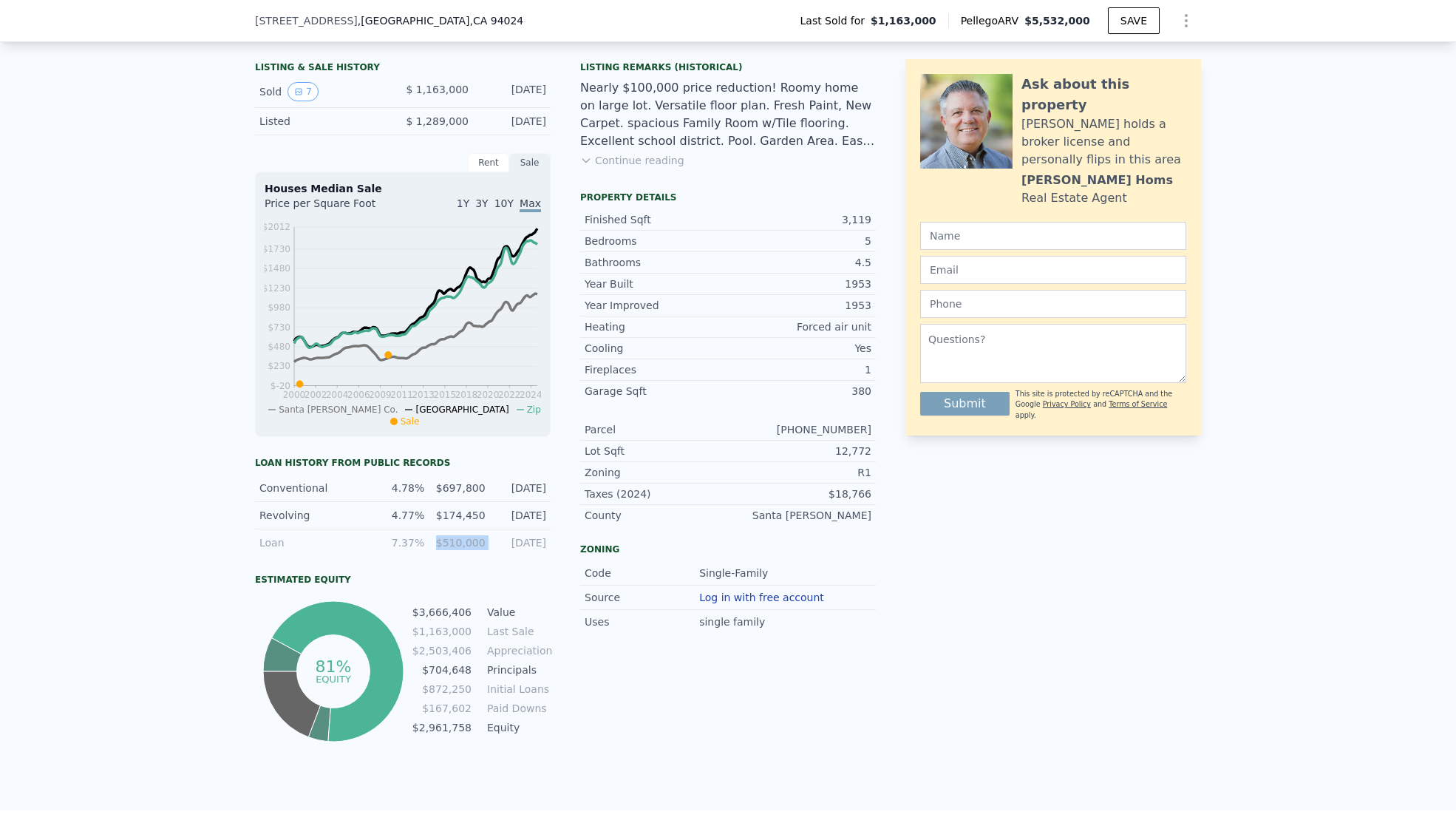
click at [433, 550] on div "$510,000" at bounding box center [459, 543] width 52 height 15
drag, startPoint x: 436, startPoint y: 555, endPoint x: 551, endPoint y: 562, distance: 115.2
click at [551, 562] on div "LISTING & SALE HISTORY Sold 7 $ 1,163,000 [DATE] Listed $ 1,289,000 [DATE] Rent…" at bounding box center [566, 401] width 621 height 690
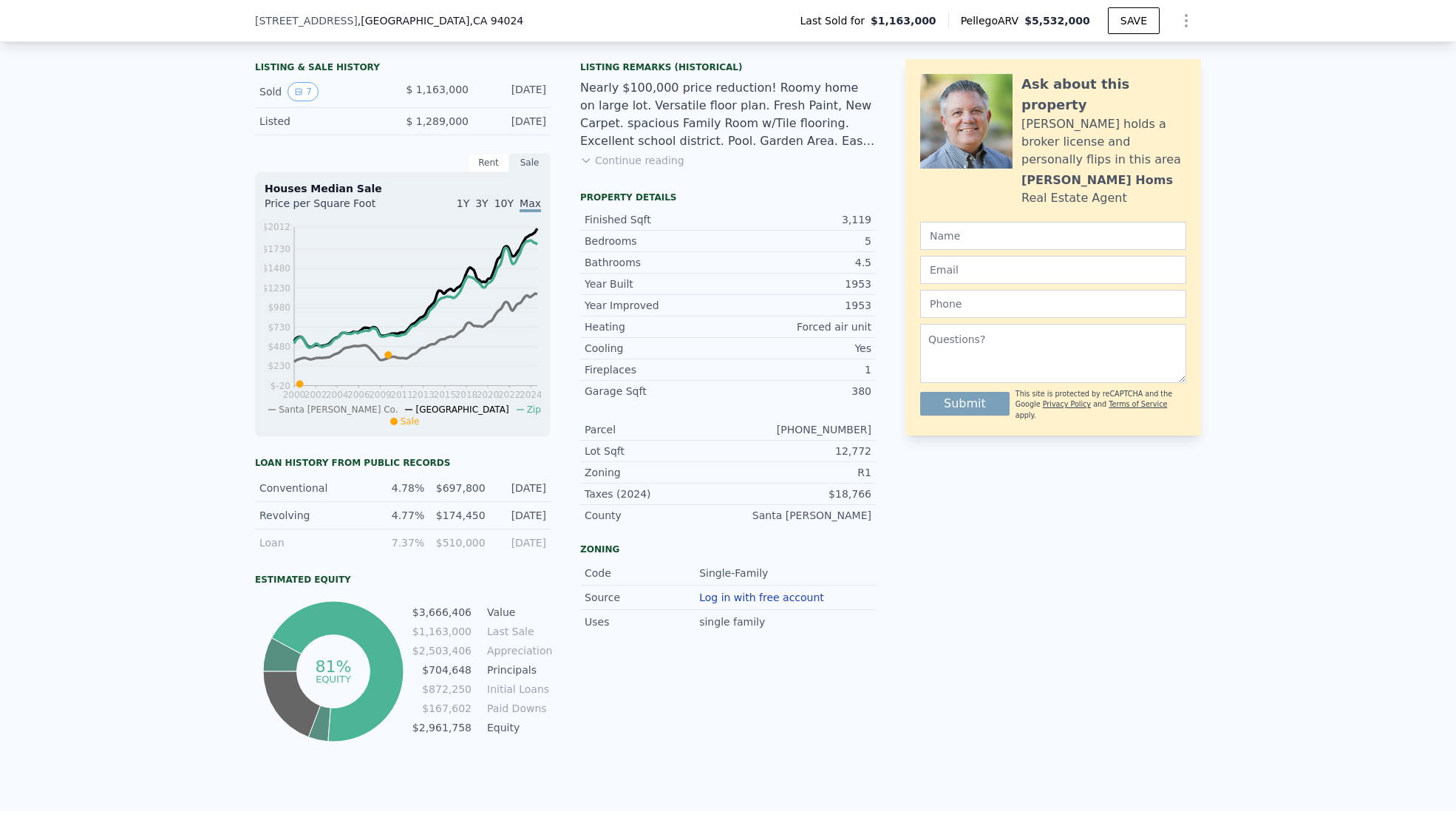
click at [536, 550] on div "[DATE]" at bounding box center [520, 543] width 52 height 15
click at [533, 572] on div "Loan history from public records Conventional 4.78% $697,800 [DATE] Revolving 4…" at bounding box center [403, 600] width 296 height 288
drag, startPoint x: 490, startPoint y: 531, endPoint x: 550, endPoint y: 522, distance: 60.7
click at [550, 522] on div "LISTING & SALE HISTORY Sold 7 $ 1,163,000 [DATE] Listed $ 1,289,000 [DATE] Rent…" at bounding box center [566, 401] width 621 height 690
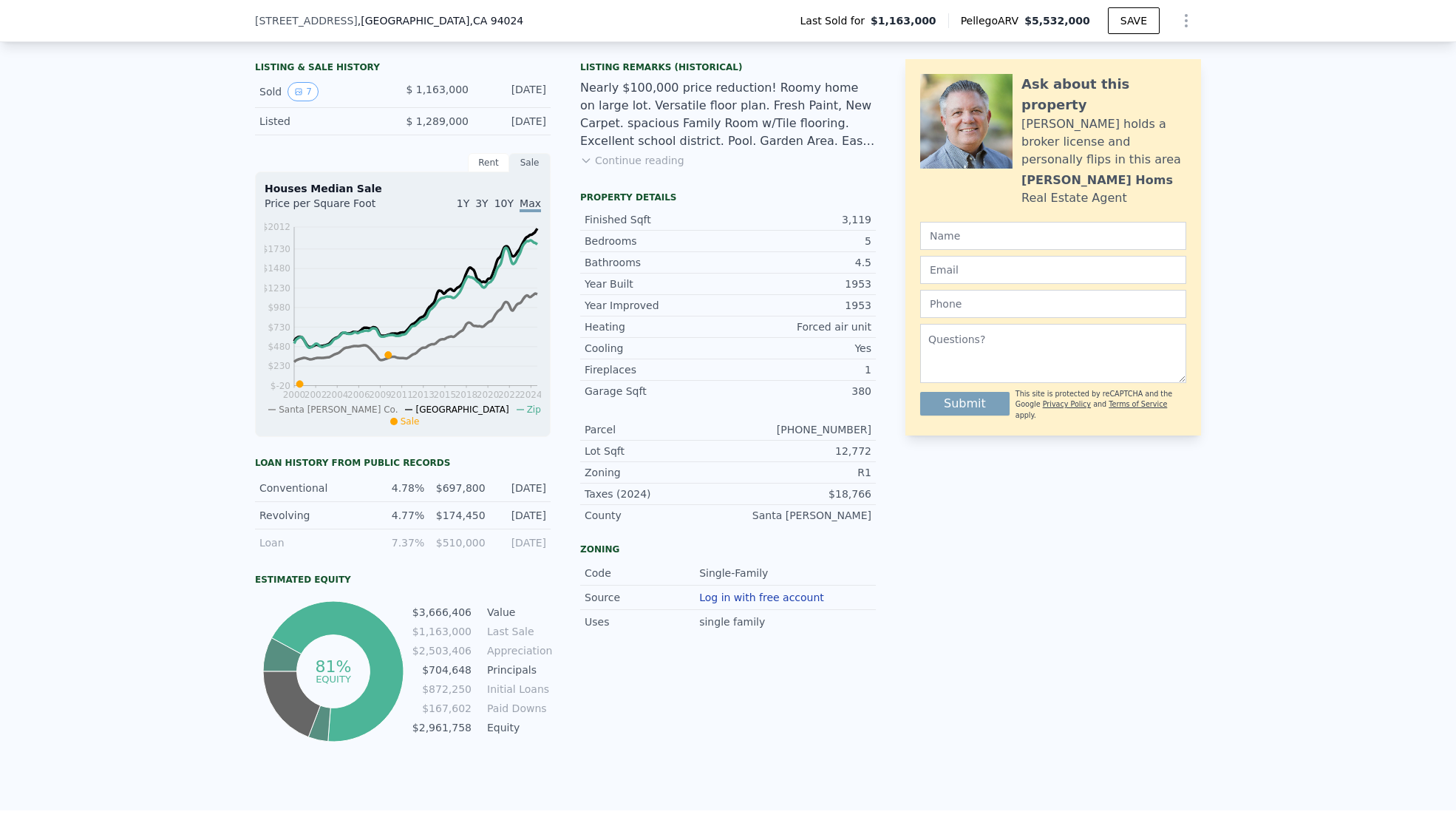
click at [550, 522] on div "LISTING & SALE HISTORY Sold 7 $ 1,163,000 [DATE] Listed $ 1,289,000 [DATE] Rent…" at bounding box center [566, 401] width 621 height 690
drag, startPoint x: 550, startPoint y: 522, endPoint x: 220, endPoint y: 521, distance: 330.0
click at [220, 521] on div "LISTING & SALE HISTORY Sold 7 $ 1,163,000 [DATE] Listed $ 1,289,000 [DATE] Rent…" at bounding box center [728, 427] width 1456 height 767
drag, startPoint x: 240, startPoint y: 525, endPoint x: 539, endPoint y: 527, distance: 299.0
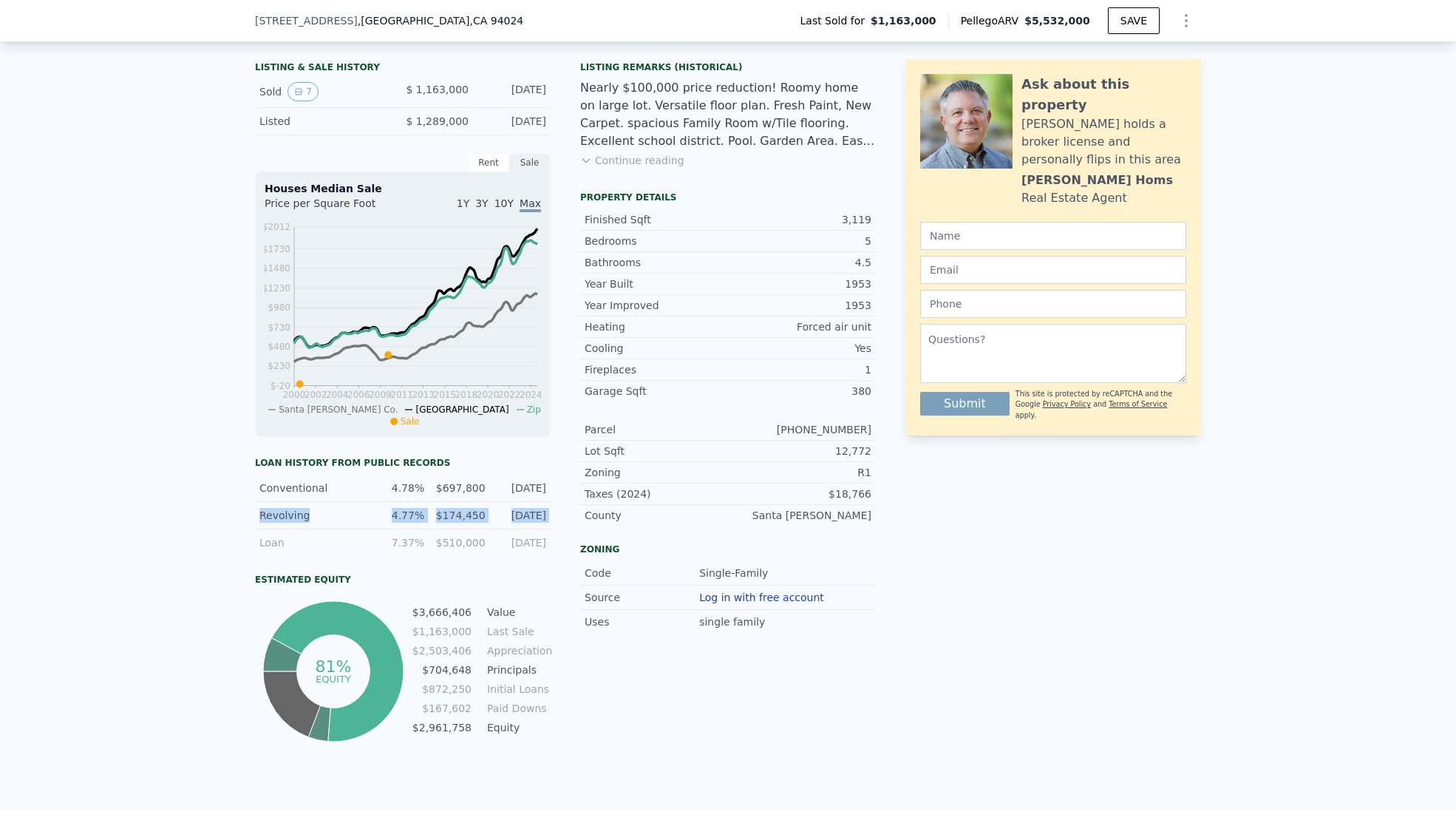
click at [537, 527] on div "LISTING & SALE HISTORY Sold 7 $ 1,163,000 [DATE] Listed $ 1,289,000 [DATE] Rent…" at bounding box center [728, 427] width 1456 height 767
click at [539, 523] on div "[DATE]" at bounding box center [520, 515] width 52 height 15
drag, startPoint x: 418, startPoint y: 523, endPoint x: 541, endPoint y: 531, distance: 123.3
click at [541, 530] on div "Revolving 4.77% $174,450 [DATE]" at bounding box center [403, 516] width 296 height 28
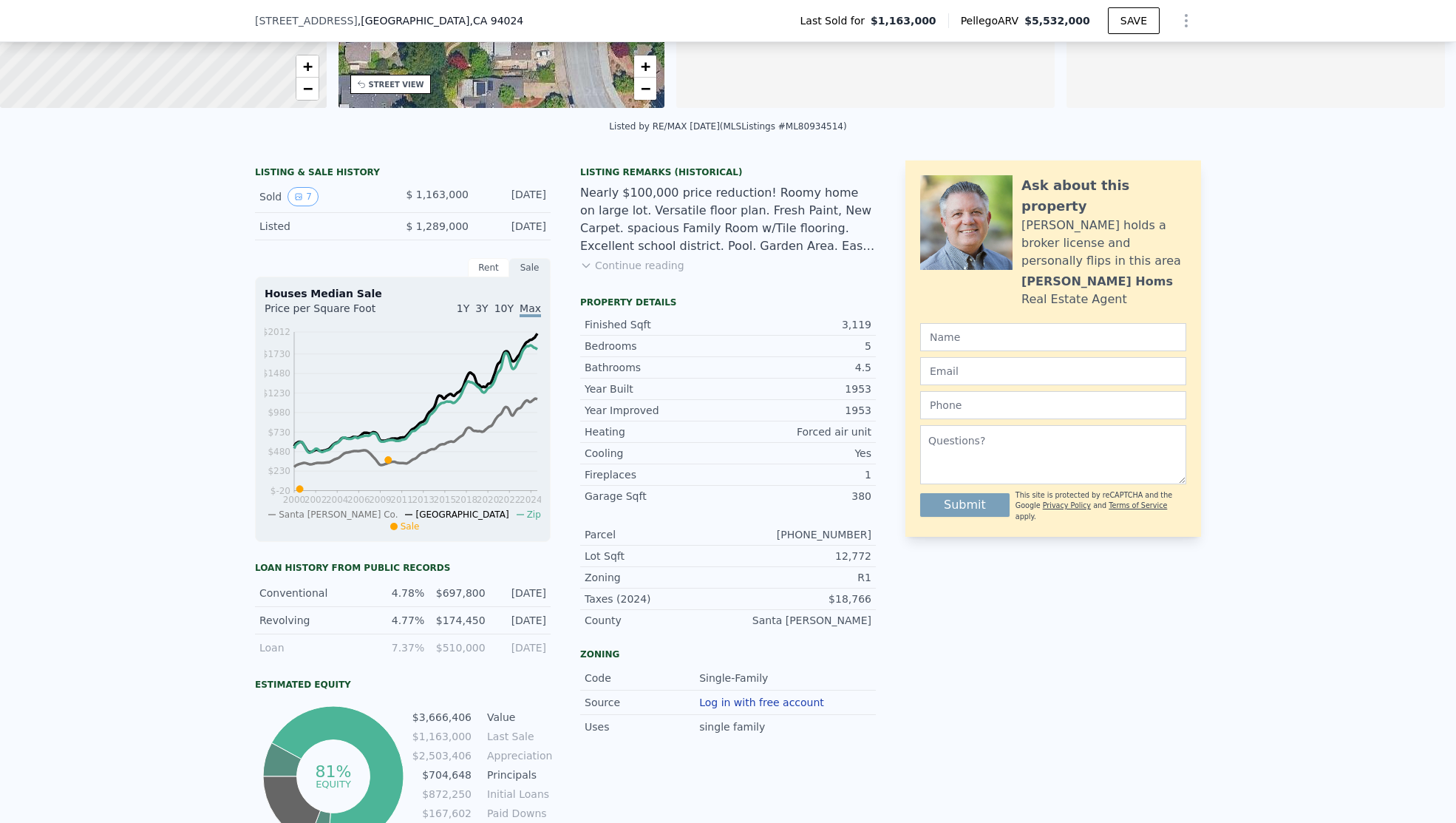
scroll to position [291, 0]
